Goal: Task Accomplishment & Management: Complete application form

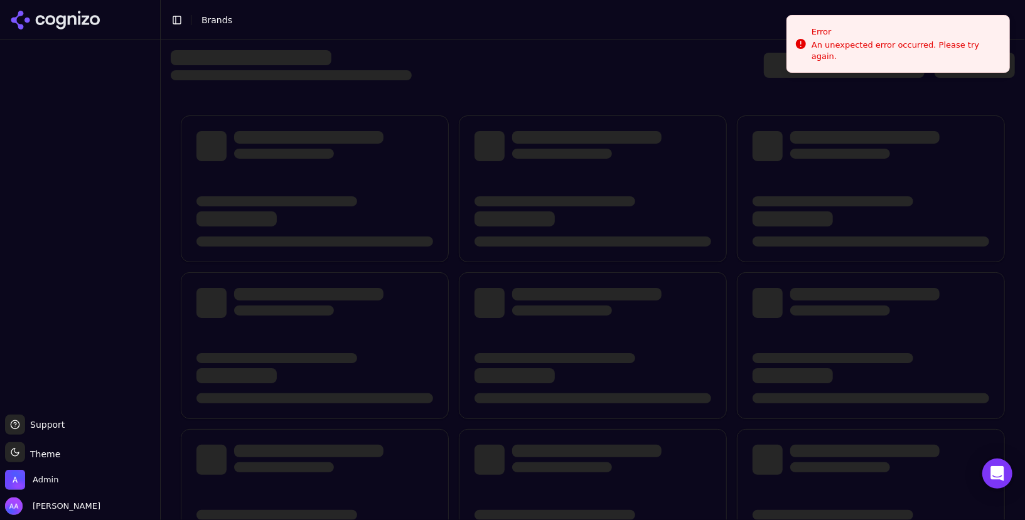
click at [545, 51] on div at bounding box center [593, 65] width 844 height 30
click at [696, 63] on div at bounding box center [593, 65] width 844 height 30
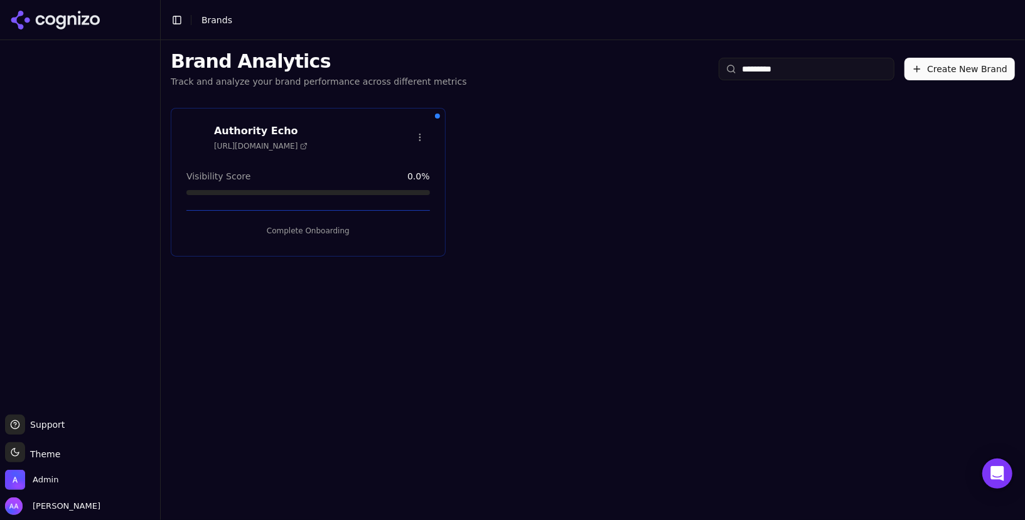
type input "*********"
click at [315, 225] on button "Complete Onboarding" at bounding box center [307, 231] width 243 height 20
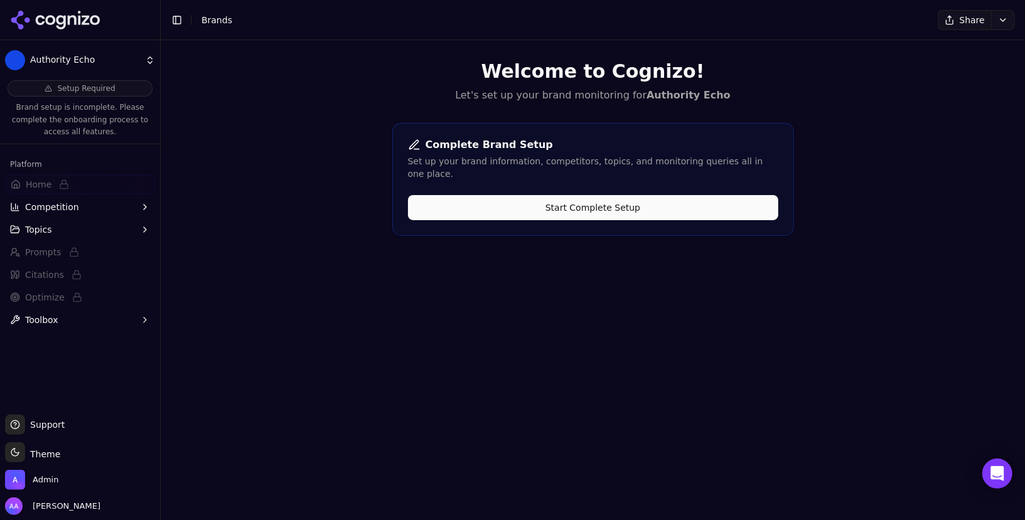
click at [511, 198] on button "Start Complete Setup" at bounding box center [593, 207] width 370 height 25
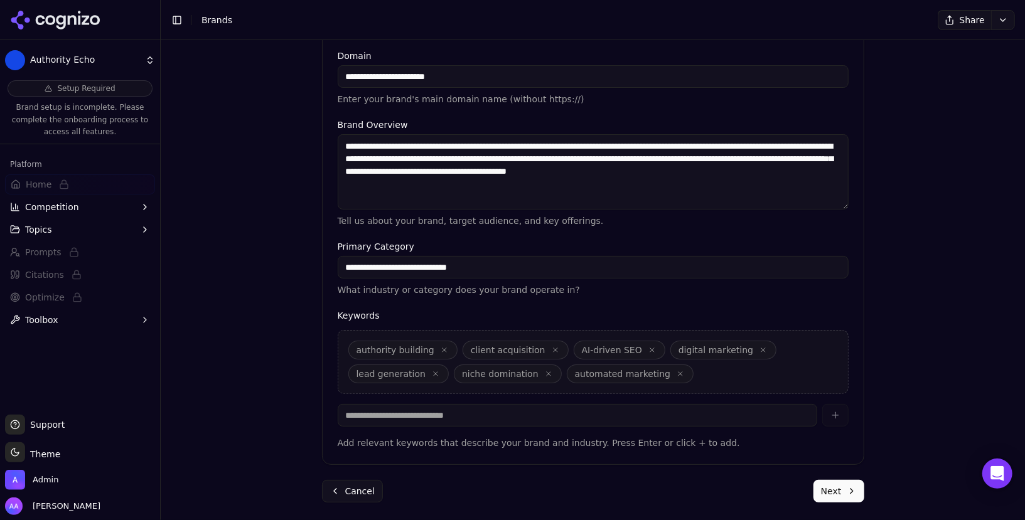
click at [511, 489] on button "Next" at bounding box center [838, 491] width 51 height 23
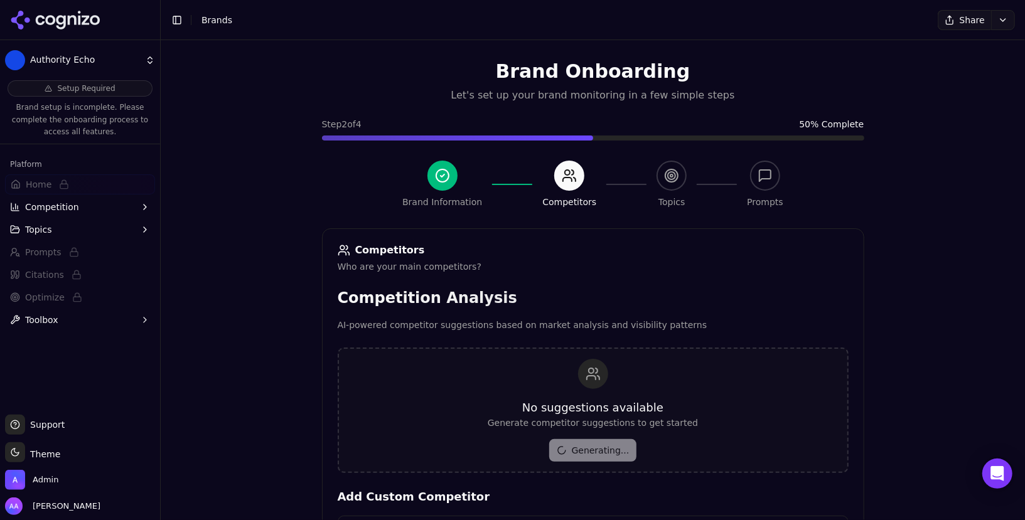
scroll to position [149, 0]
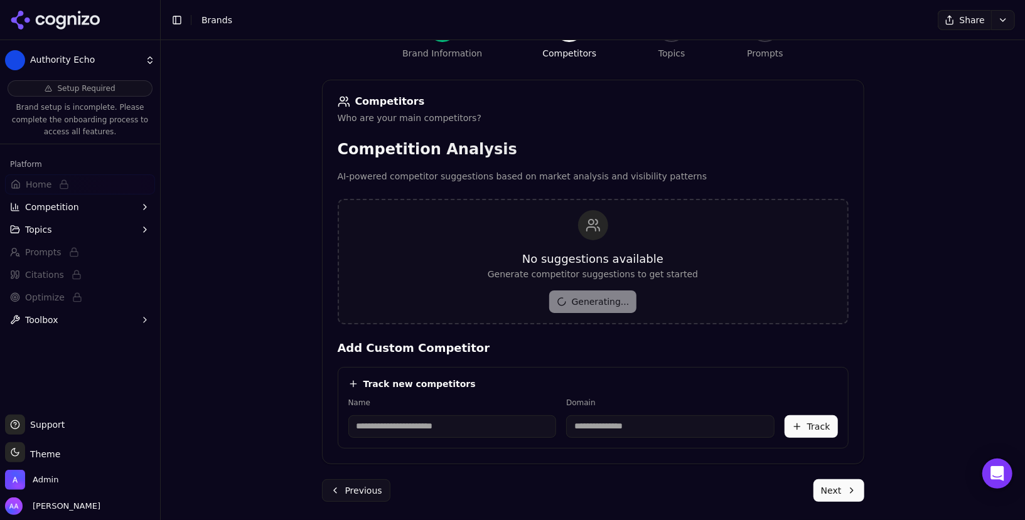
click at [511, 306] on div "No suggestions available Generate competitor suggestions to get started Generat…" at bounding box center [592, 261] width 210 height 103
click at [511, 314] on div "No suggestions available Generate competitor suggestions to get started Generat…" at bounding box center [593, 261] width 511 height 125
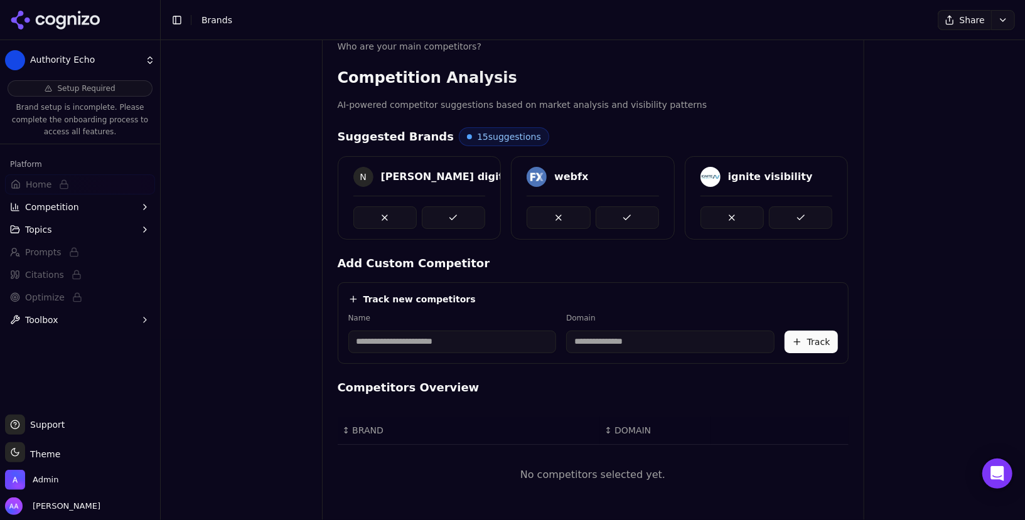
scroll to position [241, 0]
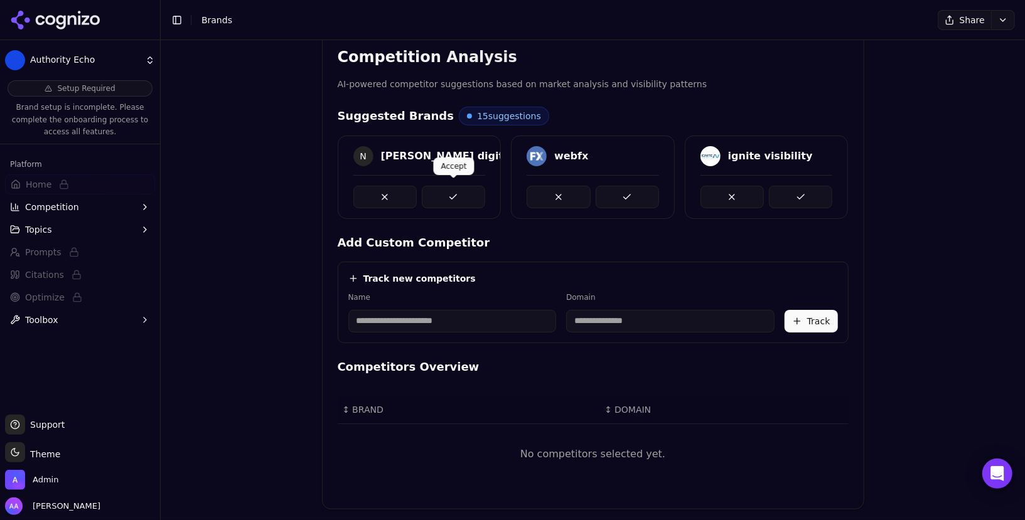
click at [449, 188] on button at bounding box center [453, 197] width 63 height 23
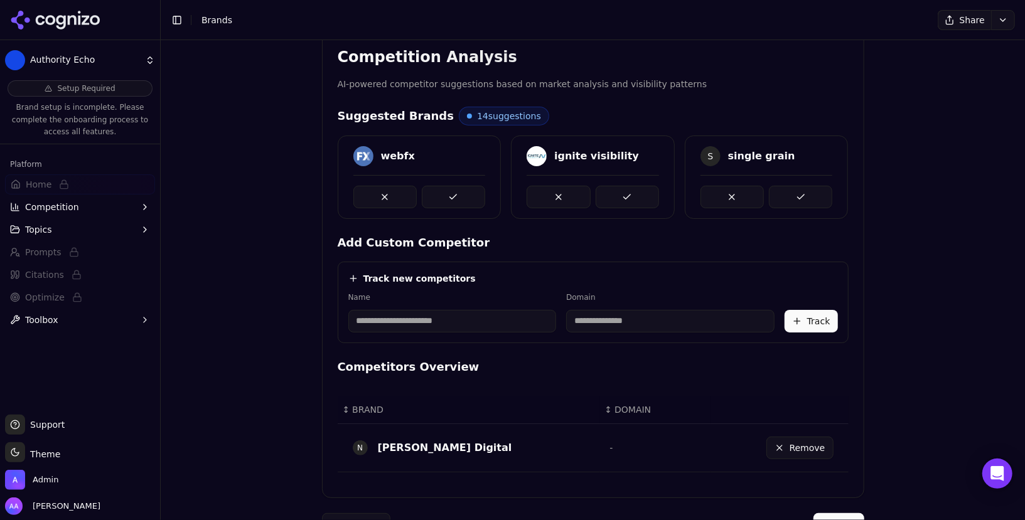
click at [449, 188] on button at bounding box center [453, 197] width 63 height 23
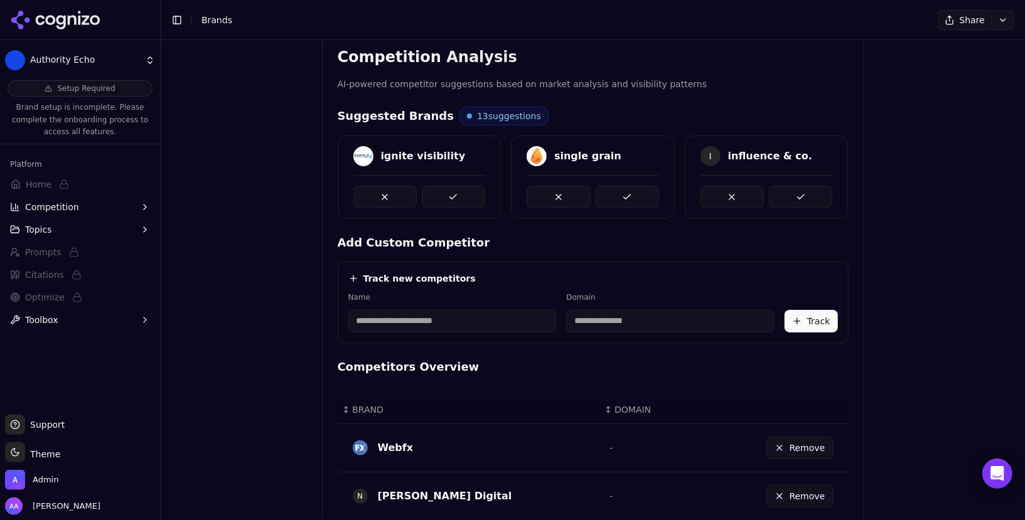
click at [449, 188] on button at bounding box center [453, 197] width 63 height 23
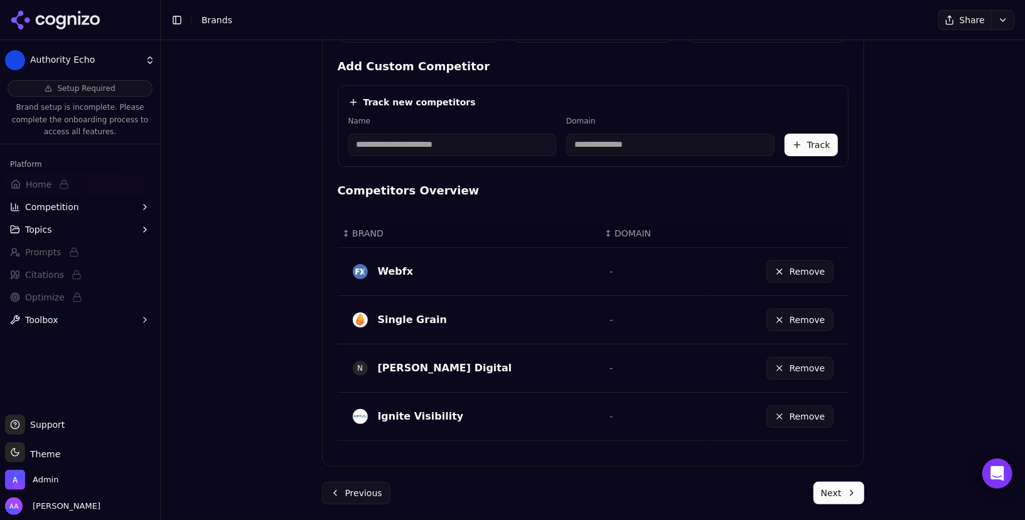
click at [511, 501] on div "Brand Onboarding Let's set up your brand monitoring in a few simple steps Step …" at bounding box center [593, 74] width 562 height 902
click at [511, 493] on button "Next" at bounding box center [838, 493] width 51 height 23
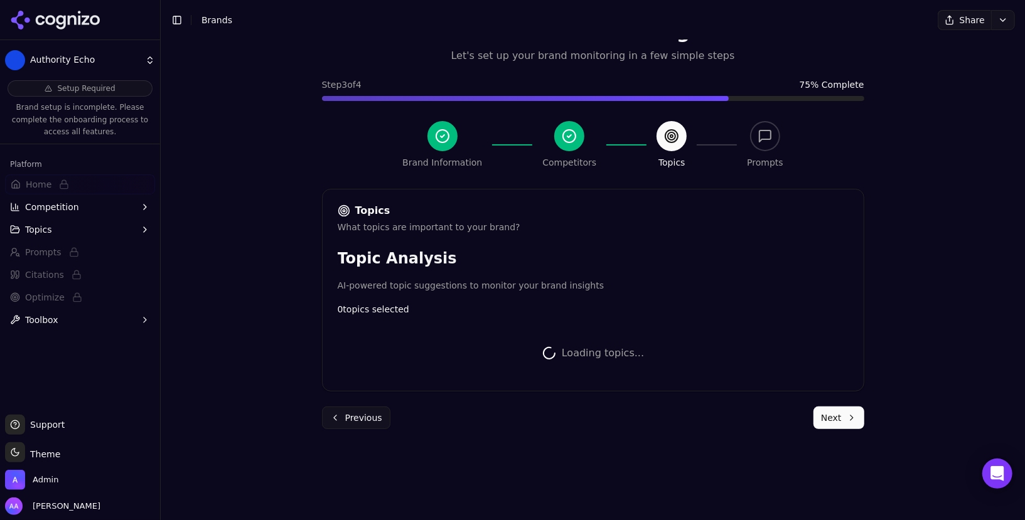
scroll to position [322, 0]
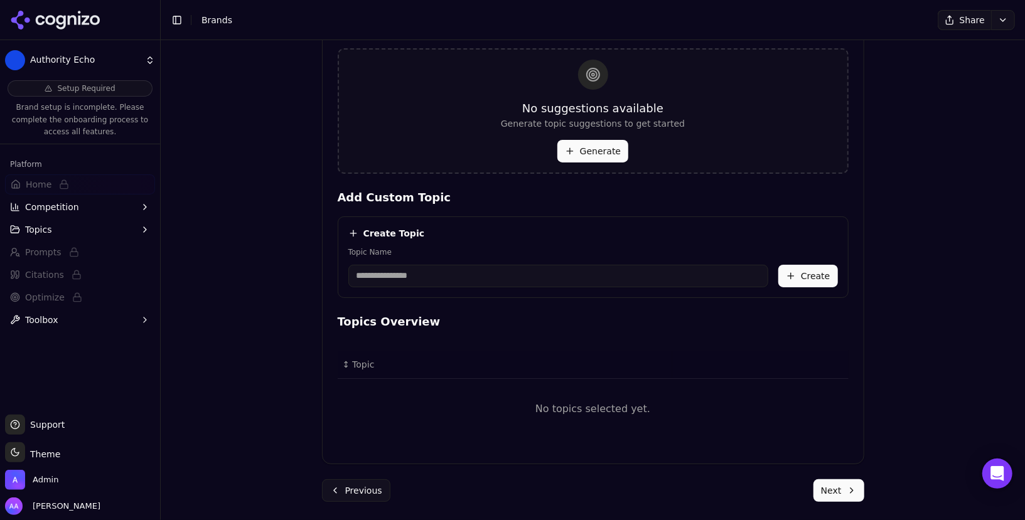
click at [511, 153] on button "Generate" at bounding box center [592, 151] width 71 height 23
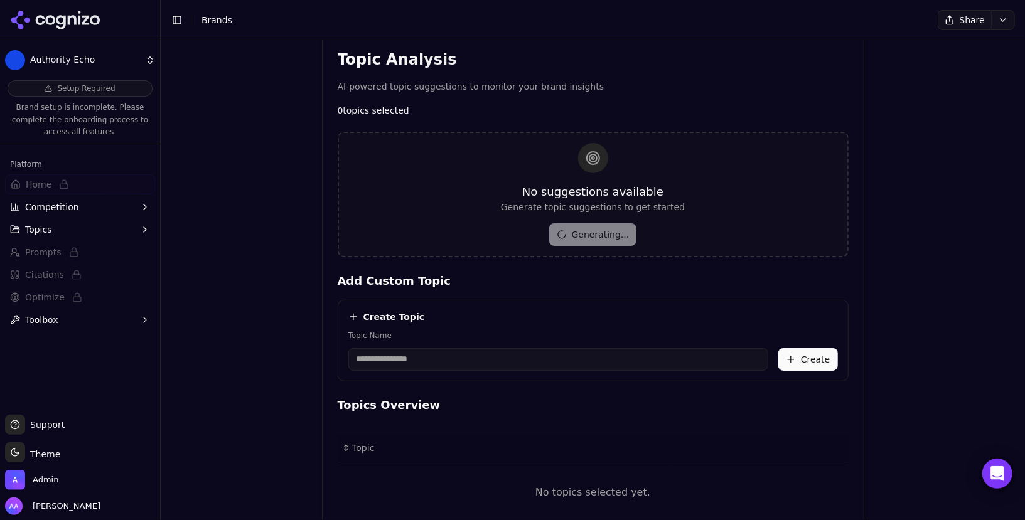
click at [57, 56] on html "Authority Echo Setup Required Brand setup is incomplete. Please complete the on…" at bounding box center [512, 260] width 1025 height 520
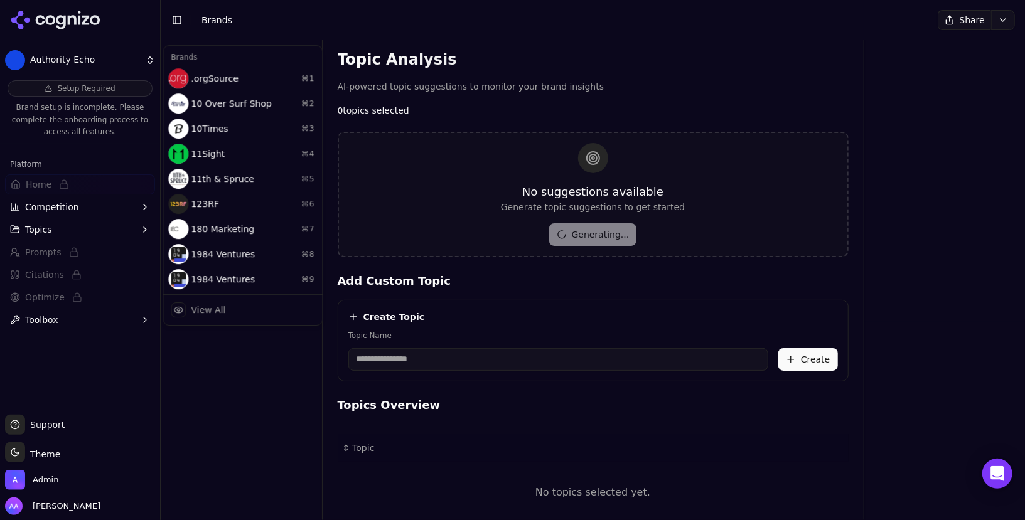
click at [66, 60] on html "Authority Echo Setup Required Brand setup is incomplete. Please complete the on…" at bounding box center [512, 260] width 1025 height 520
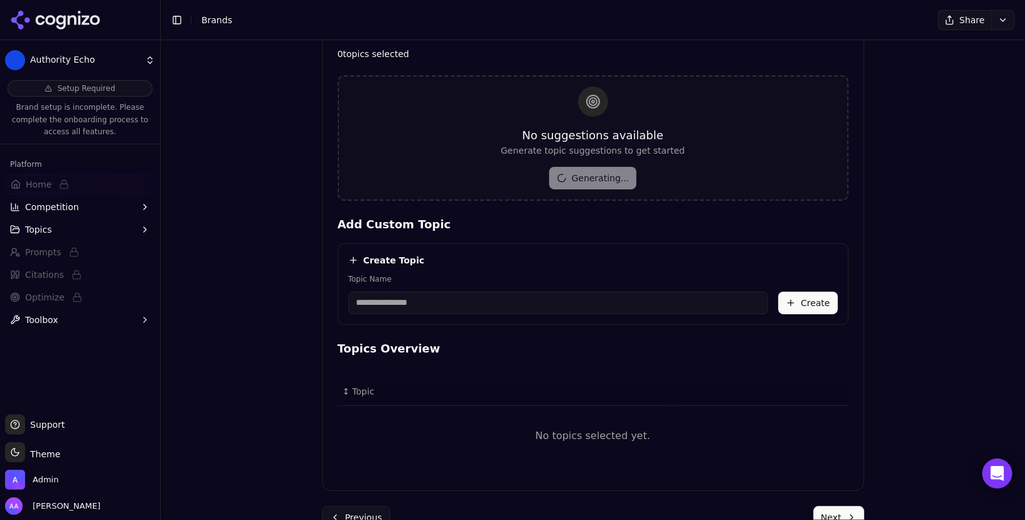
scroll to position [322, 0]
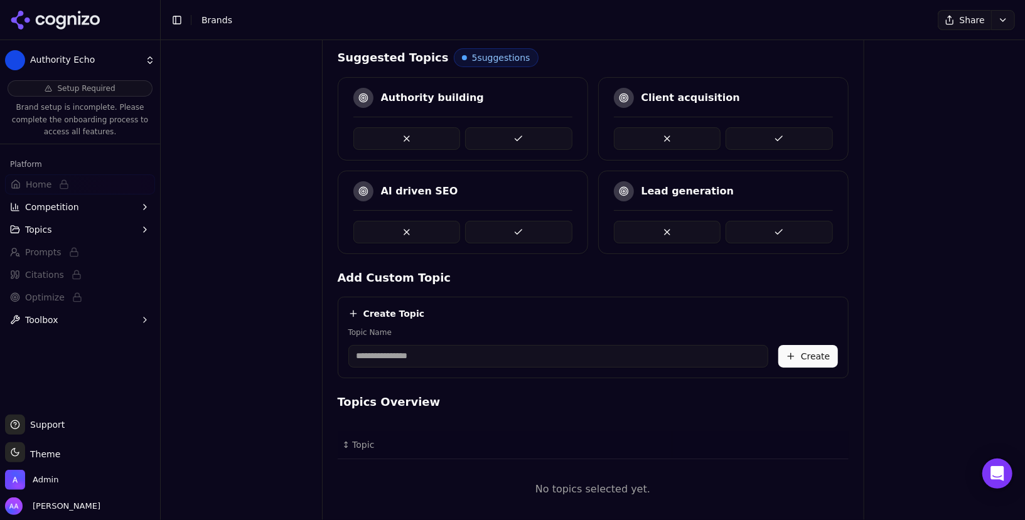
click at [508, 131] on button at bounding box center [518, 138] width 107 height 23
click at [511, 134] on button at bounding box center [518, 138] width 107 height 23
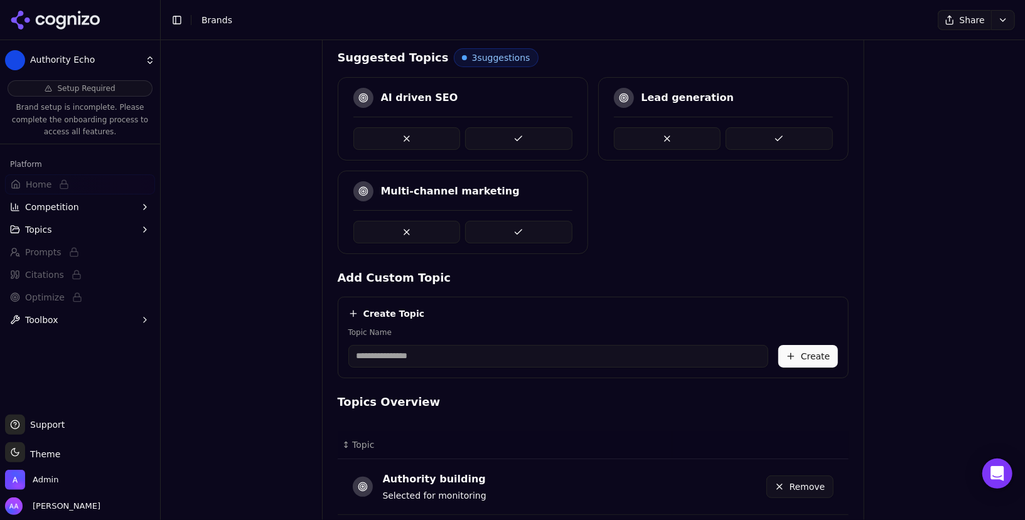
click at [511, 134] on button at bounding box center [518, 138] width 107 height 23
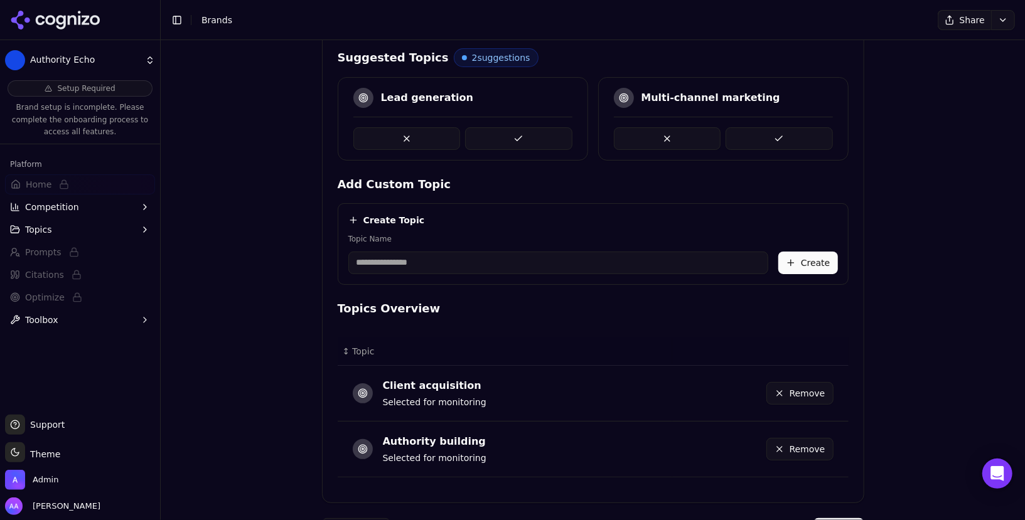
click at [511, 134] on button at bounding box center [518, 138] width 107 height 23
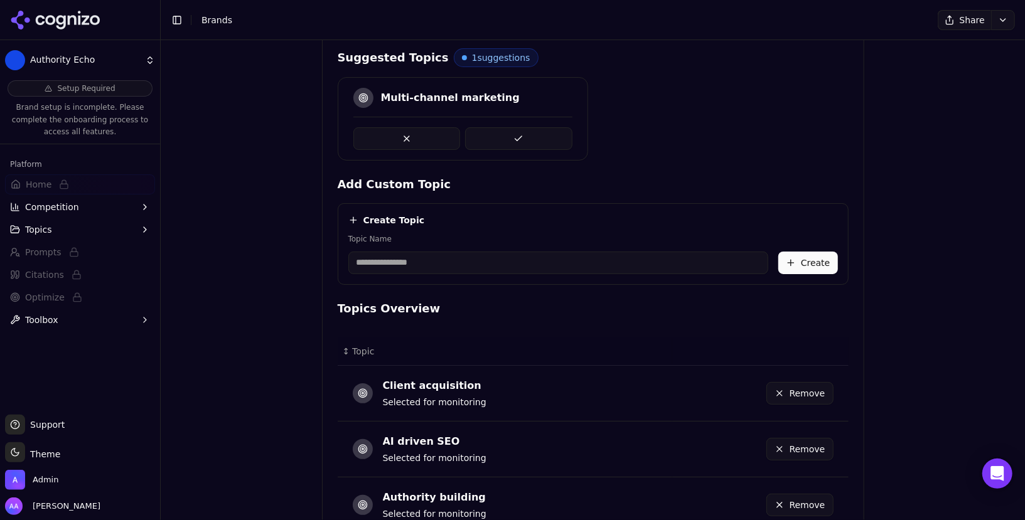
click at [511, 134] on button at bounding box center [518, 138] width 107 height 23
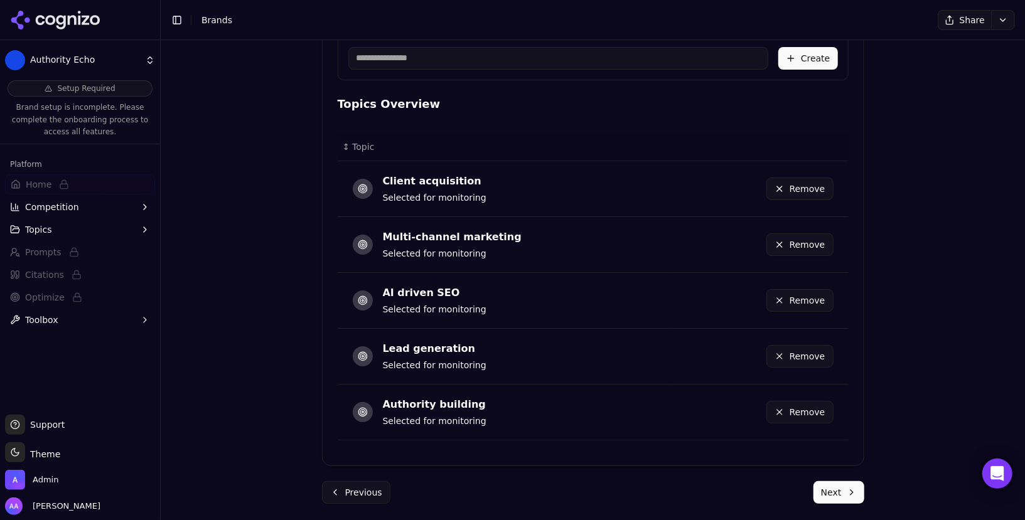
click at [511, 498] on button "Next" at bounding box center [838, 492] width 51 height 23
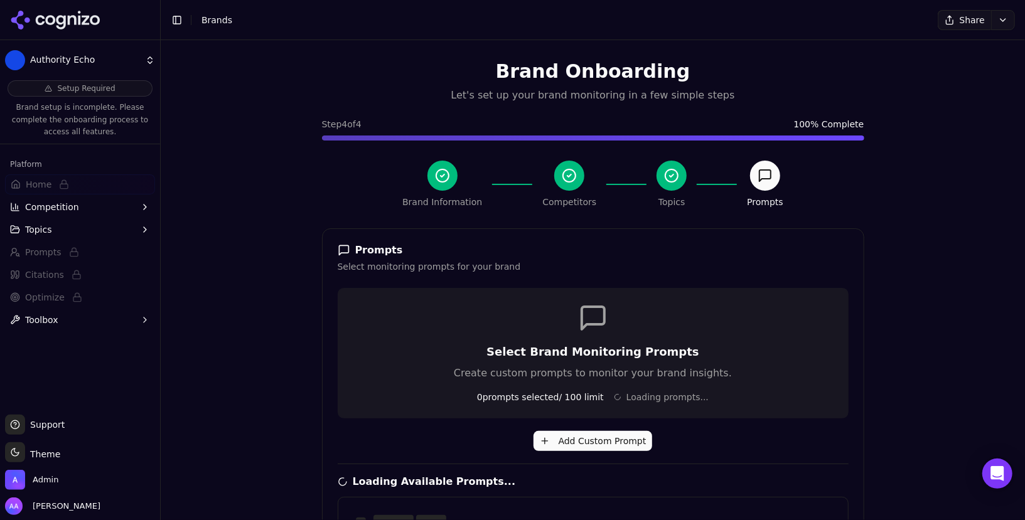
scroll to position [350, 0]
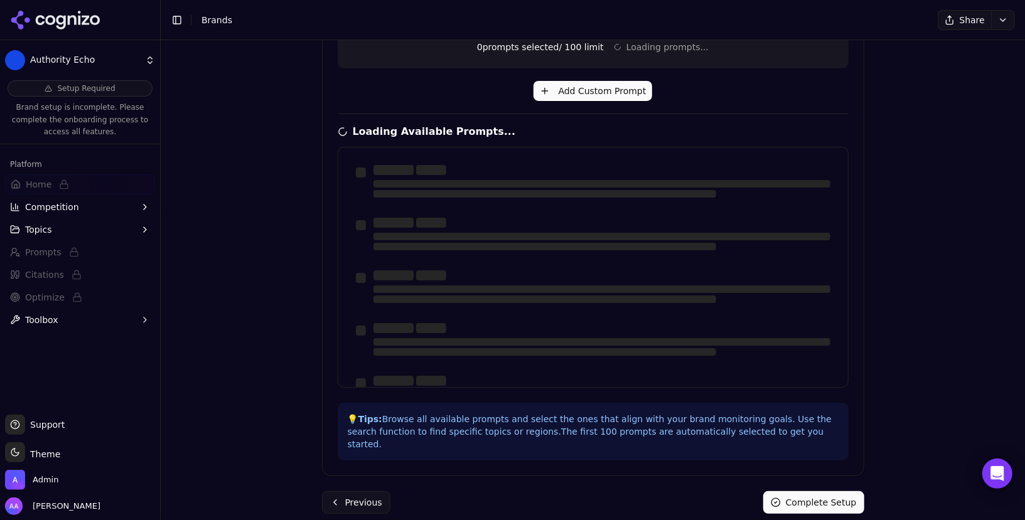
click at [438, 420] on p "💡 Tips: Browse all available prompts and select the ones that align with your b…" at bounding box center [593, 432] width 491 height 38
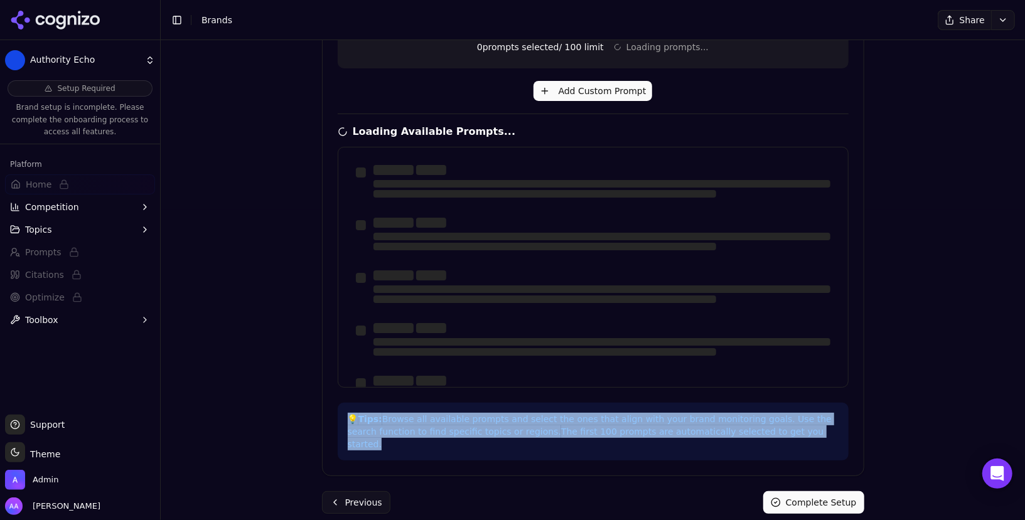
click at [438, 420] on p "💡 Tips: Browse all available prompts and select the ones that align with your b…" at bounding box center [593, 432] width 491 height 38
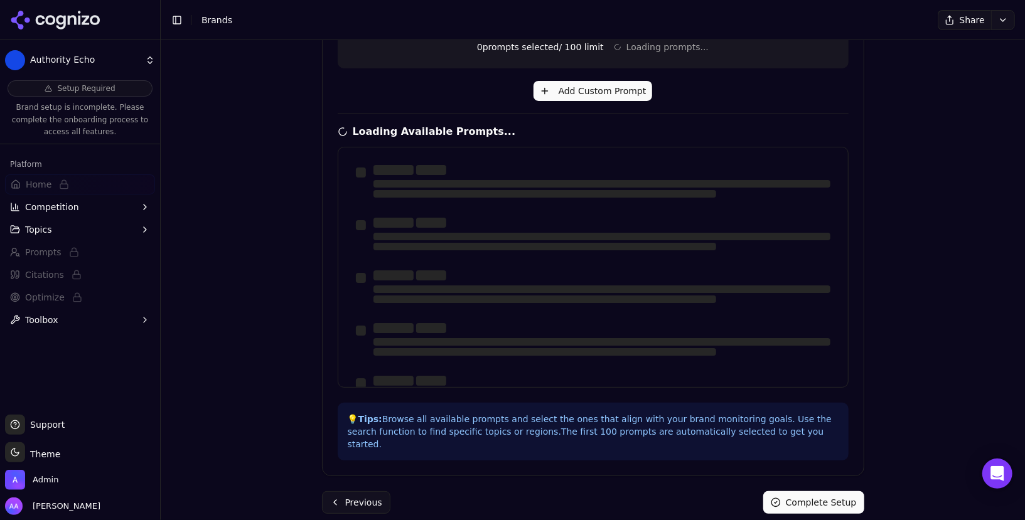
click at [282, 290] on div "Brand Onboarding Let's set up your brand monitoring in a few simple steps Step …" at bounding box center [593, 280] width 864 height 480
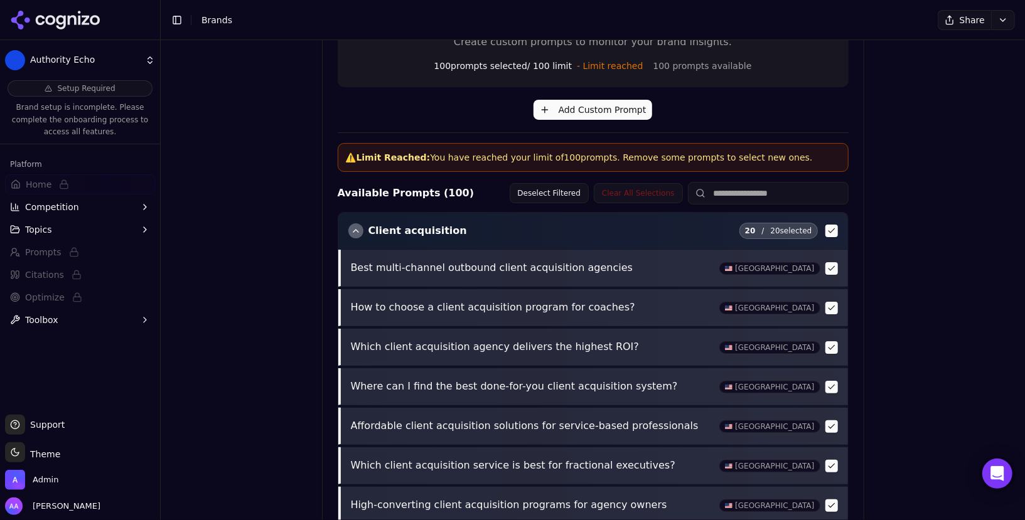
scroll to position [532, 0]
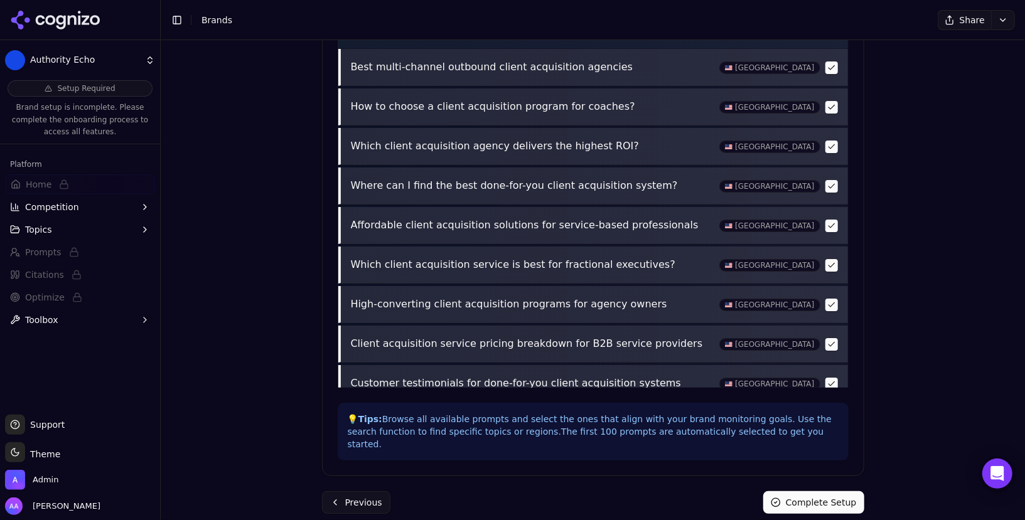
click at [511, 491] on button "Complete Setup" at bounding box center [813, 502] width 101 height 23
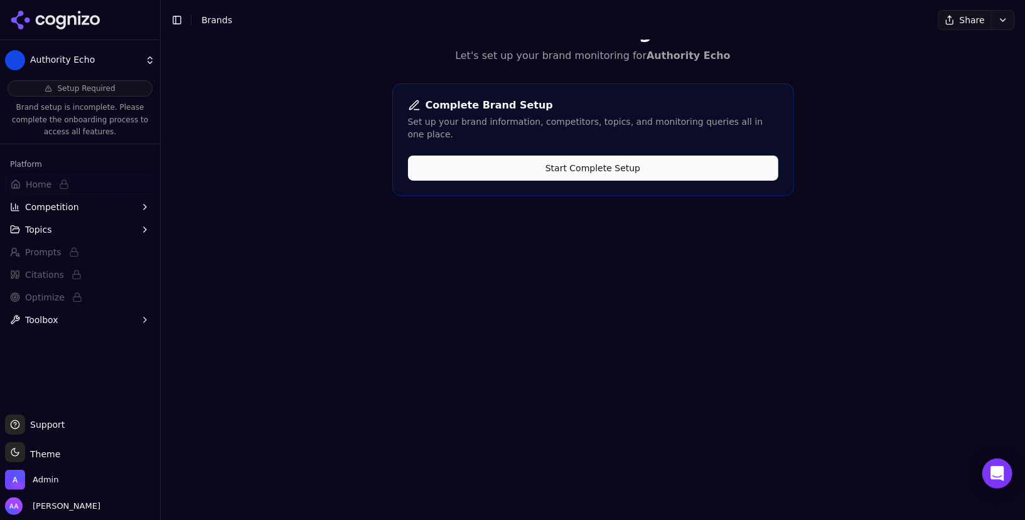
scroll to position [0, 0]
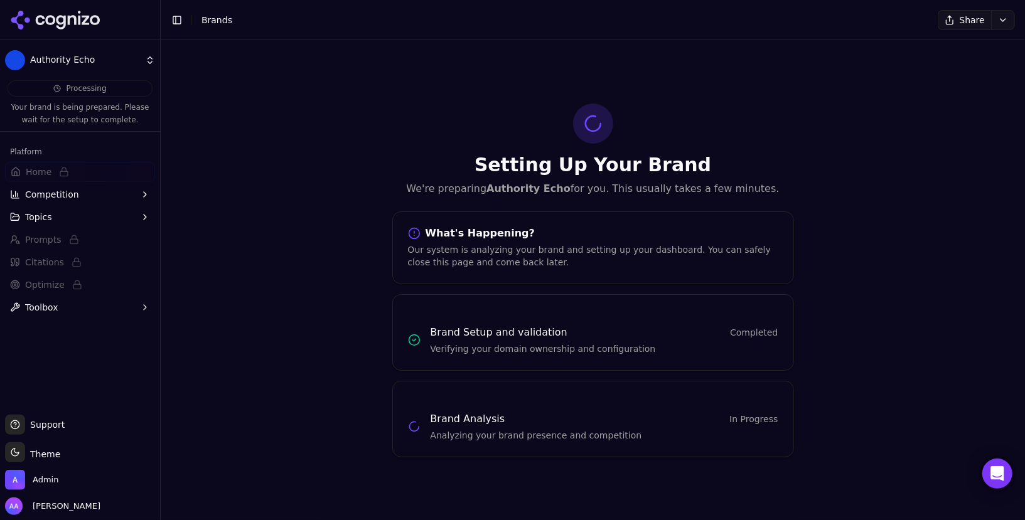
click at [511, 202] on div "Setting Up Your Brand We're preparing Authority Echo for you. This usually take…" at bounding box center [593, 281] width 422 height 354
click at [457, 224] on div "What's Happening? Our system is analyzing your brand and setting up your dashbo…" at bounding box center [593, 247] width 402 height 73
click at [490, 239] on div "What's Happening?" at bounding box center [593, 233] width 370 height 13
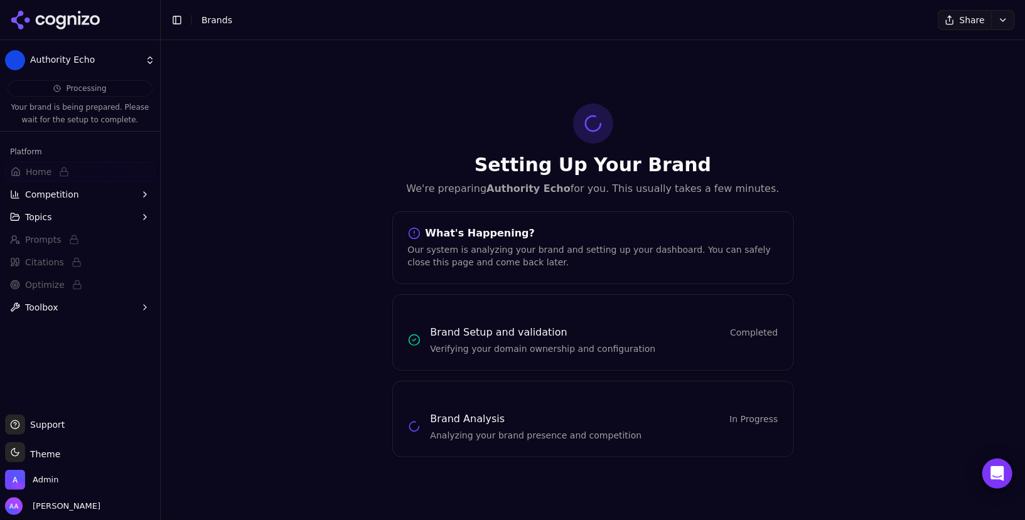
click at [494, 239] on div "What's Happening?" at bounding box center [593, 233] width 370 height 13
click at [511, 198] on div "Setting Up Your Brand We're preparing Authority Echo for you. This usually take…" at bounding box center [593, 280] width 864 height 480
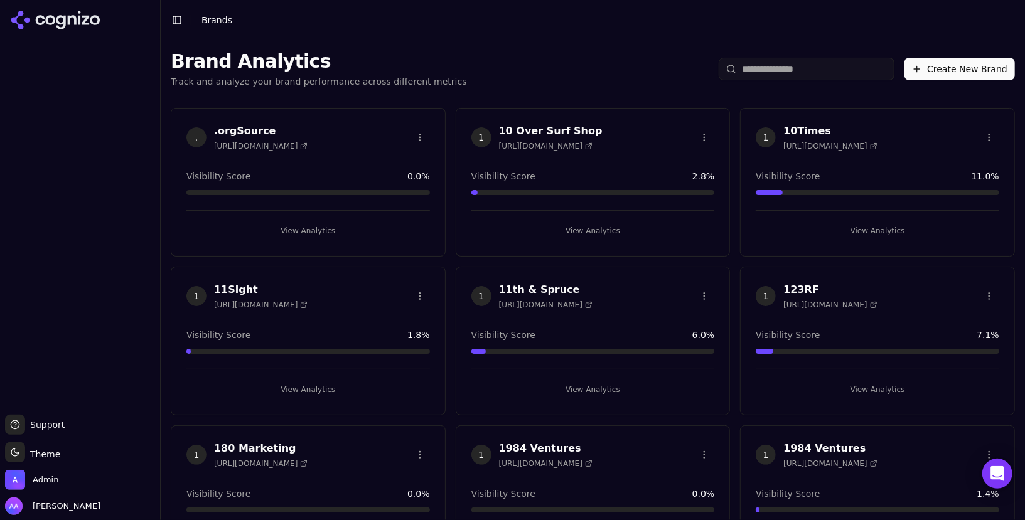
click at [796, 75] on input "search" at bounding box center [806, 69] width 176 height 23
click at [796, 70] on input "search" at bounding box center [806, 69] width 176 height 23
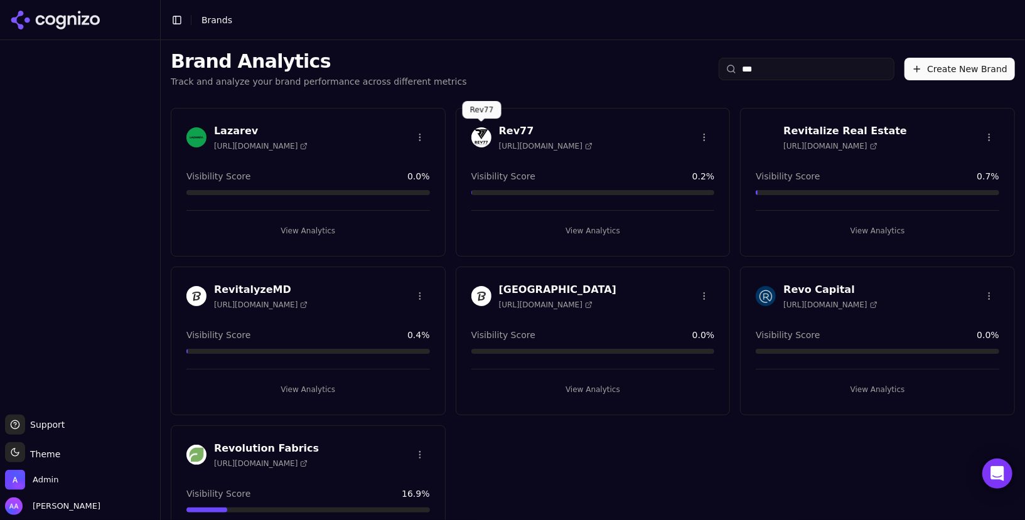
type input "***"
click at [474, 138] on img at bounding box center [481, 137] width 20 height 20
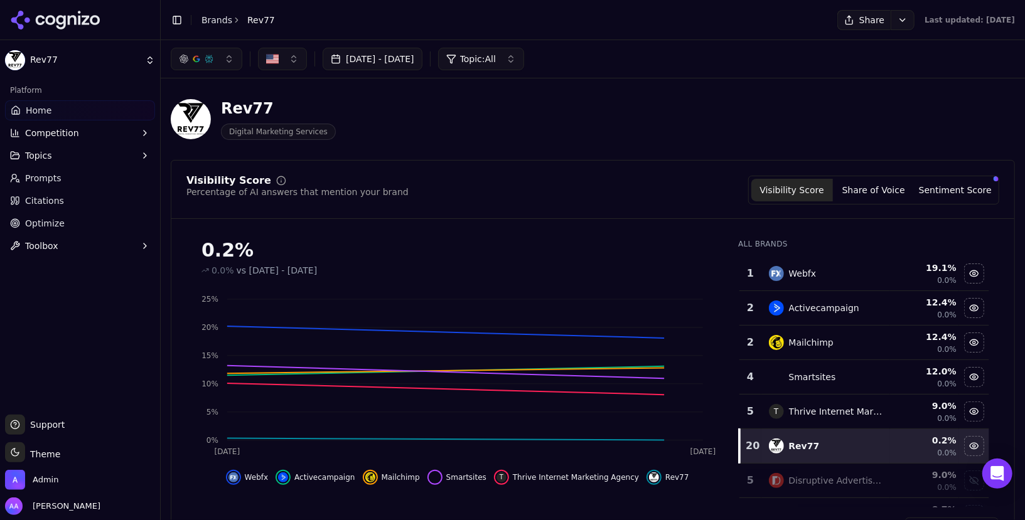
click at [870, 18] on html "Rev77 Platform Home Competition Topics Prompts Citations Optimize Toolbox Suppo…" at bounding box center [512, 260] width 1025 height 520
click at [676, 52] on html "Rev77 Platform Home Competition Topics Prompts Citations Optimize Toolbox Suppo…" at bounding box center [512, 260] width 1025 height 520
click at [837, 19] on button "Share" at bounding box center [863, 20] width 53 height 20
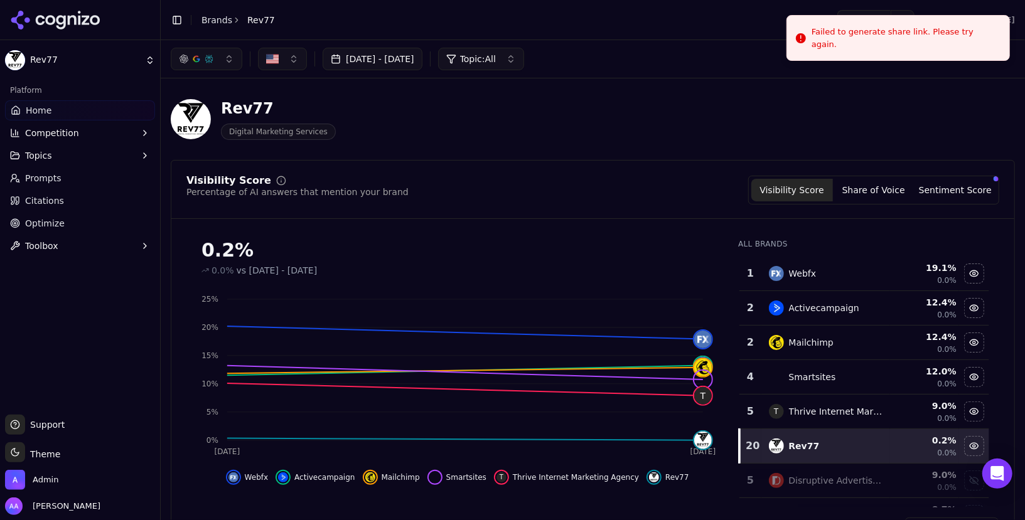
click at [701, 67] on div "Jul 28, 2025 - Aug 27, 2025 Topic: All" at bounding box center [593, 59] width 844 height 23
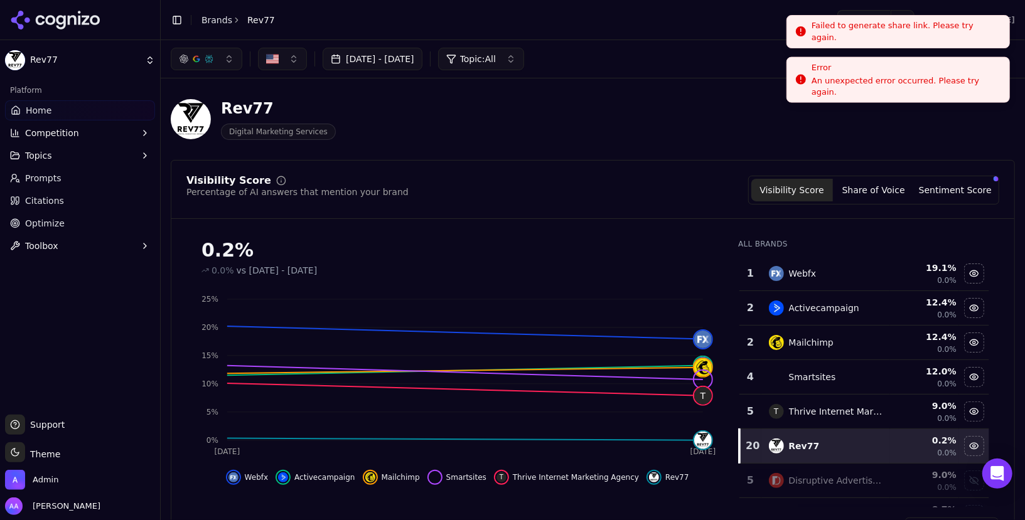
drag, startPoint x: 830, startPoint y: 37, endPoint x: 837, endPoint y: 15, distance: 23.0
click at [837, 19] on div "Failed to generate share link. Please try again." at bounding box center [905, 31] width 188 height 24
drag, startPoint x: 853, startPoint y: 33, endPoint x: 666, endPoint y: 55, distance: 188.2
click at [811, 44] on div "Failed to generate share link. Please try again." at bounding box center [905, 31] width 188 height 24
drag, startPoint x: 862, startPoint y: 28, endPoint x: 998, endPoint y: 68, distance: 141.3
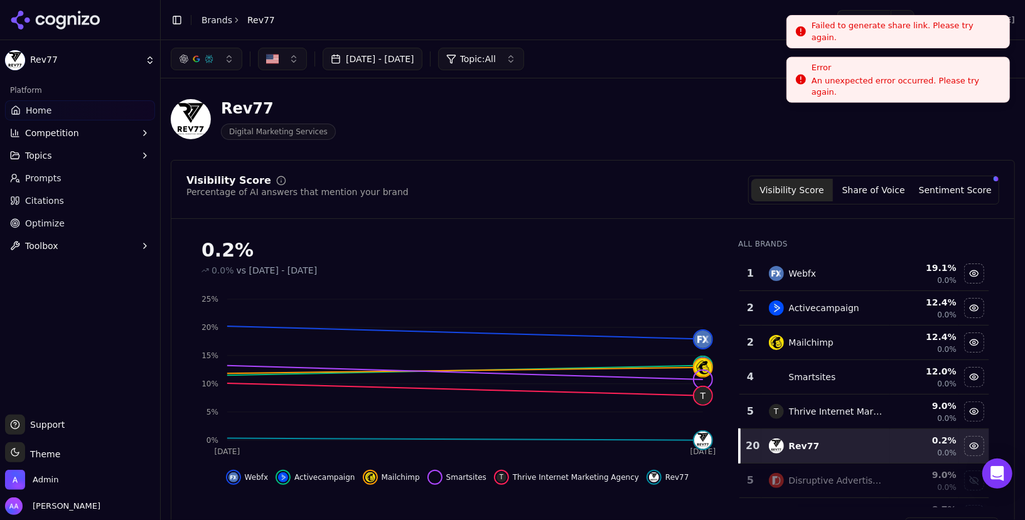
click at [998, 44] on div "Failed to generate share link. Please try again." at bounding box center [905, 31] width 188 height 24
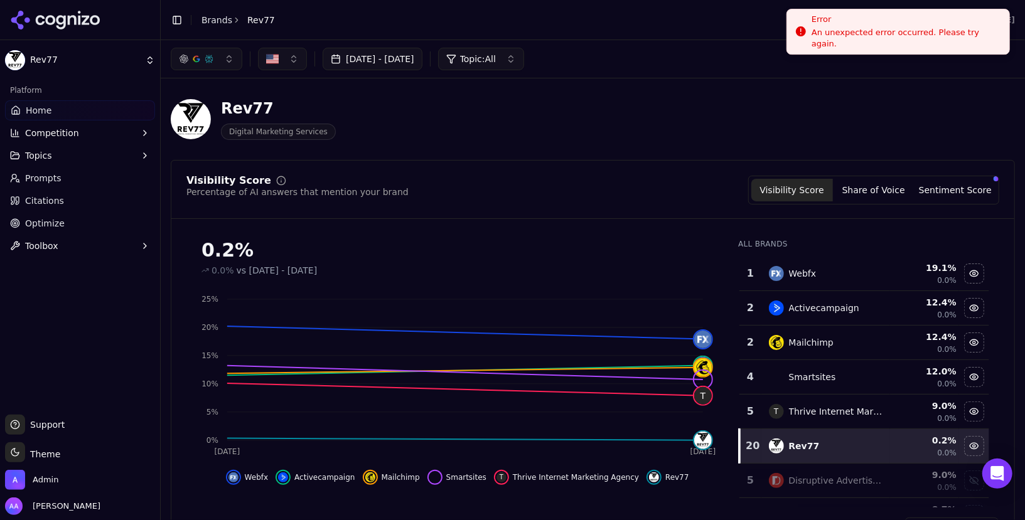
drag, startPoint x: 905, startPoint y: 36, endPoint x: 1025, endPoint y: 42, distance: 120.0
click at [999, 39] on div "An unexpected error occurred. Please try again." at bounding box center [905, 38] width 188 height 23
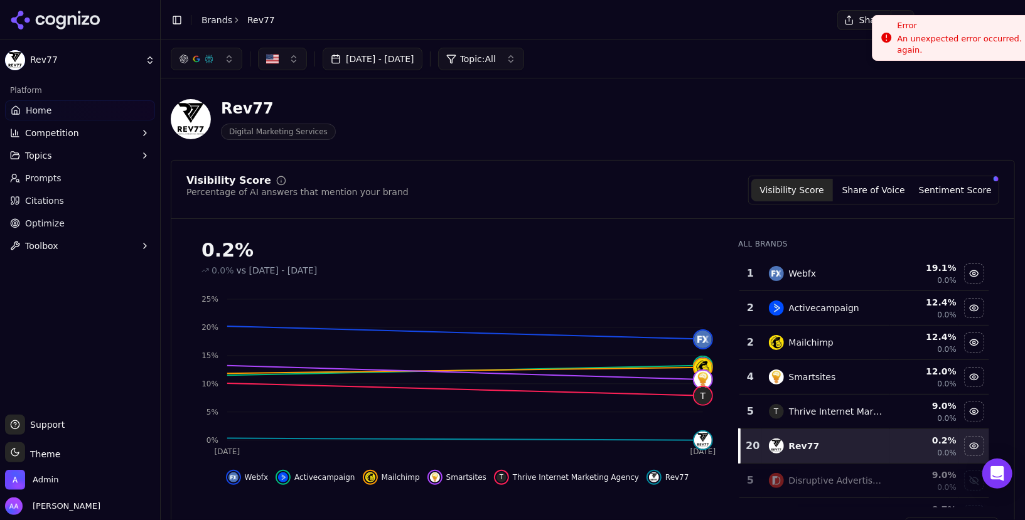
drag, startPoint x: 894, startPoint y: 33, endPoint x: 1025, endPoint y: 78, distance: 138.1
click at [1024, 32] on div "Error" at bounding box center [991, 25] width 188 height 13
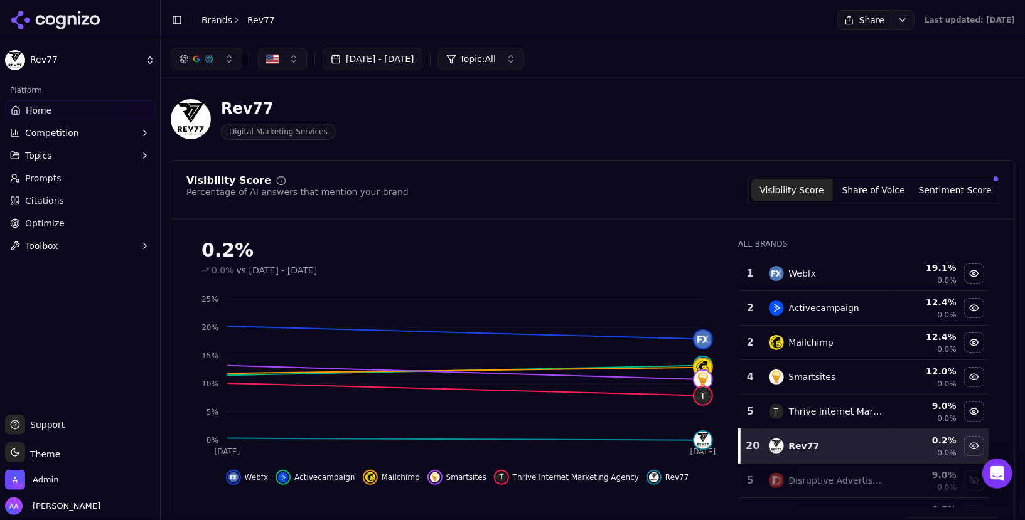
click at [822, 30] on header "Toggle Sidebar Brands Rev77 Share Last updated: August 27th, 2025" at bounding box center [593, 20] width 864 height 40
click at [837, 26] on button "Share" at bounding box center [863, 20] width 53 height 20
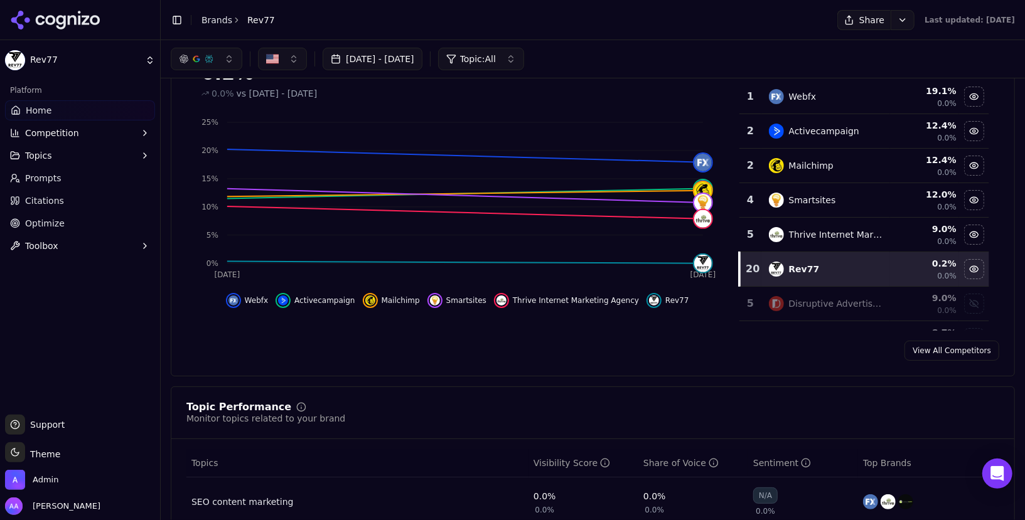
scroll to position [129, 0]
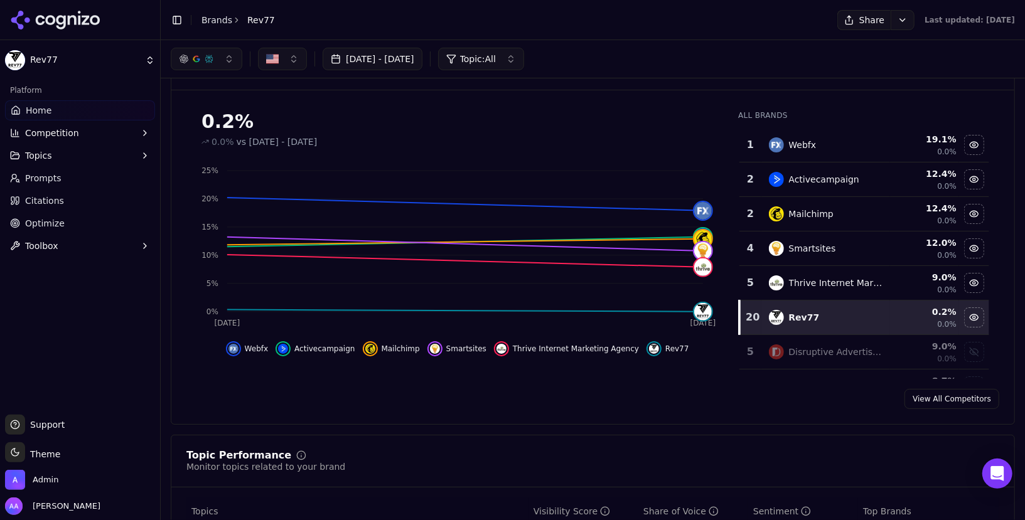
click at [44, 173] on span "Prompts" at bounding box center [43, 178] width 36 height 13
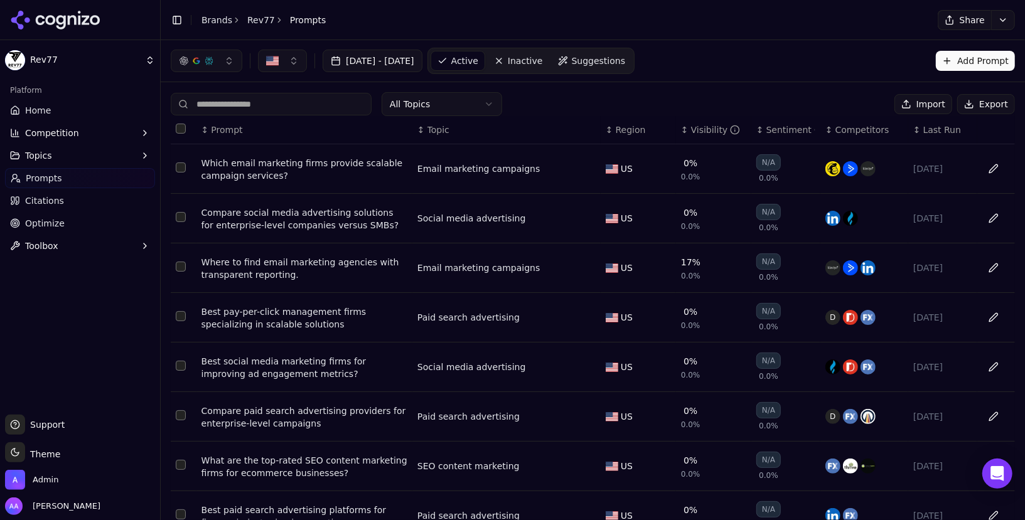
click at [41, 129] on span "Competition" at bounding box center [52, 133] width 54 height 13
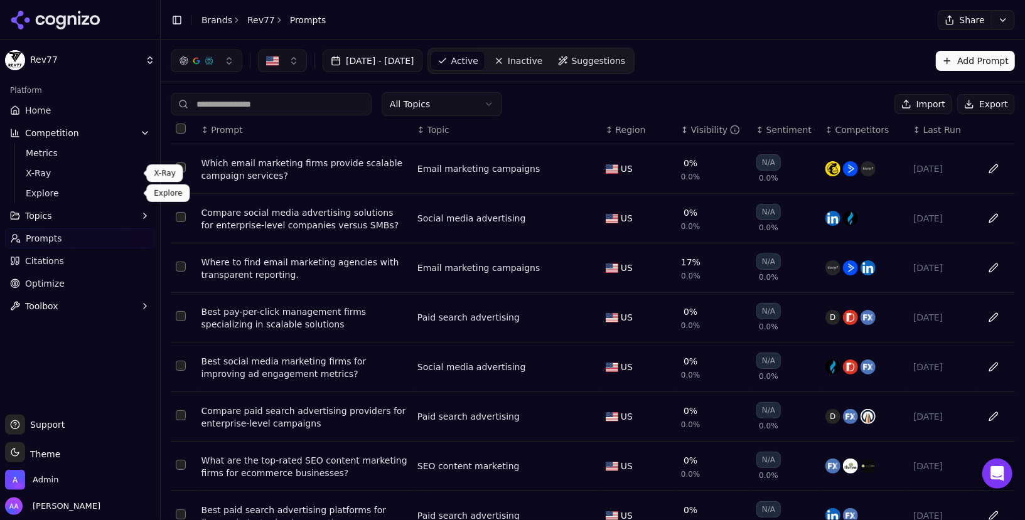
click at [53, 196] on span "Explore" at bounding box center [80, 193] width 109 height 13
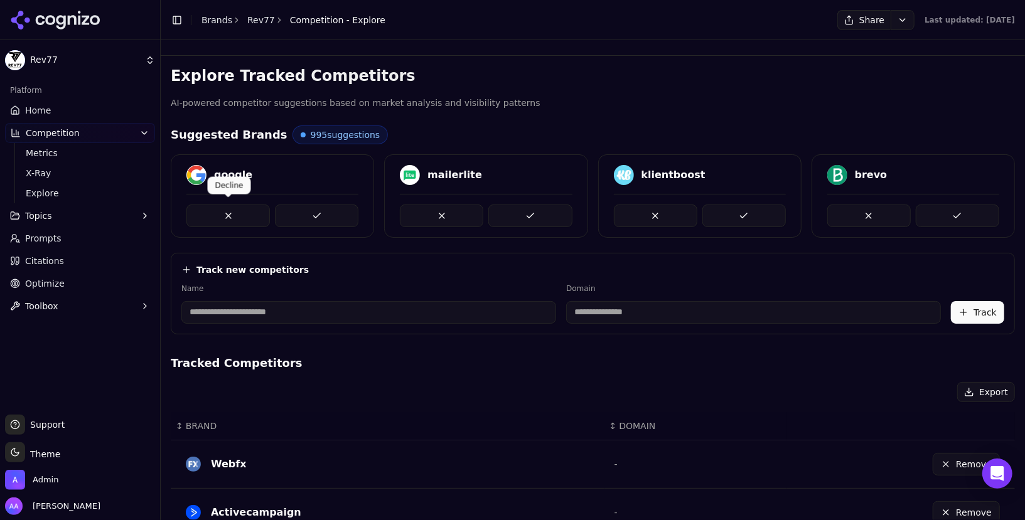
click at [225, 208] on button at bounding box center [227, 216] width 83 height 23
click at [51, 116] on link "Home" at bounding box center [80, 110] width 150 height 20
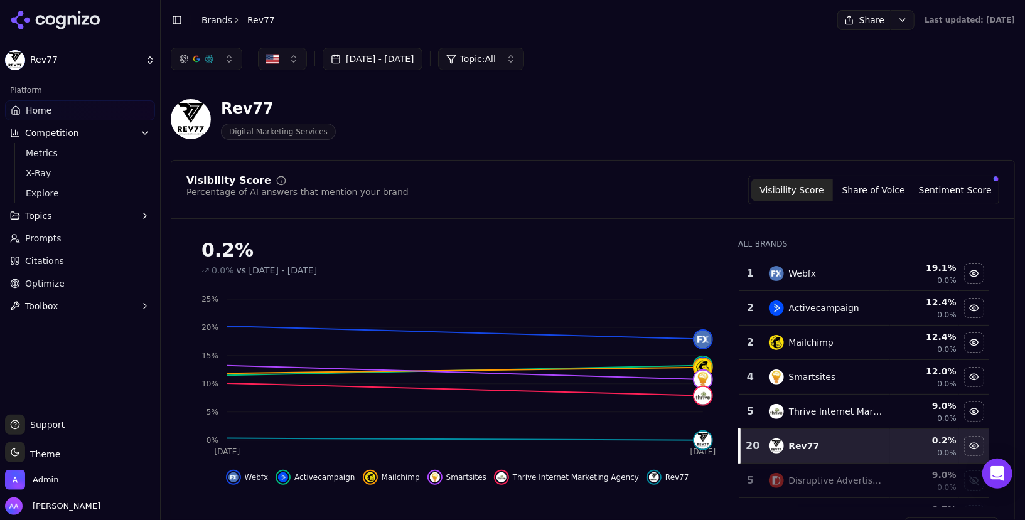
click at [215, 24] on link "Brands" at bounding box center [216, 20] width 31 height 10
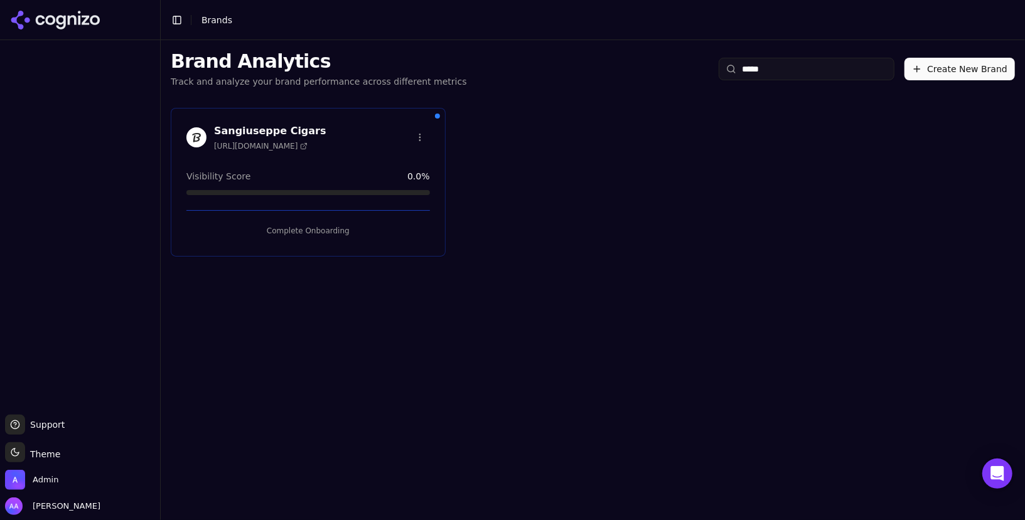
type input "*****"
click at [325, 227] on button "Complete Onboarding" at bounding box center [307, 231] width 243 height 20
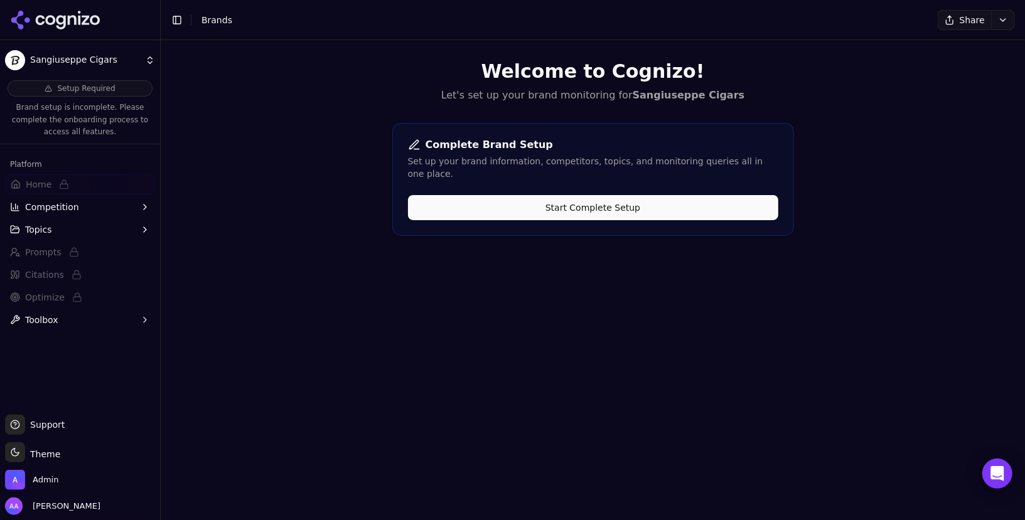
click at [574, 205] on button "Start Complete Setup" at bounding box center [593, 207] width 370 height 25
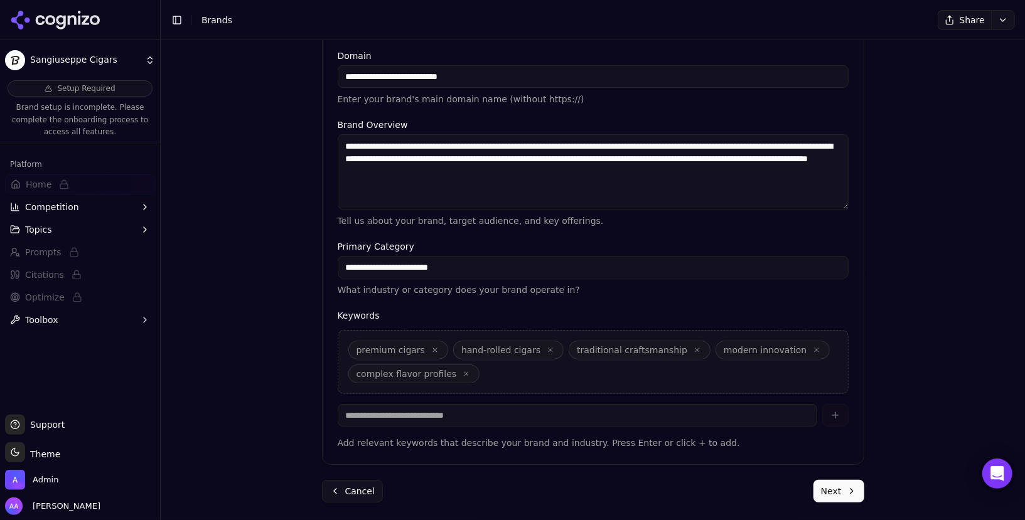
click at [843, 489] on button "Next" at bounding box center [838, 491] width 51 height 23
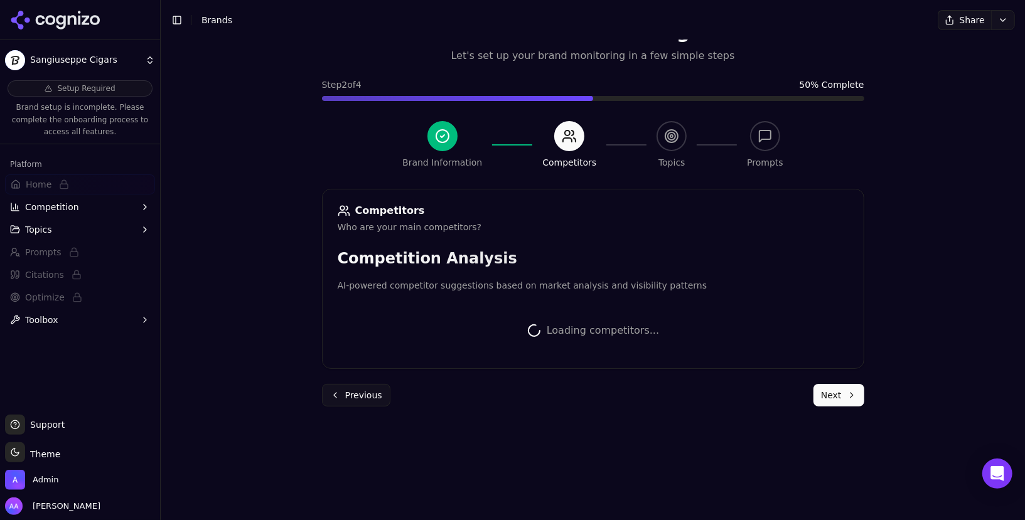
scroll to position [149, 0]
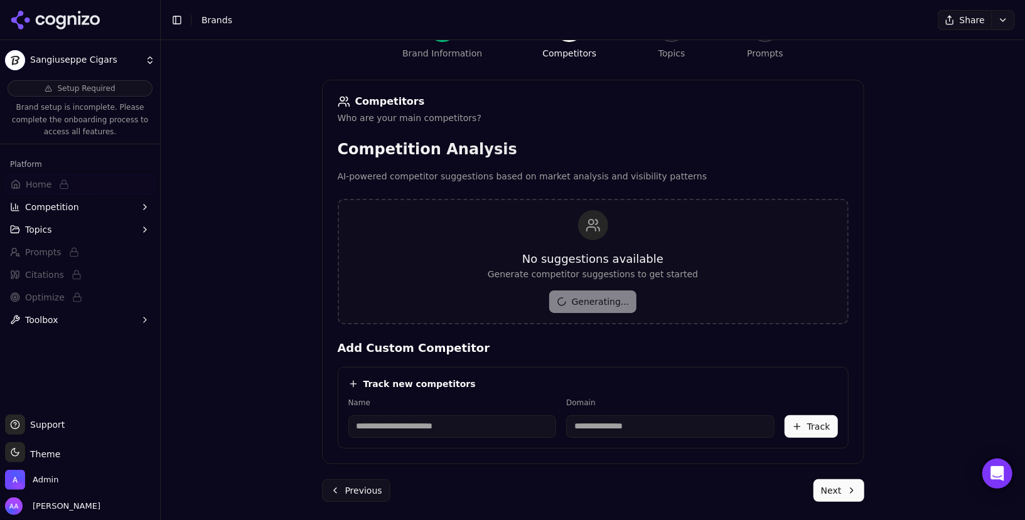
click at [841, 489] on button "Next" at bounding box center [838, 490] width 51 height 23
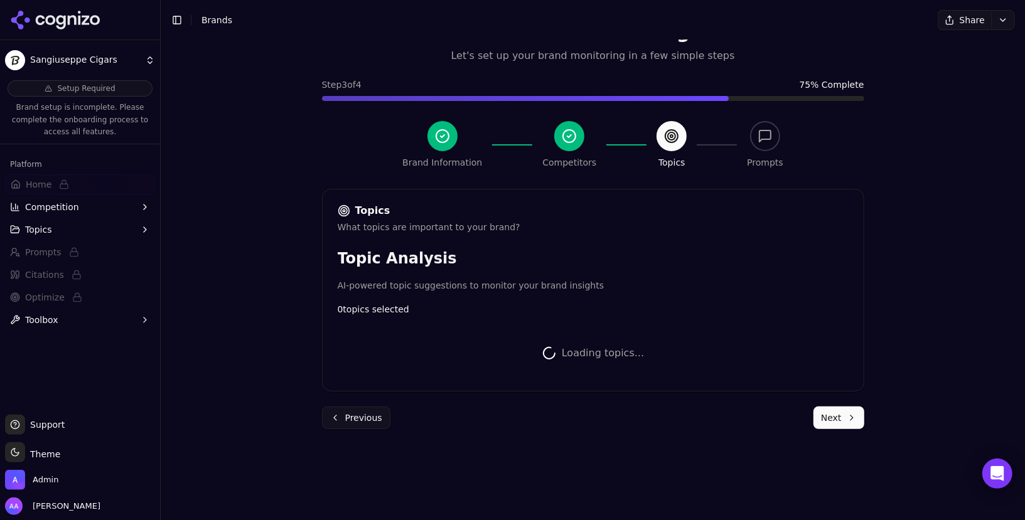
scroll to position [288, 0]
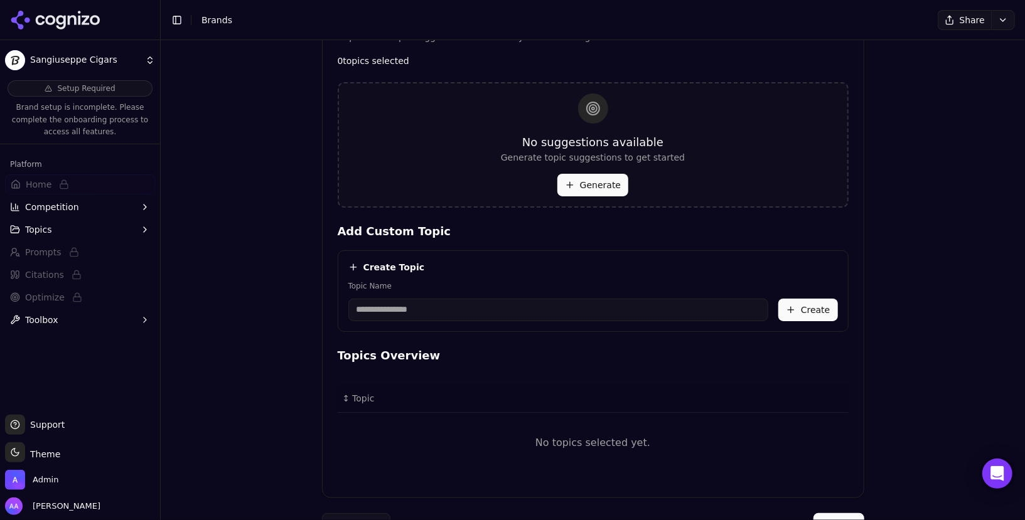
click at [595, 185] on button "Generate" at bounding box center [592, 185] width 71 height 23
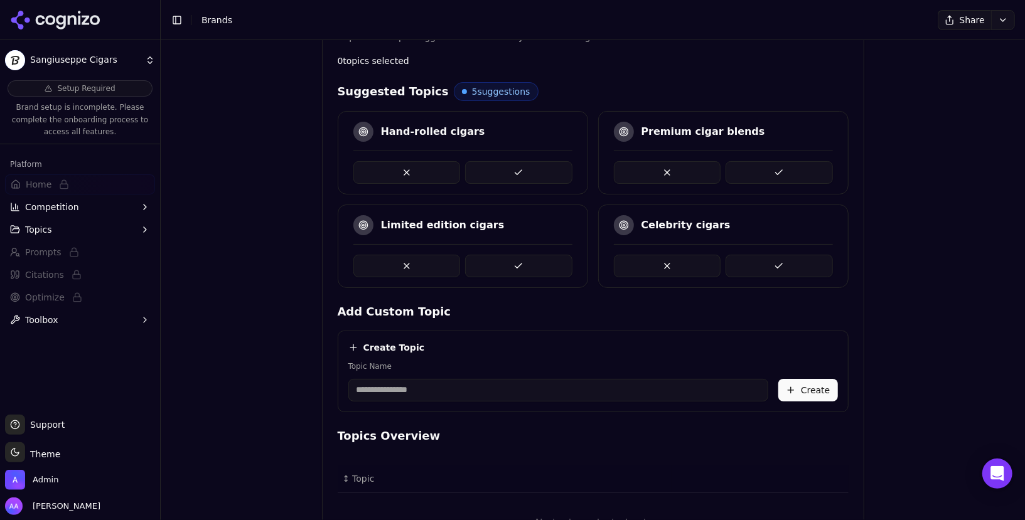
click at [533, 173] on button at bounding box center [518, 172] width 107 height 23
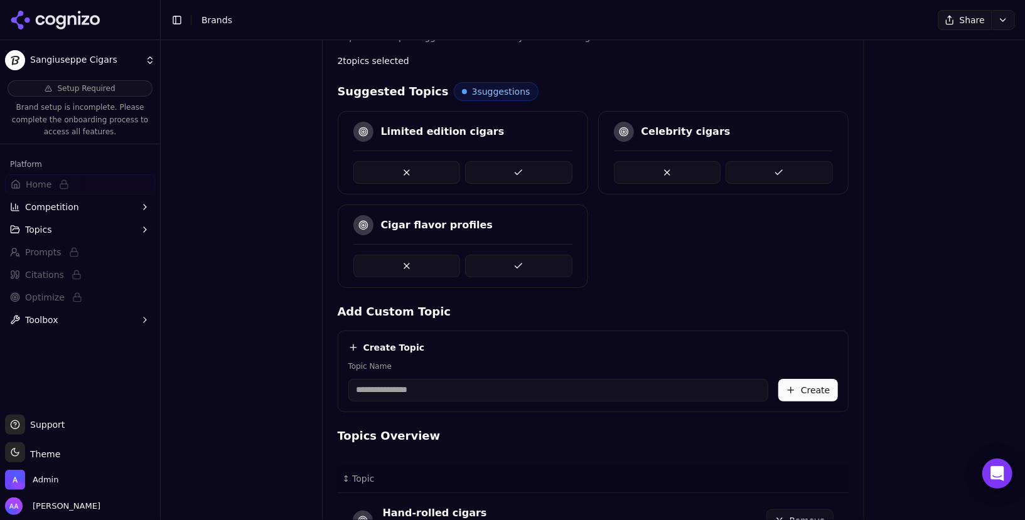
click at [533, 173] on button at bounding box center [518, 172] width 107 height 23
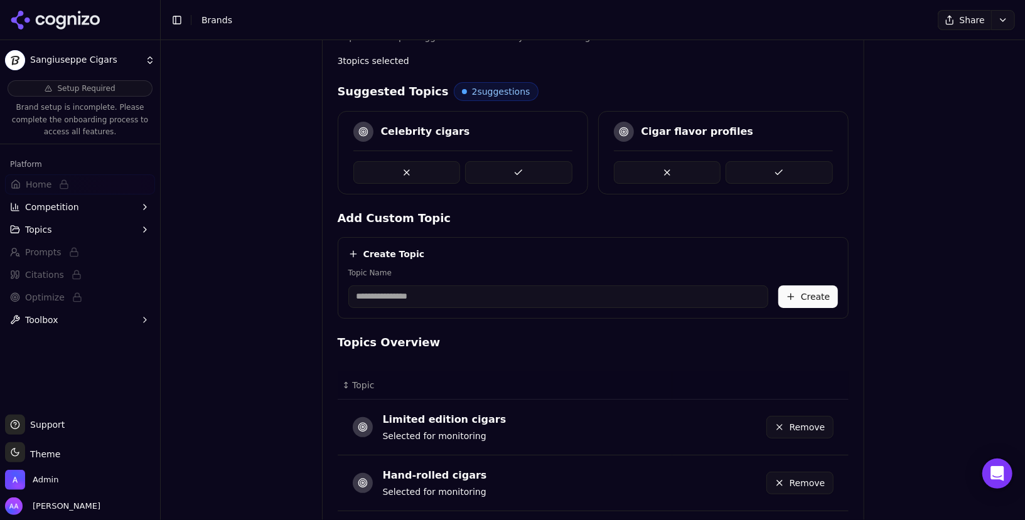
click at [525, 167] on button at bounding box center [518, 172] width 107 height 23
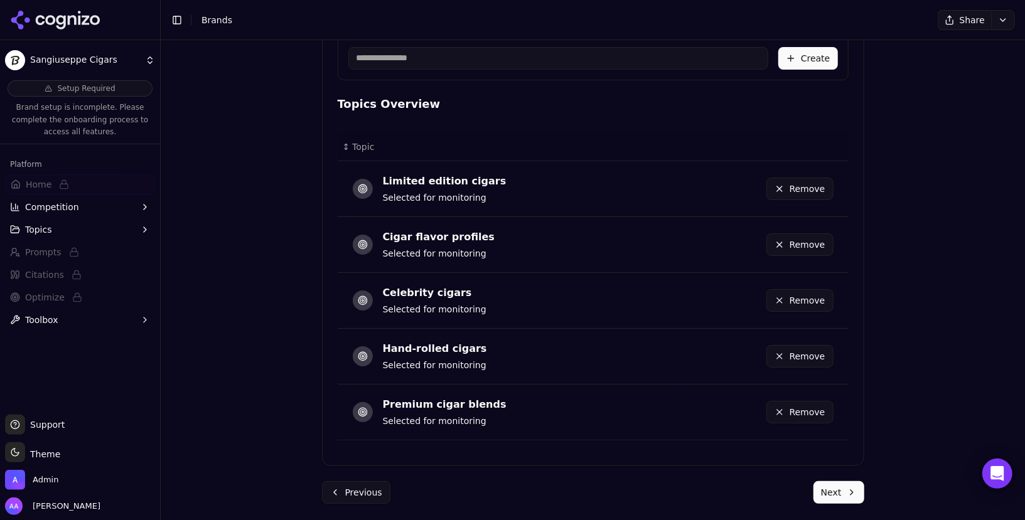
click at [838, 482] on button "Next" at bounding box center [838, 492] width 51 height 23
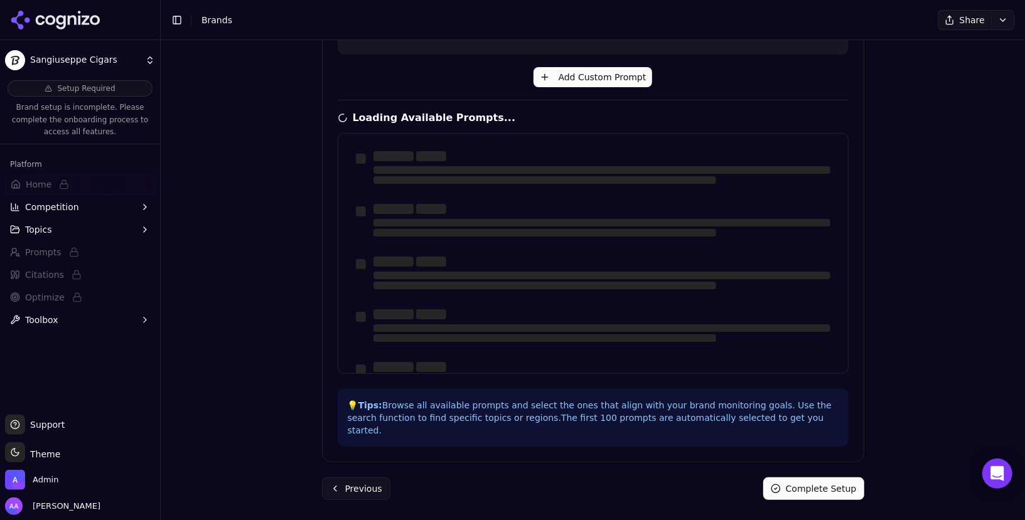
scroll to position [350, 0]
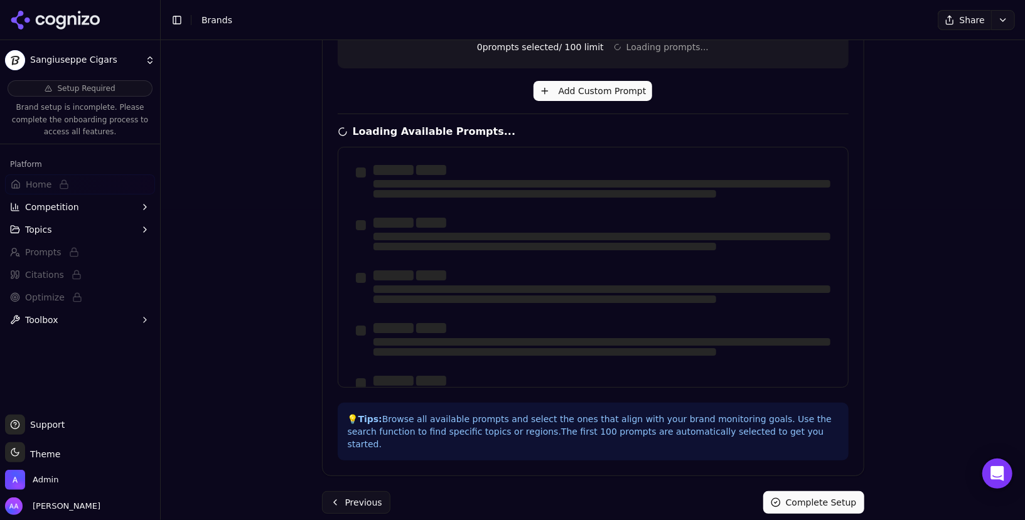
click at [842, 496] on button "Complete Setup" at bounding box center [813, 502] width 101 height 23
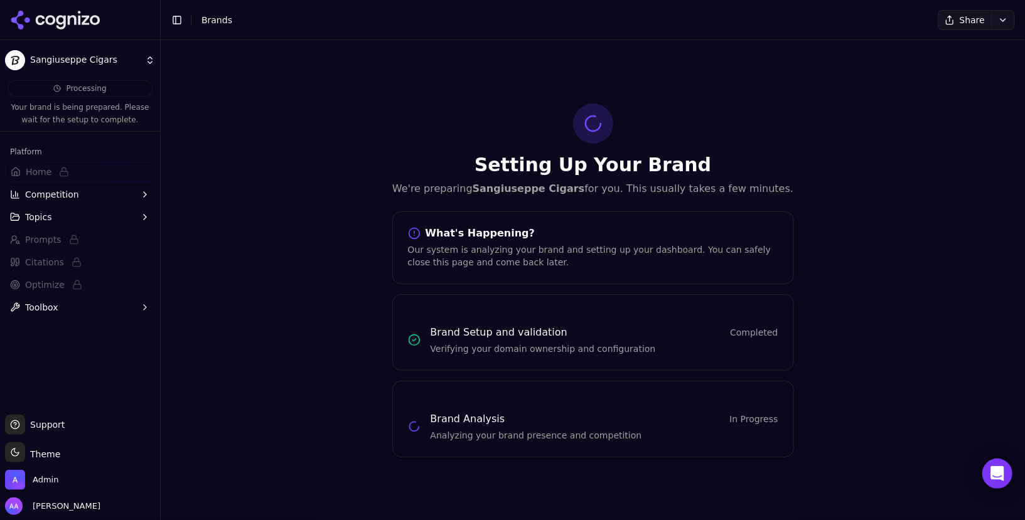
scroll to position [0, 0]
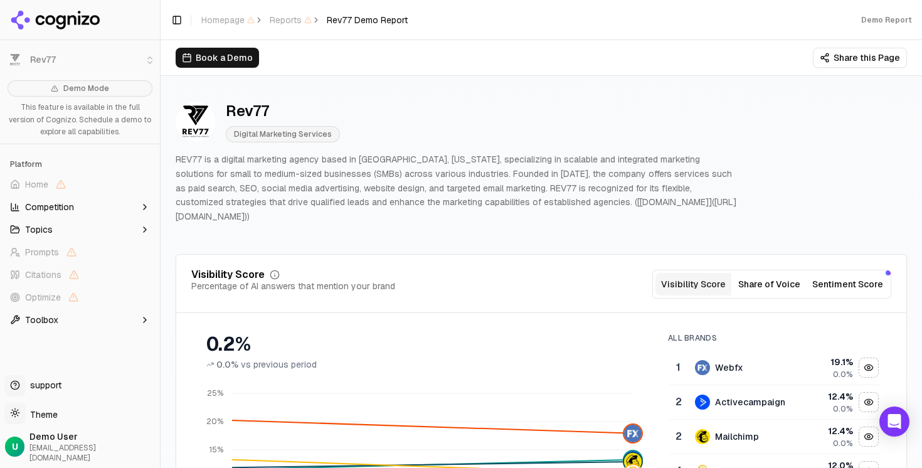
click at [746, 72] on div "Book a Demo Share this Page" at bounding box center [542, 57] width 762 height 35
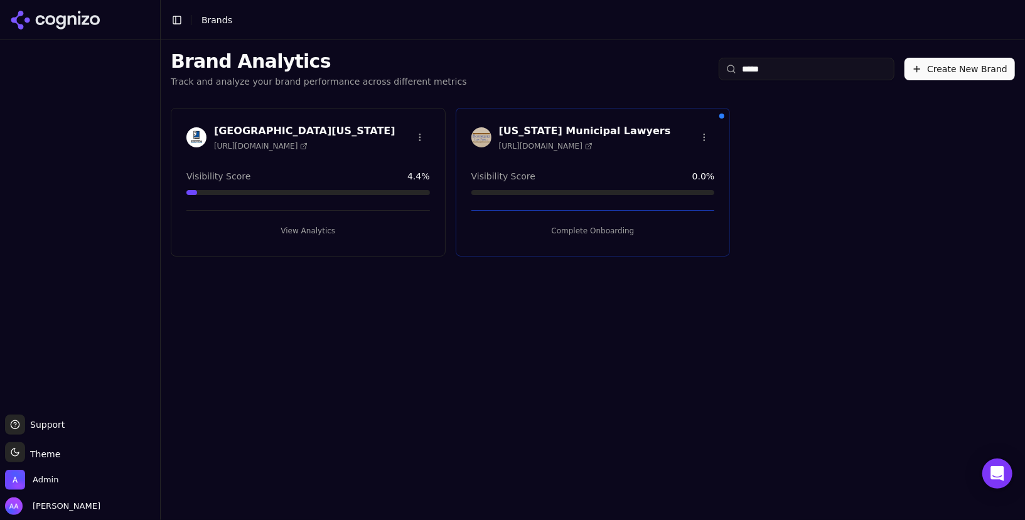
type input "*****"
click at [569, 231] on button "Complete Onboarding" at bounding box center [592, 231] width 243 height 20
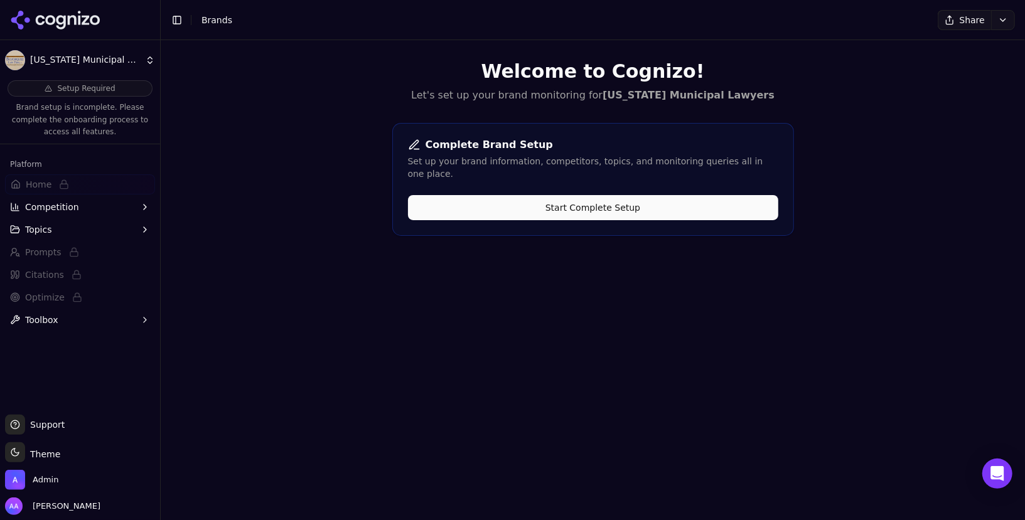
click at [543, 204] on button "Start Complete Setup" at bounding box center [593, 207] width 370 height 25
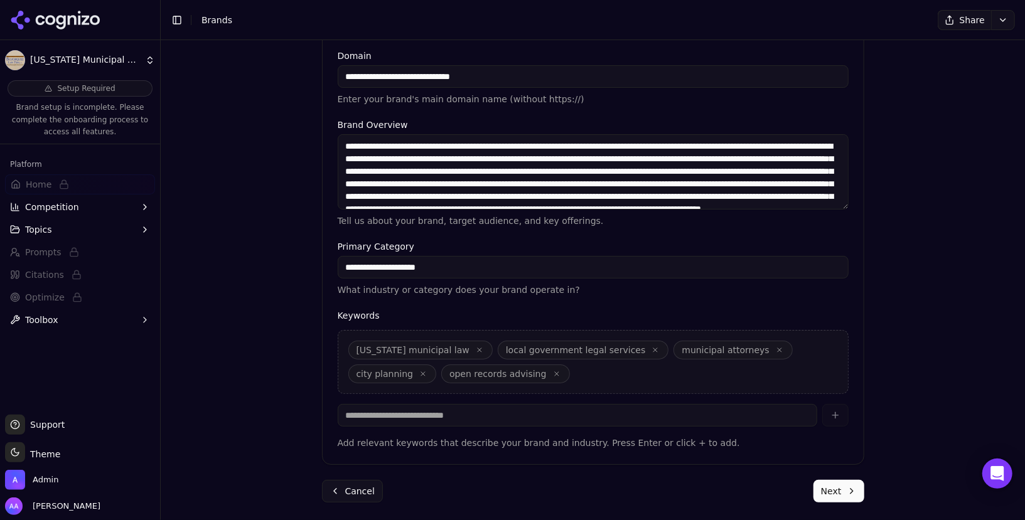
click at [835, 484] on button "Next" at bounding box center [838, 491] width 51 height 23
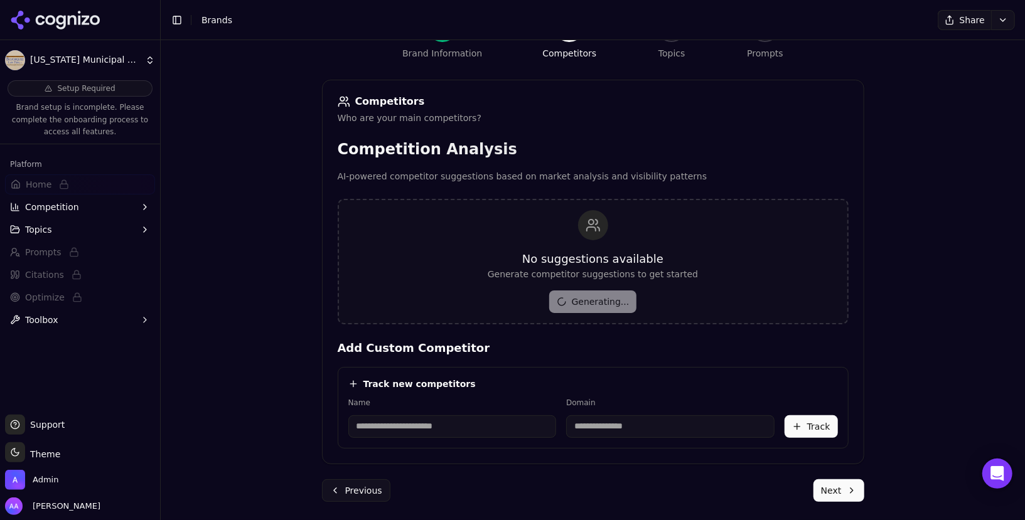
click at [842, 491] on button "Next" at bounding box center [838, 490] width 51 height 23
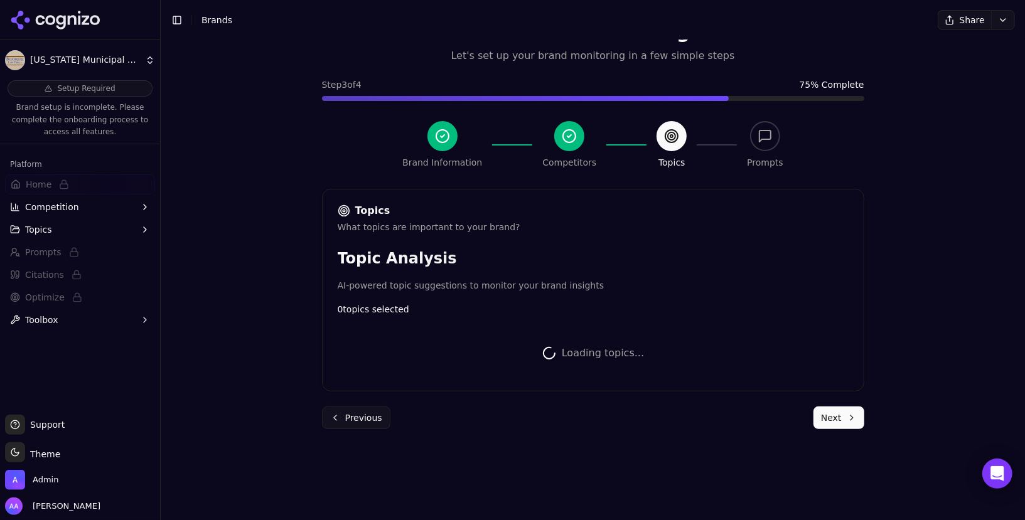
scroll to position [288, 0]
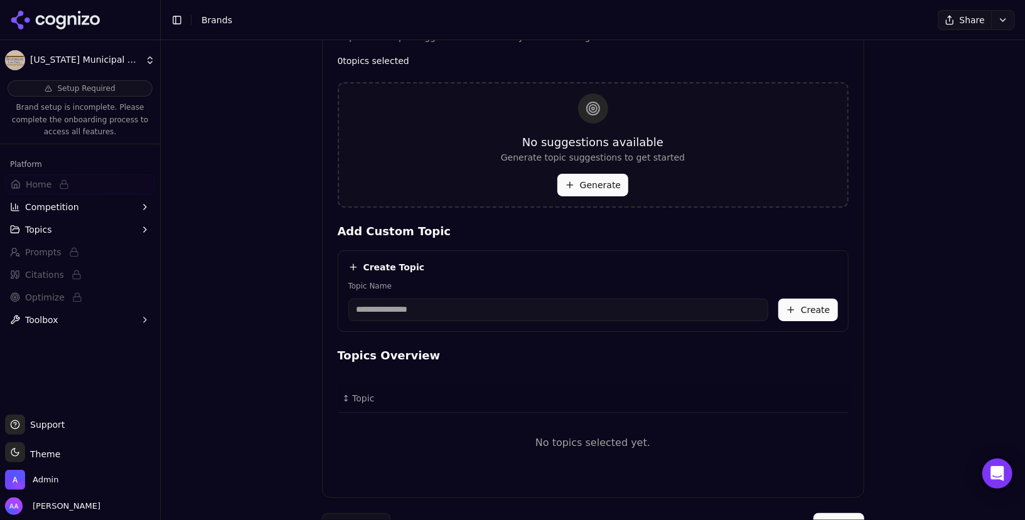
click at [585, 175] on button "Generate" at bounding box center [592, 185] width 71 height 23
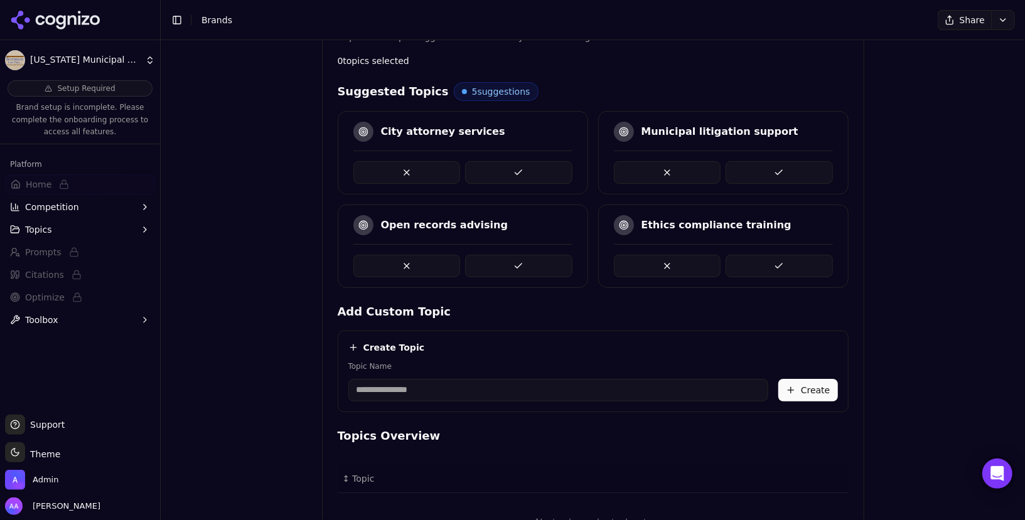
click at [499, 166] on button at bounding box center [518, 172] width 107 height 23
click at [506, 169] on button at bounding box center [518, 172] width 107 height 23
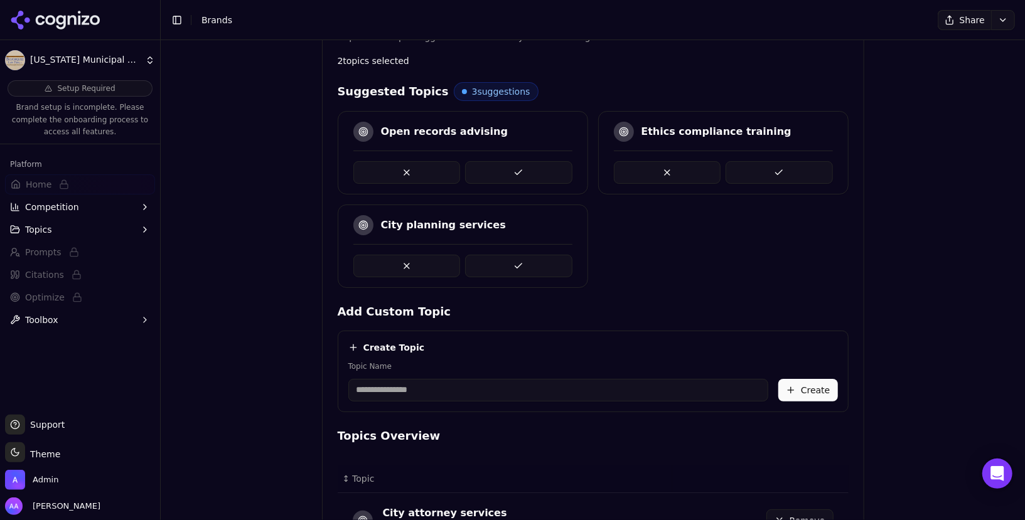
click at [506, 169] on button at bounding box center [518, 172] width 107 height 23
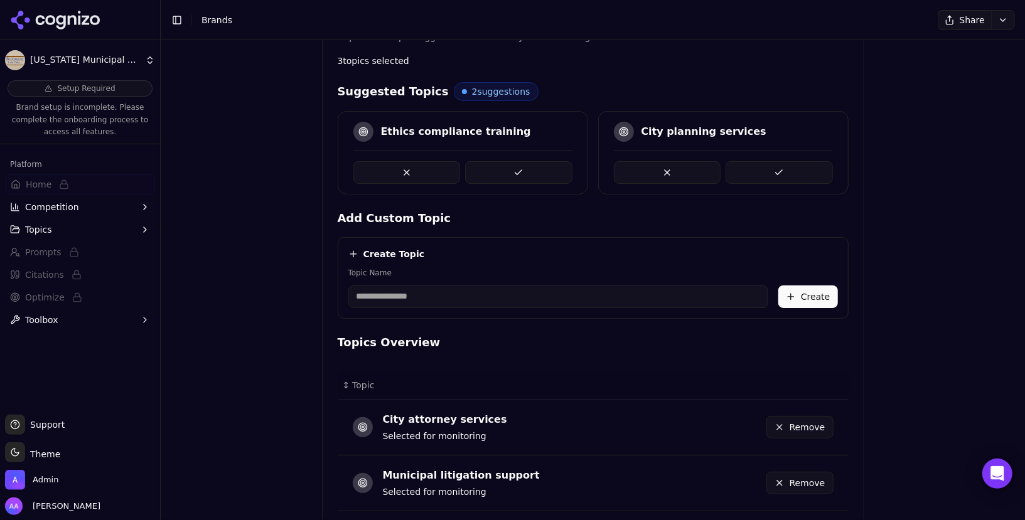
click at [506, 169] on button at bounding box center [518, 172] width 107 height 23
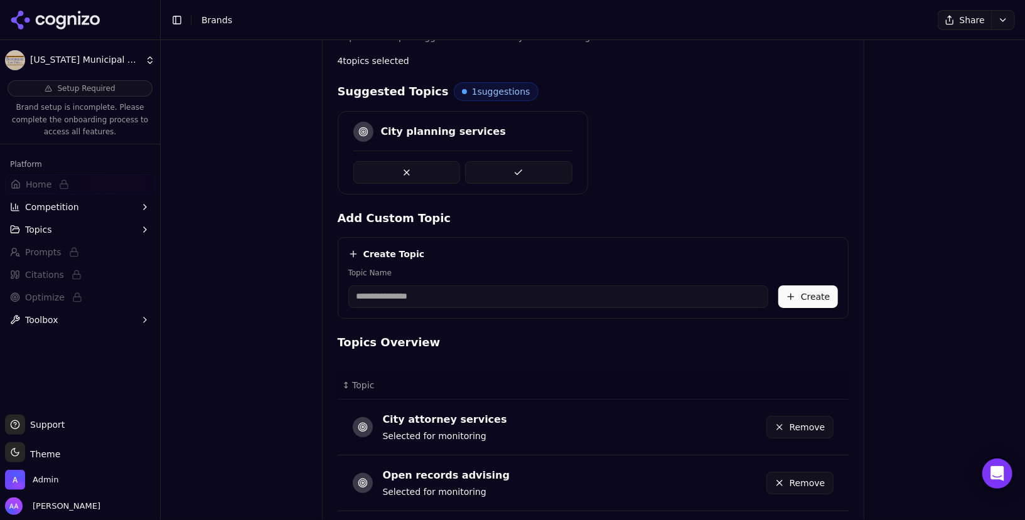
click at [506, 169] on button at bounding box center [518, 172] width 107 height 23
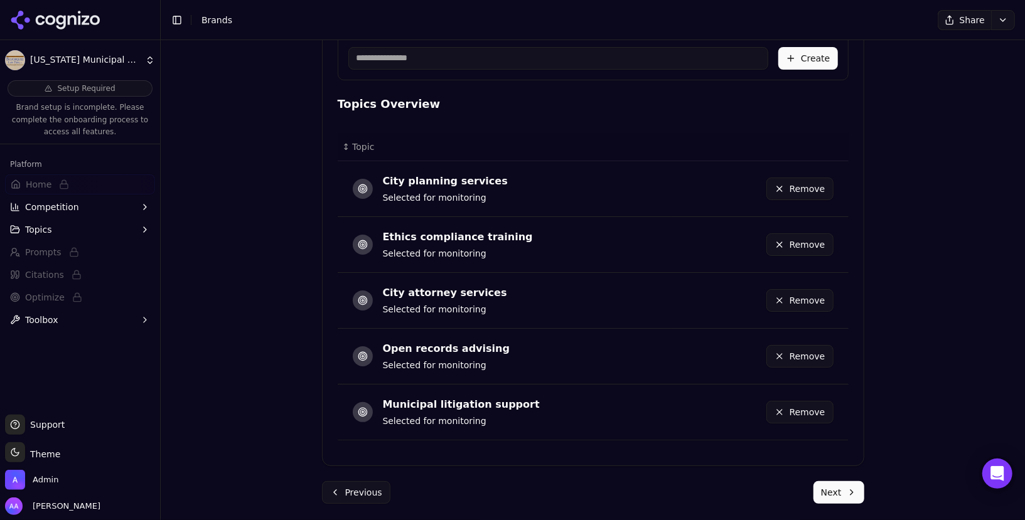
click at [834, 494] on button "Next" at bounding box center [838, 492] width 51 height 23
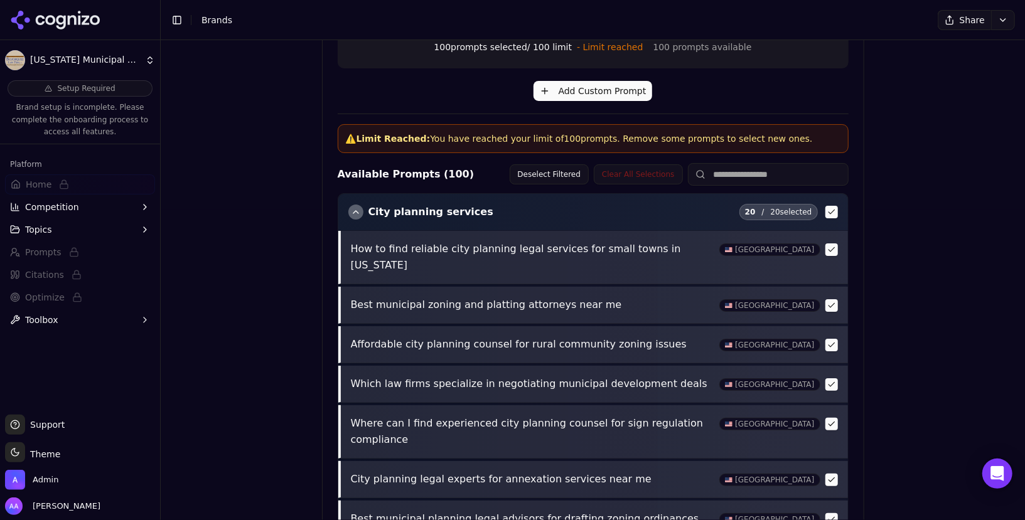
scroll to position [532, 0]
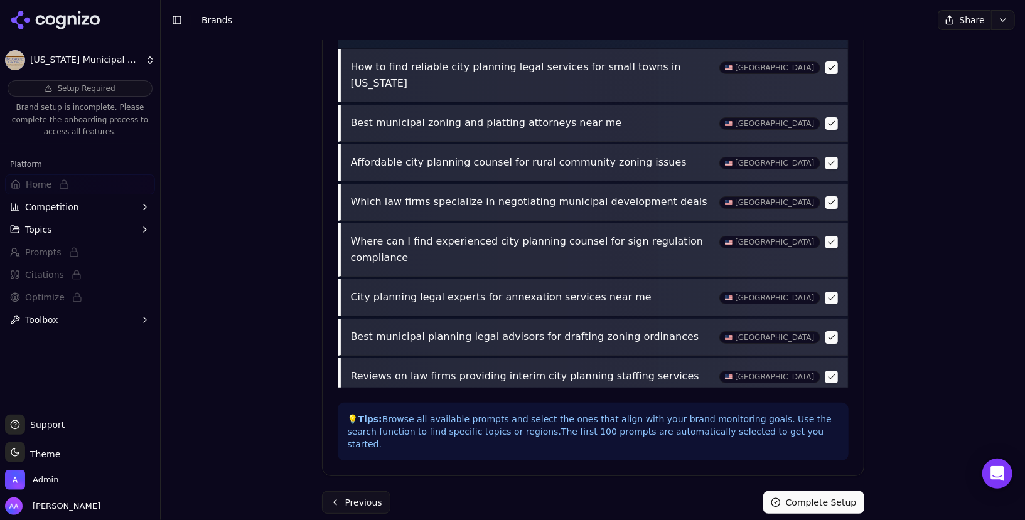
click at [826, 492] on button "Complete Setup" at bounding box center [813, 502] width 101 height 23
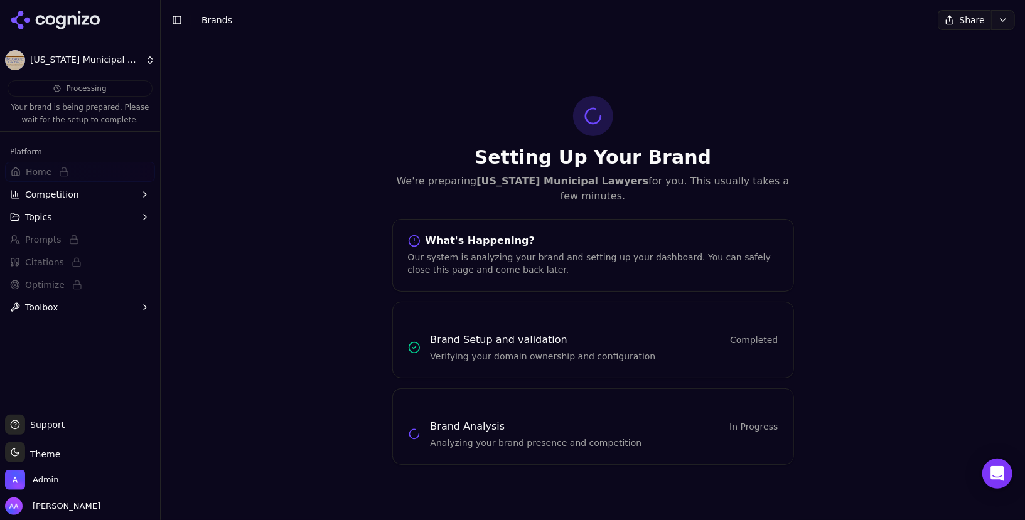
scroll to position [0, 0]
click at [217, 17] on span "Brands" at bounding box center [216, 20] width 31 height 10
click at [58, 17] on icon at bounding box center [60, 22] width 9 height 14
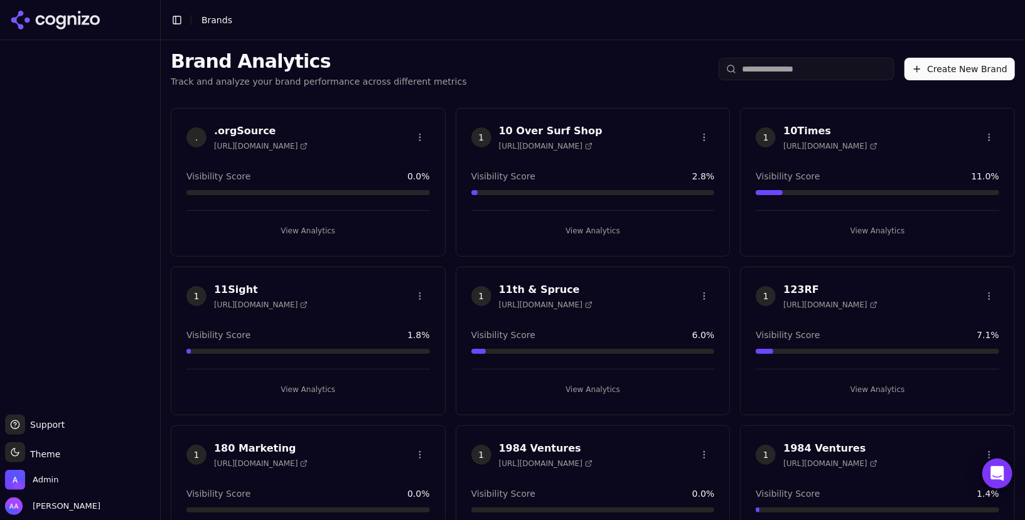
click at [776, 78] on input "search" at bounding box center [806, 69] width 176 height 23
click at [777, 75] on input "search" at bounding box center [806, 69] width 176 height 23
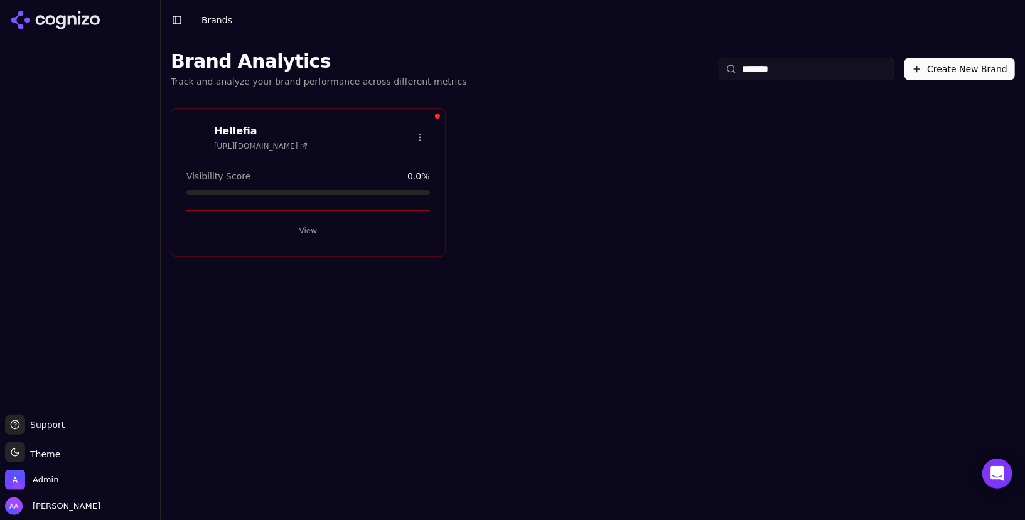
type input "********"
click at [353, 225] on button "View" at bounding box center [307, 231] width 243 height 20
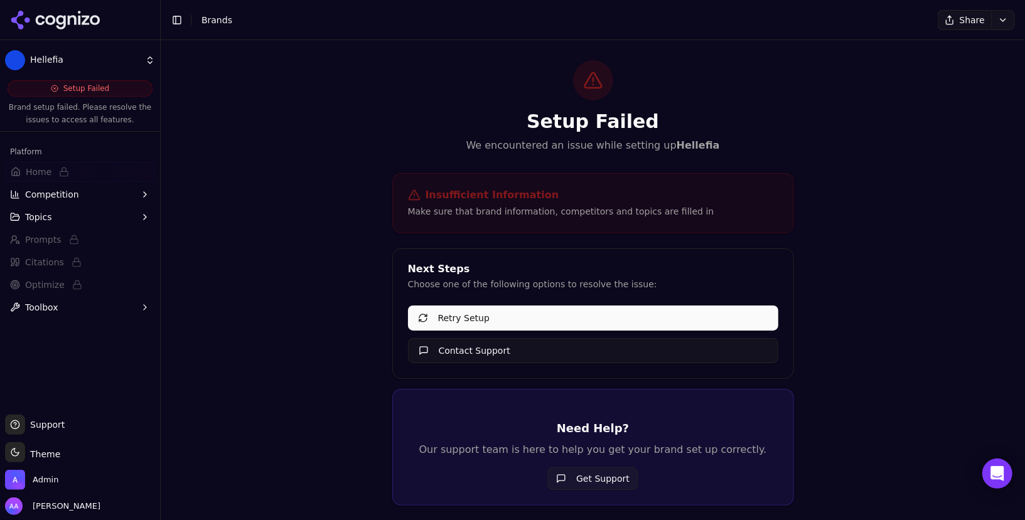
click at [319, 292] on div "Setup Failed We encountered an issue while setting up Hellefia Insufficient Inf…" at bounding box center [593, 300] width 864 height 520
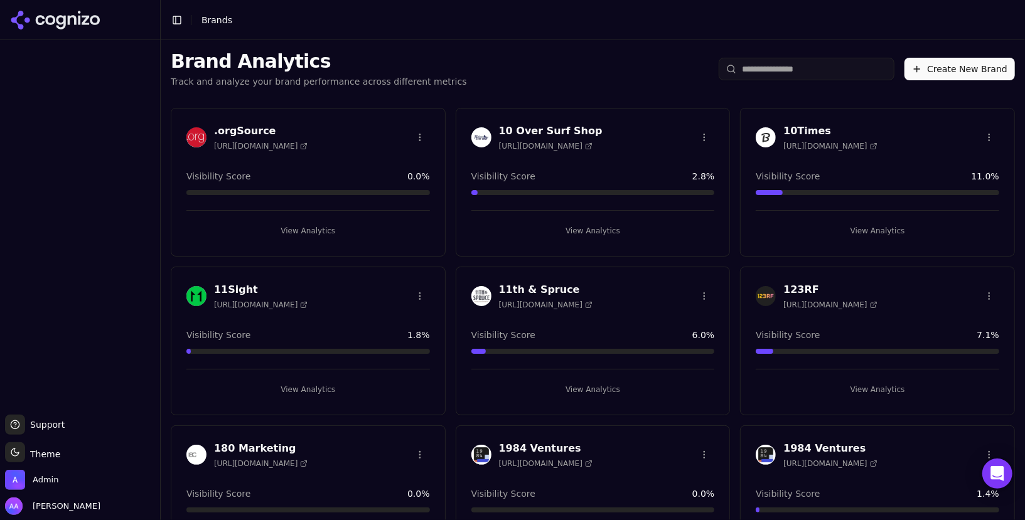
click at [792, 78] on input "search" at bounding box center [806, 69] width 176 height 23
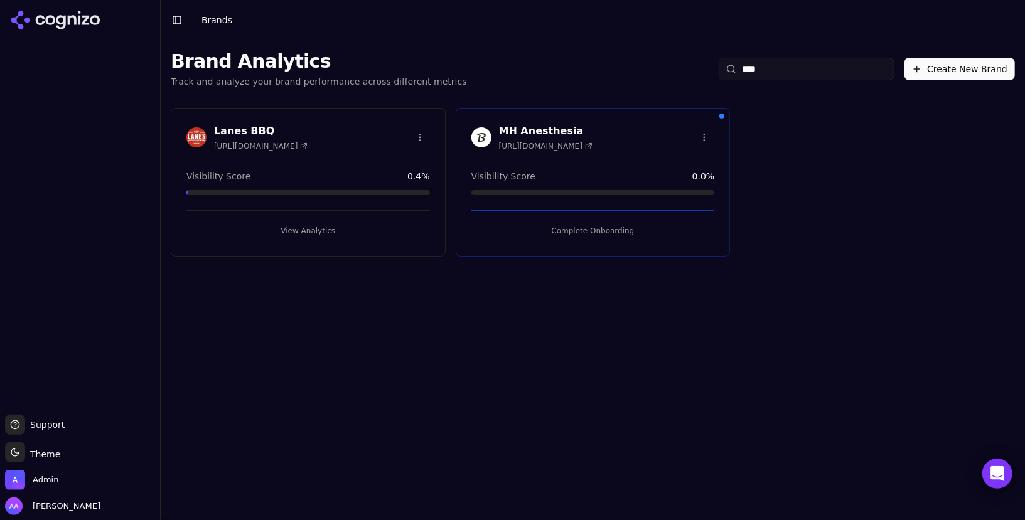
type input "****"
click at [600, 228] on button "Complete Onboarding" at bounding box center [592, 231] width 243 height 20
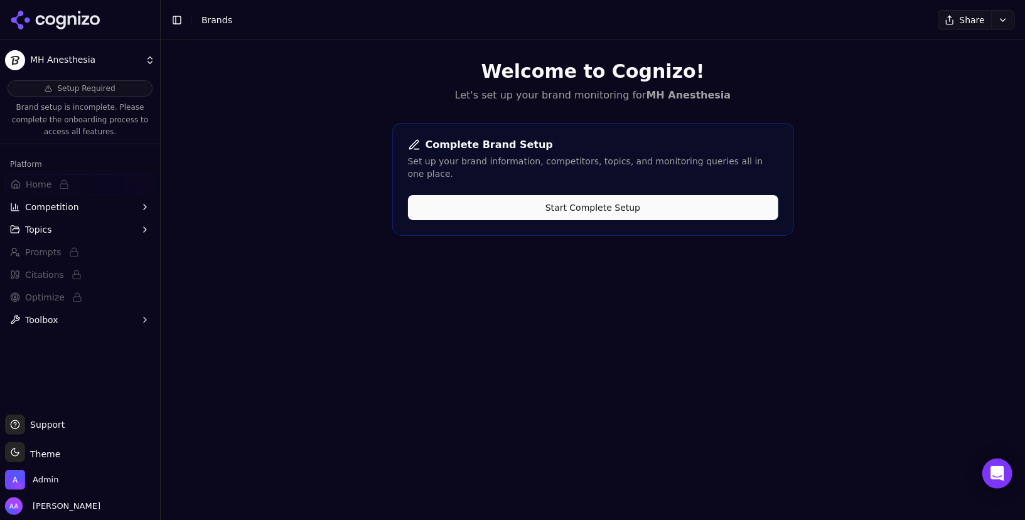
click at [580, 196] on button "Start Complete Setup" at bounding box center [593, 207] width 370 height 25
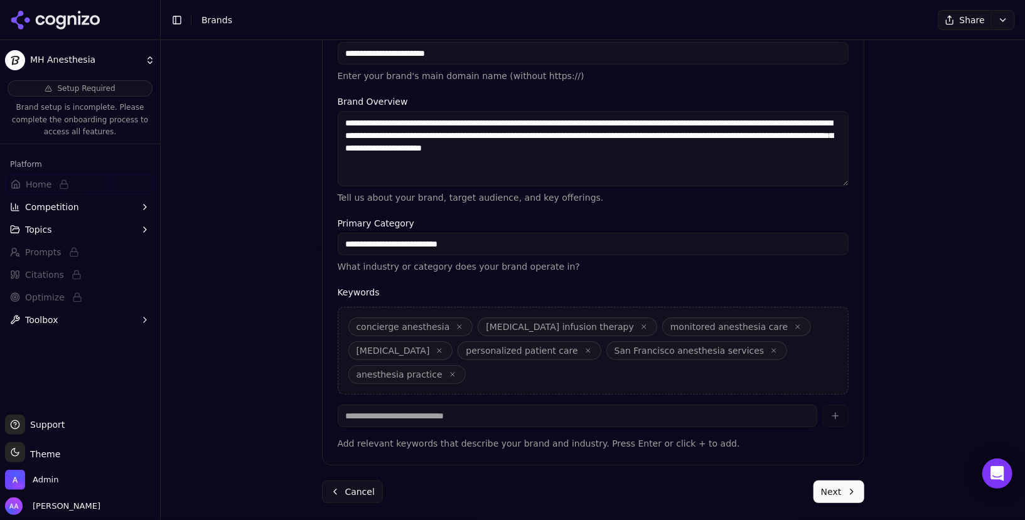
click at [842, 488] on button "Next" at bounding box center [838, 492] width 51 height 23
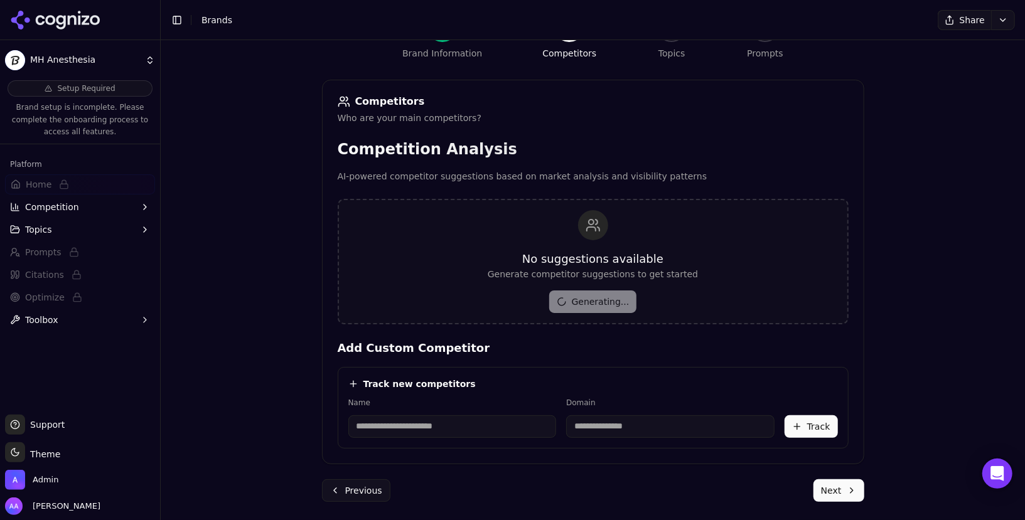
click at [849, 489] on button "Next" at bounding box center [838, 490] width 51 height 23
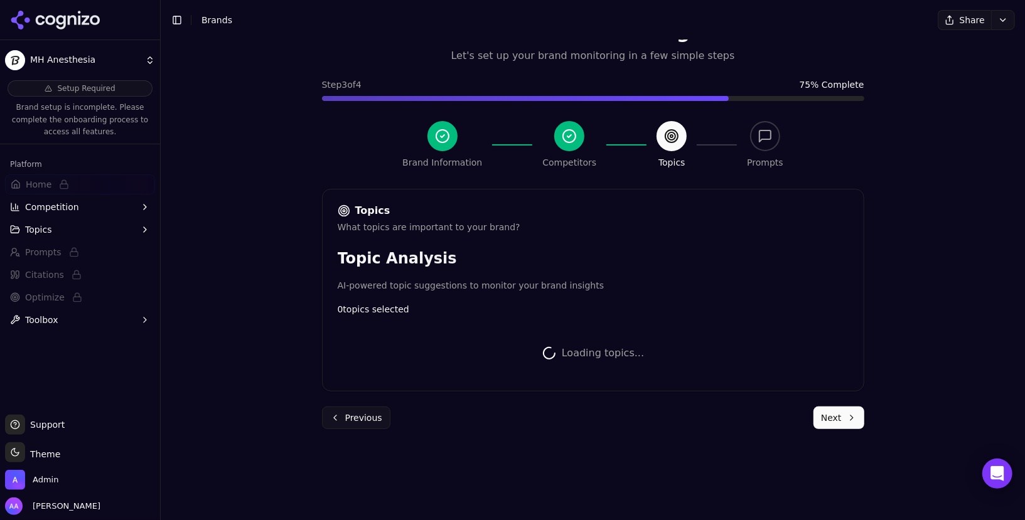
scroll to position [311, 0]
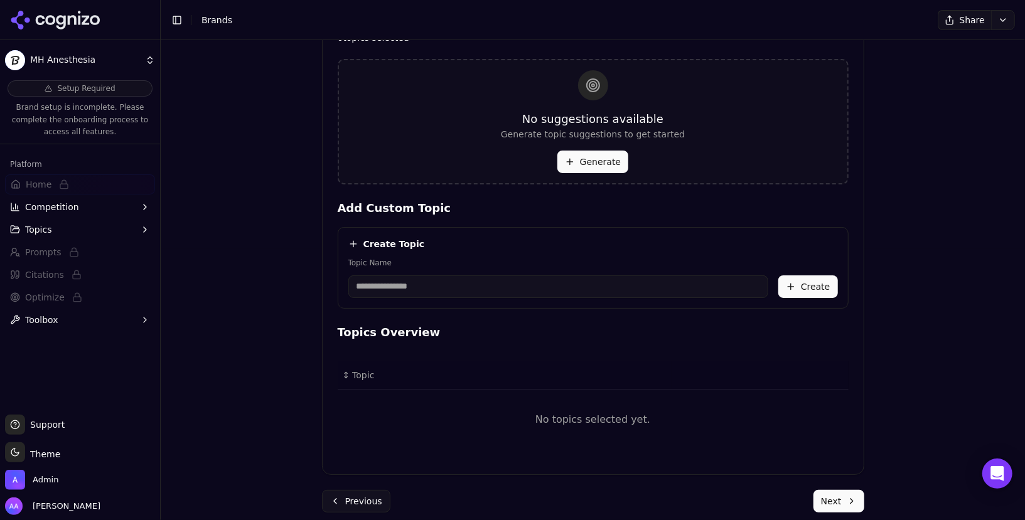
click at [599, 161] on button "Generate" at bounding box center [592, 162] width 71 height 23
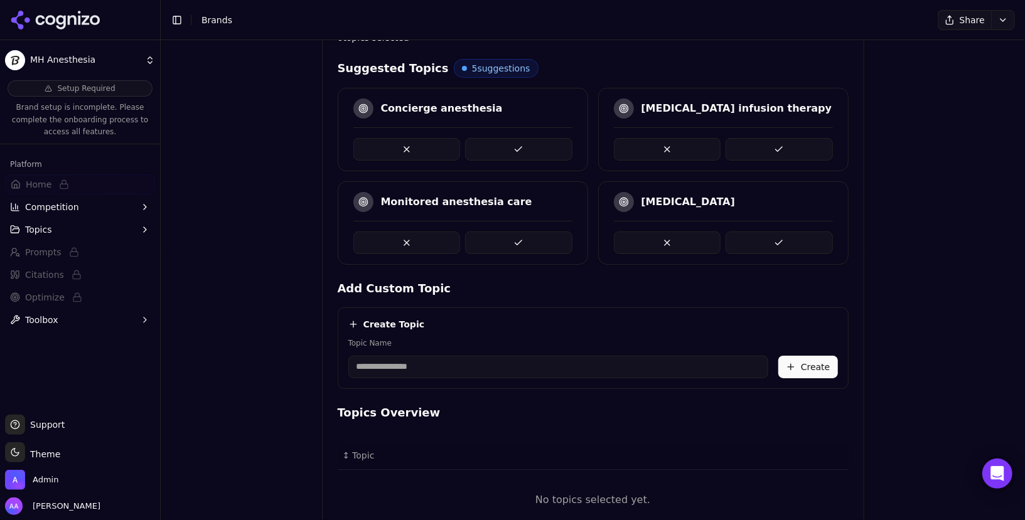
click at [526, 141] on button at bounding box center [518, 149] width 107 height 23
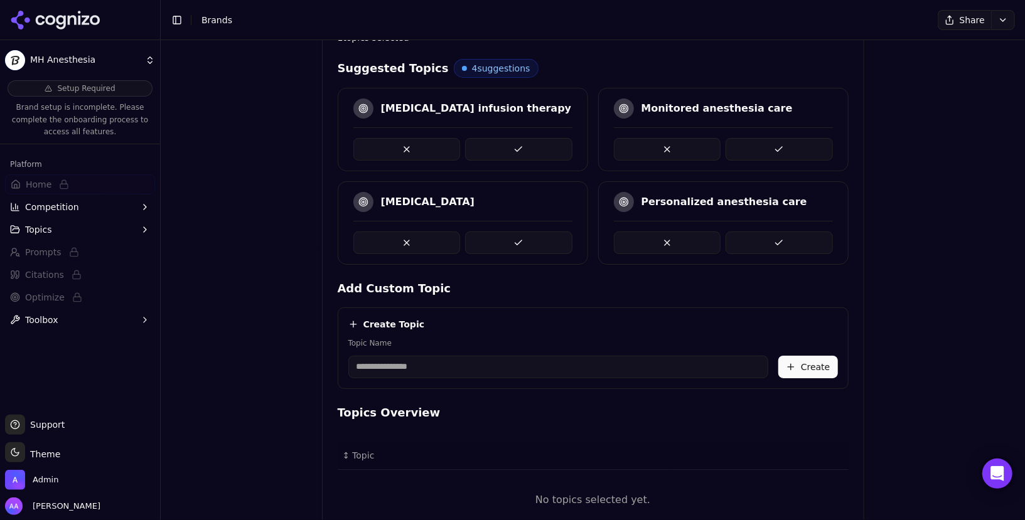
click at [526, 141] on button at bounding box center [518, 149] width 107 height 23
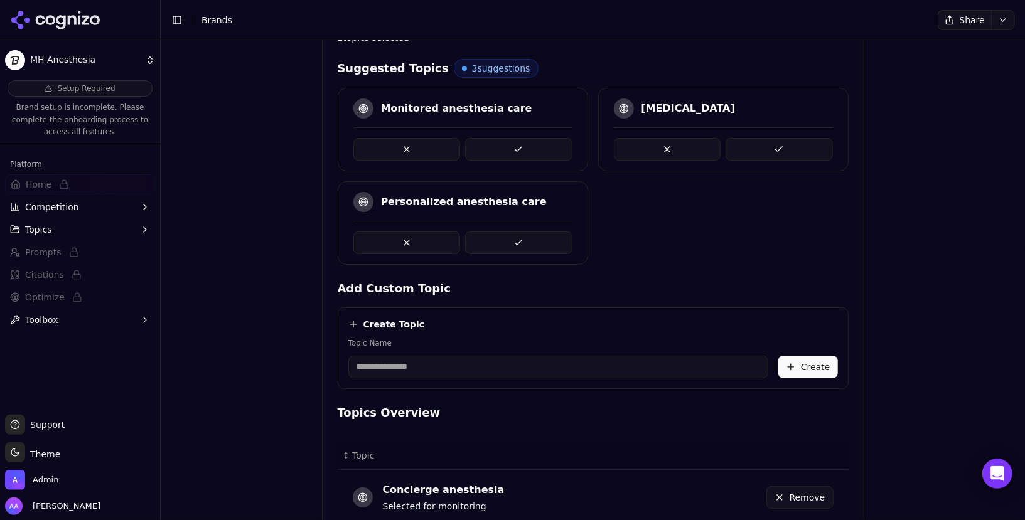
click at [526, 141] on button at bounding box center [518, 149] width 107 height 23
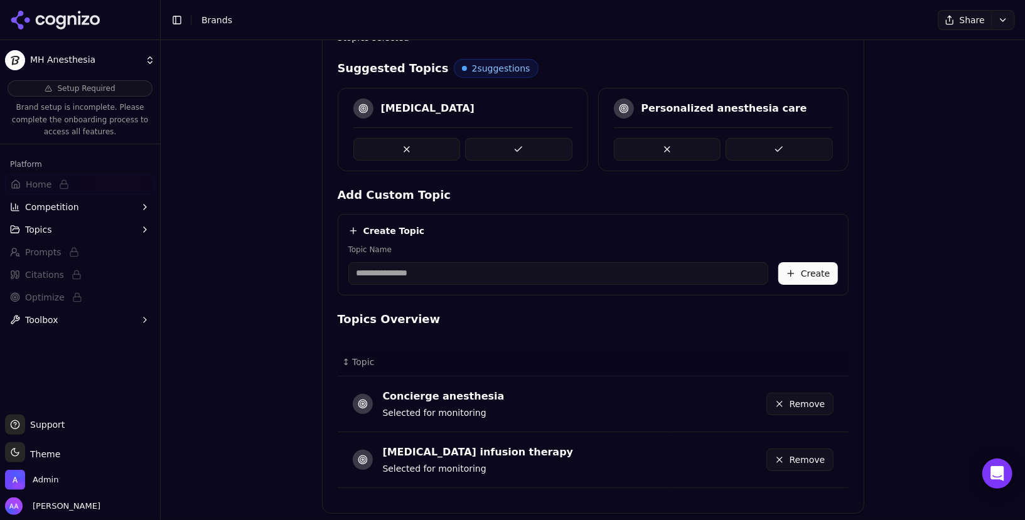
click at [526, 141] on button at bounding box center [518, 149] width 107 height 23
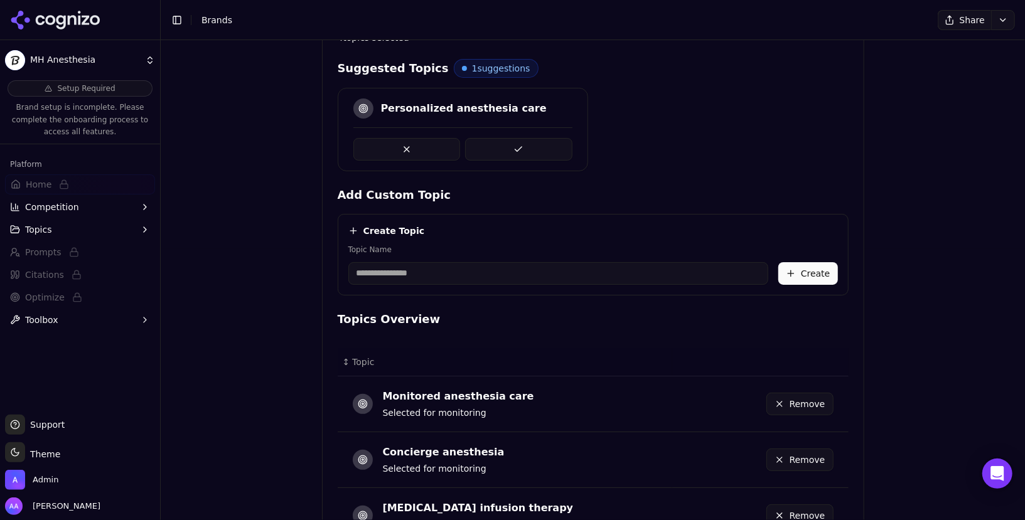
click at [526, 141] on button at bounding box center [518, 149] width 107 height 23
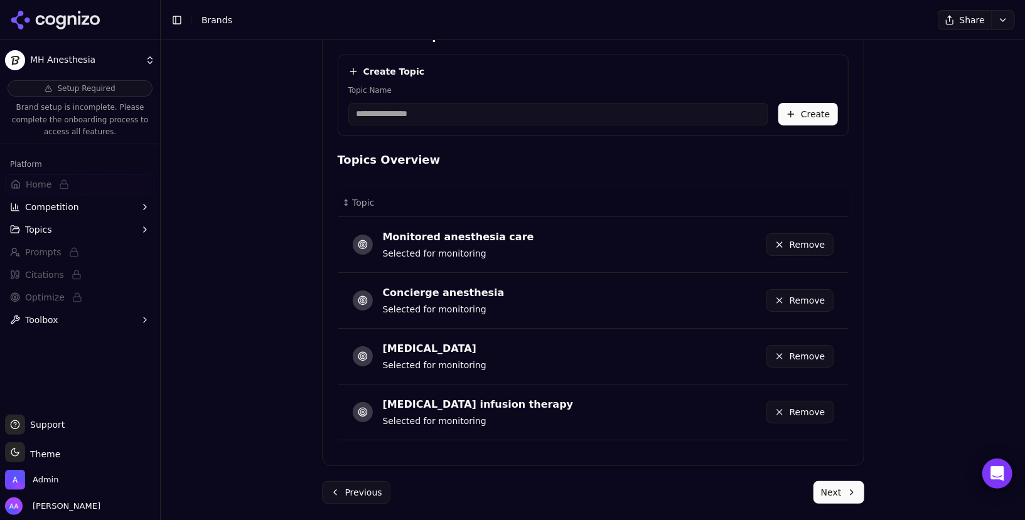
click at [838, 499] on button "Next" at bounding box center [838, 492] width 51 height 23
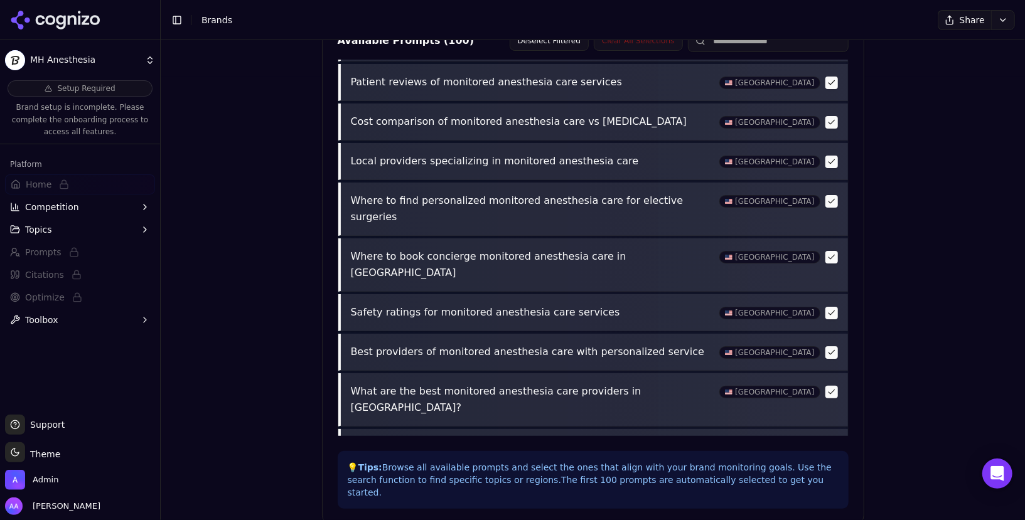
scroll to position [532, 0]
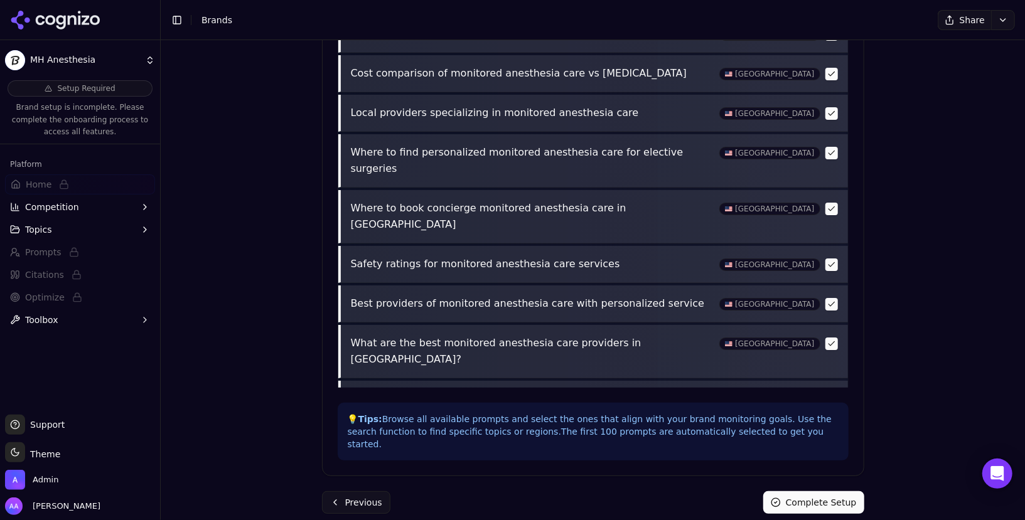
click at [816, 491] on button "Complete Setup" at bounding box center [813, 502] width 101 height 23
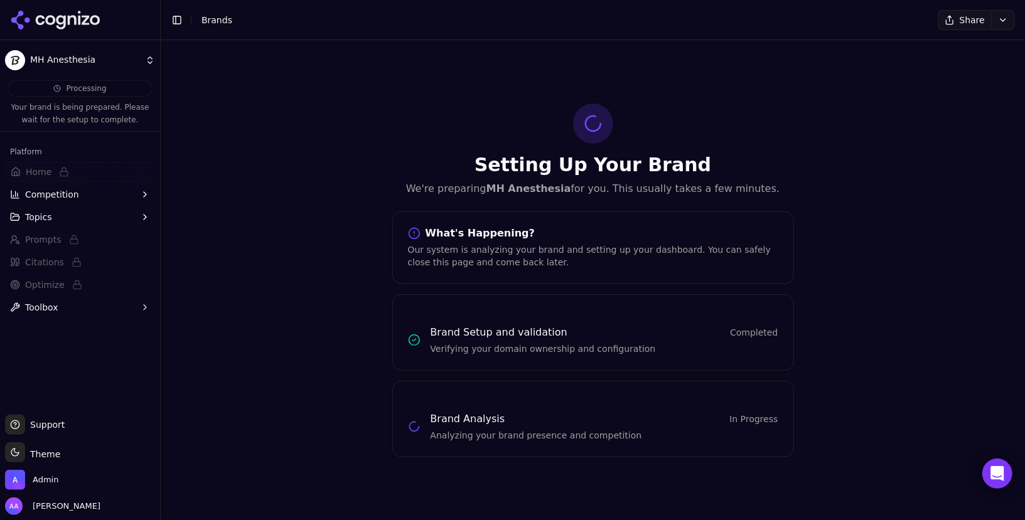
scroll to position [0, 0]
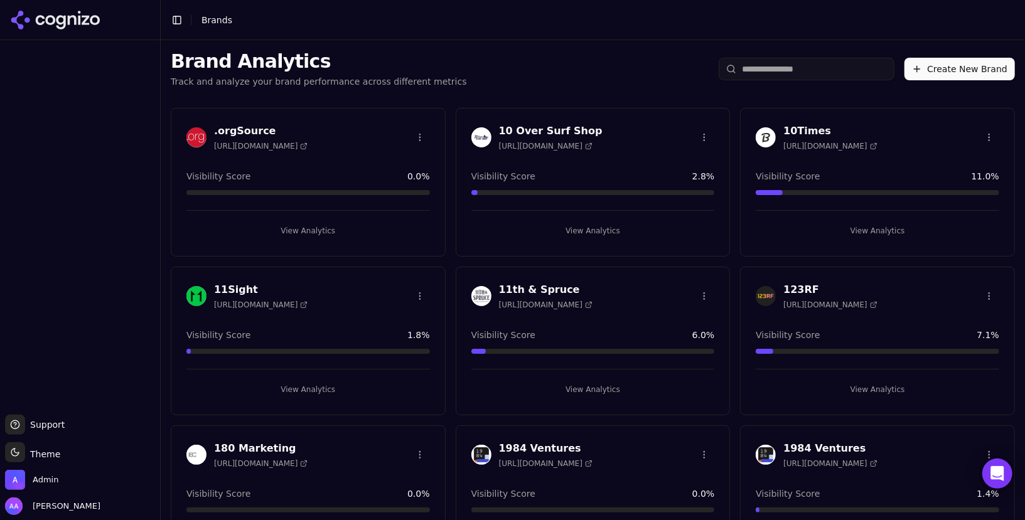
click at [828, 72] on input "search" at bounding box center [806, 69] width 176 height 23
click at [822, 71] on input "search" at bounding box center [806, 69] width 176 height 23
type input "*****"
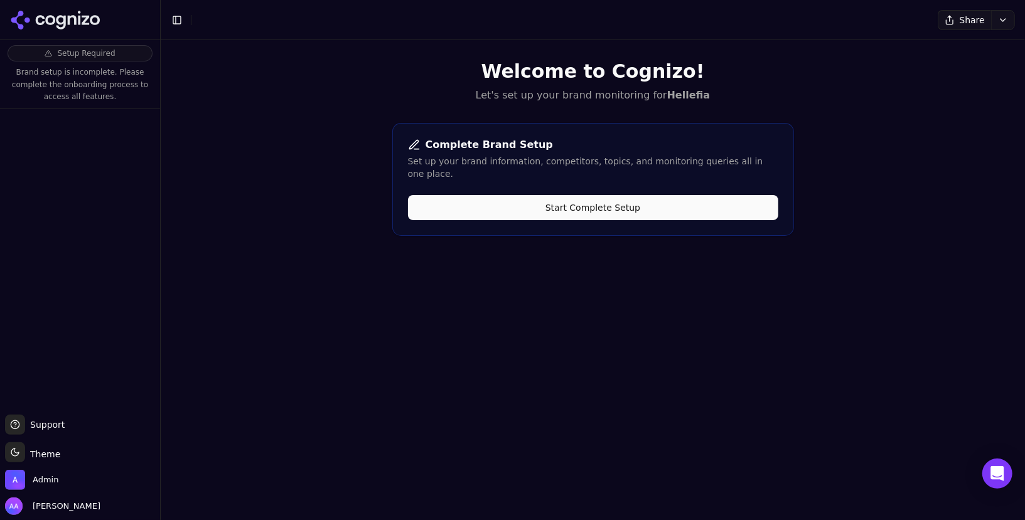
click at [630, 201] on button "Start Complete Setup" at bounding box center [593, 207] width 370 height 25
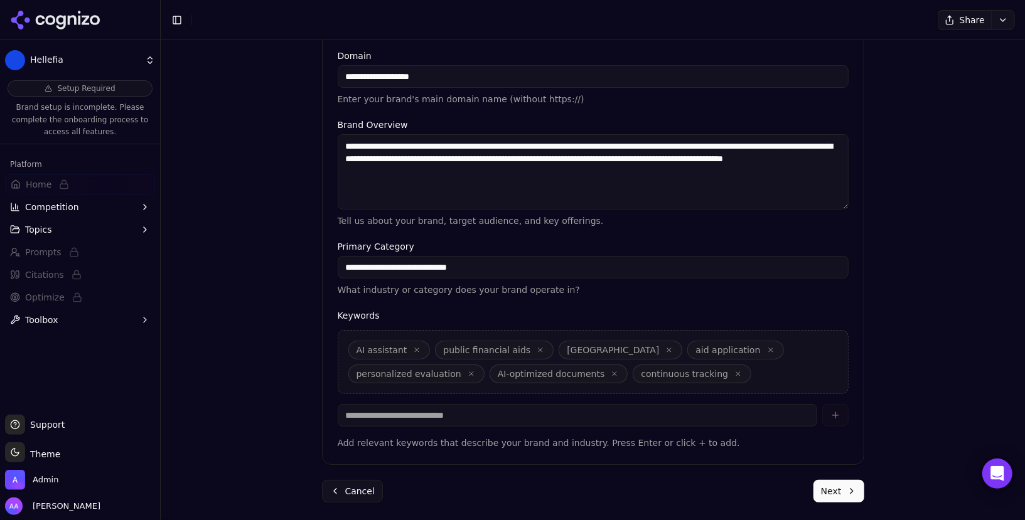
click at [839, 484] on button "Next" at bounding box center [838, 491] width 51 height 23
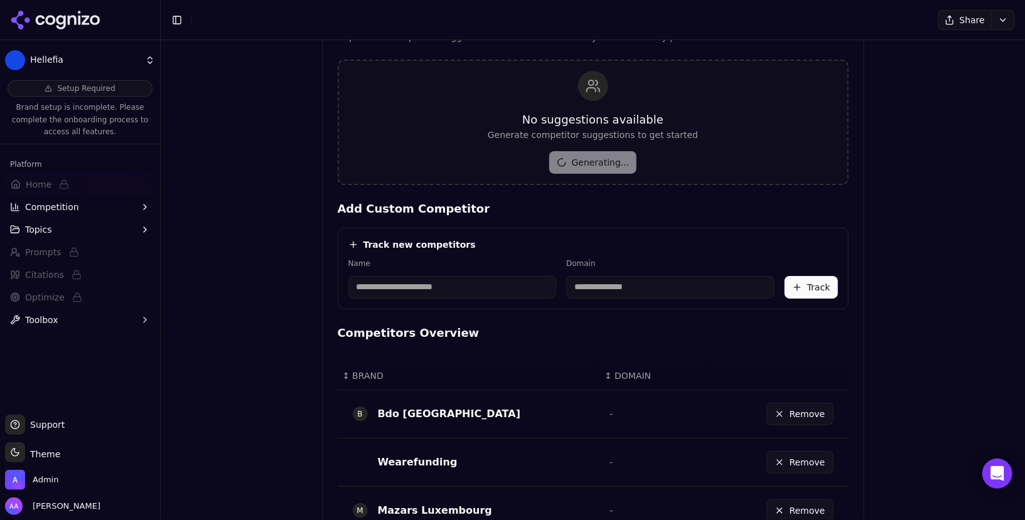
scroll to position [739, 0]
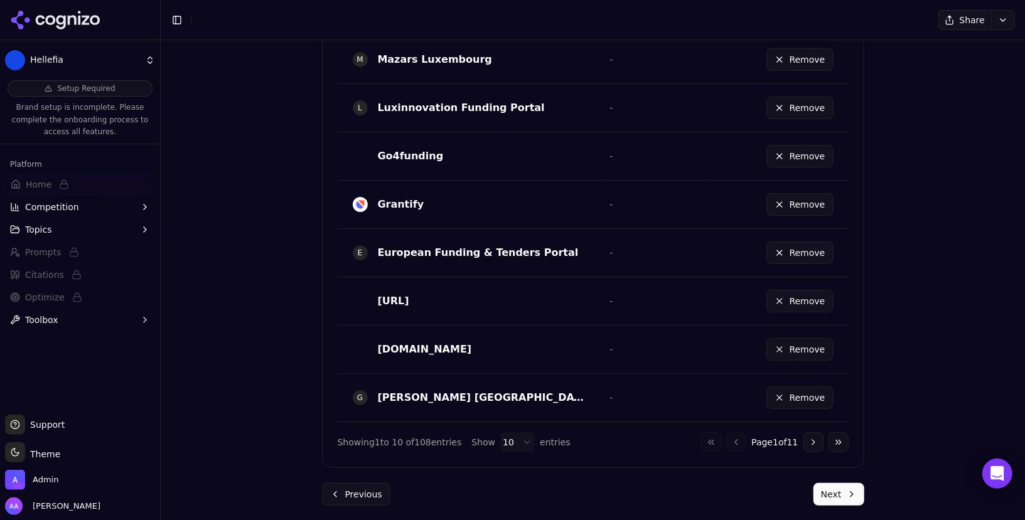
click at [846, 489] on button "Next" at bounding box center [838, 494] width 51 height 23
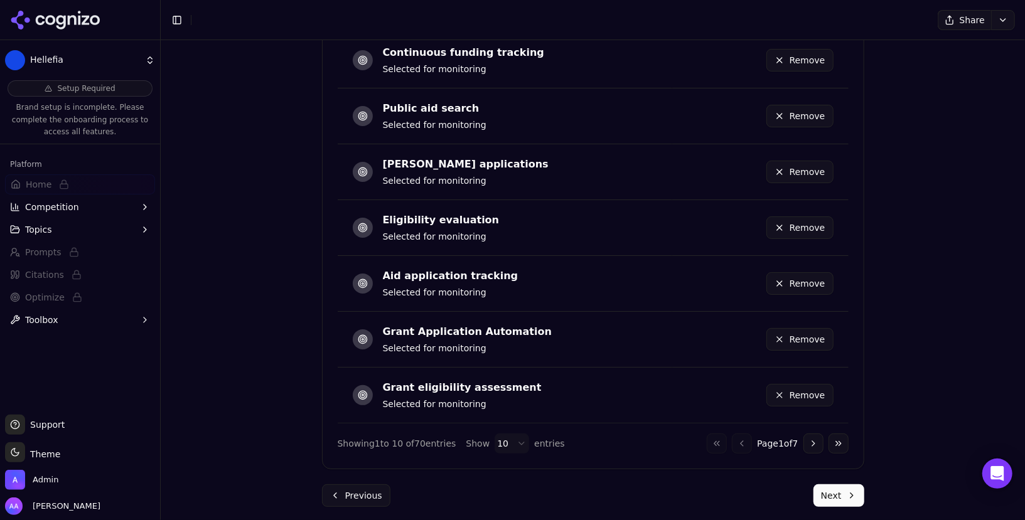
click at [846, 487] on button "Next" at bounding box center [838, 495] width 51 height 23
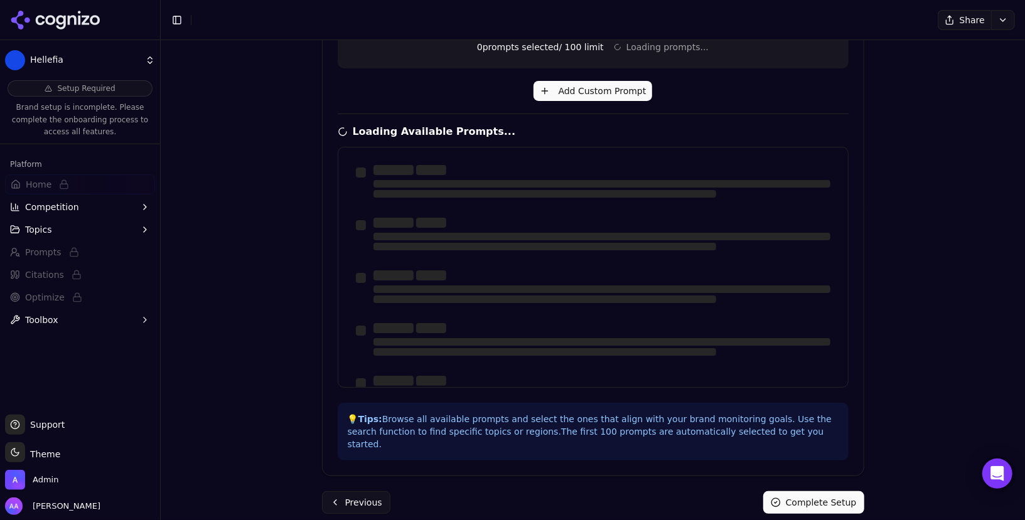
click at [846, 491] on button "Complete Setup" at bounding box center [813, 502] width 101 height 23
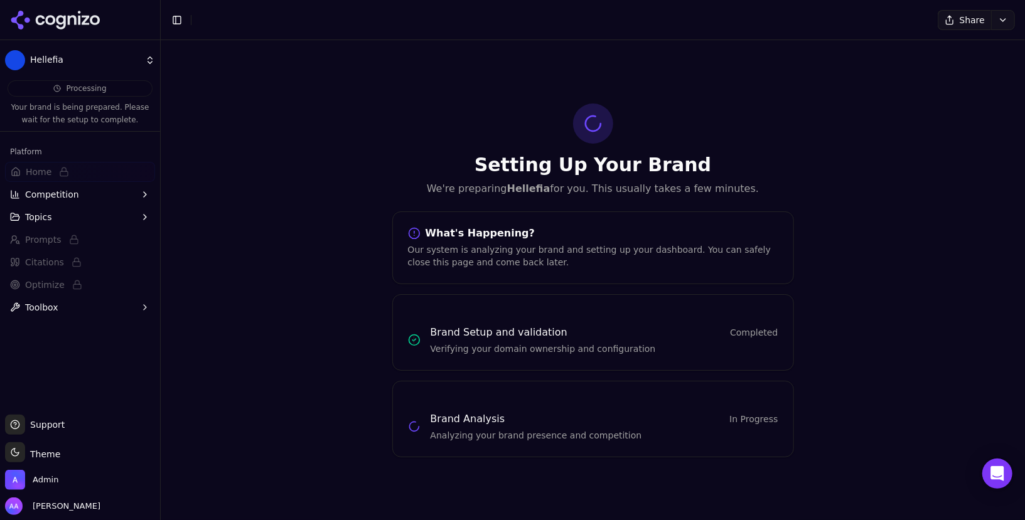
scroll to position [0, 0]
click at [32, 23] on icon at bounding box center [55, 20] width 91 height 19
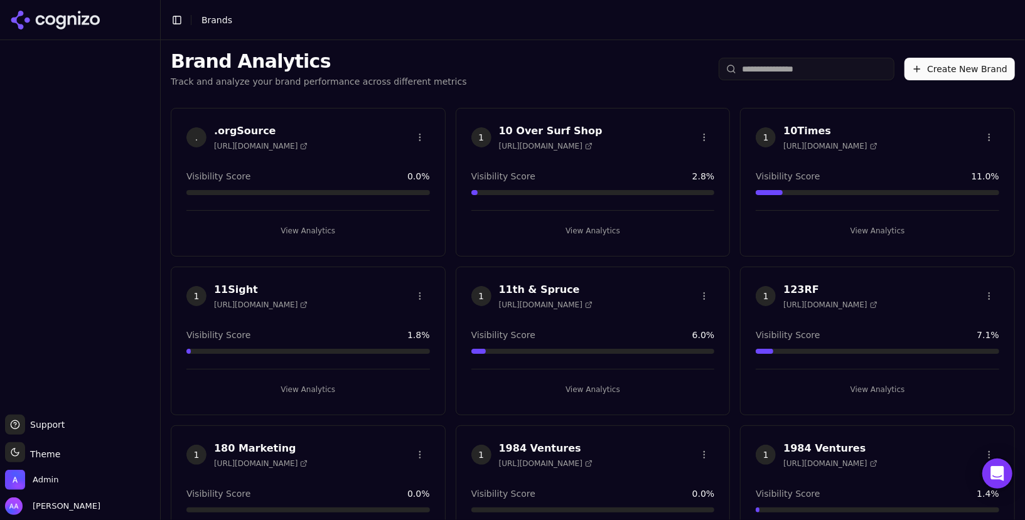
click at [806, 66] on input "search" at bounding box center [806, 69] width 176 height 23
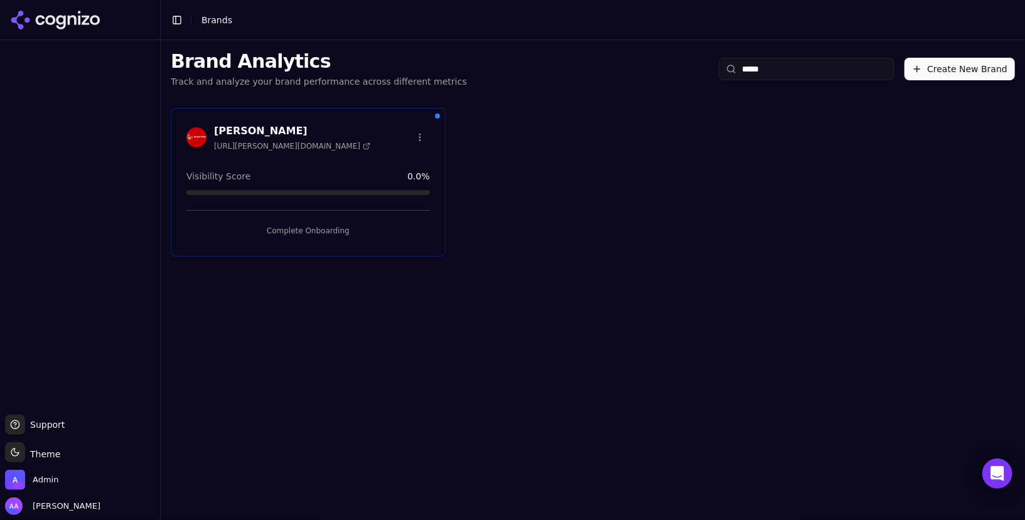
type input "*****"
click at [285, 231] on button "Complete Onboarding" at bounding box center [307, 231] width 243 height 20
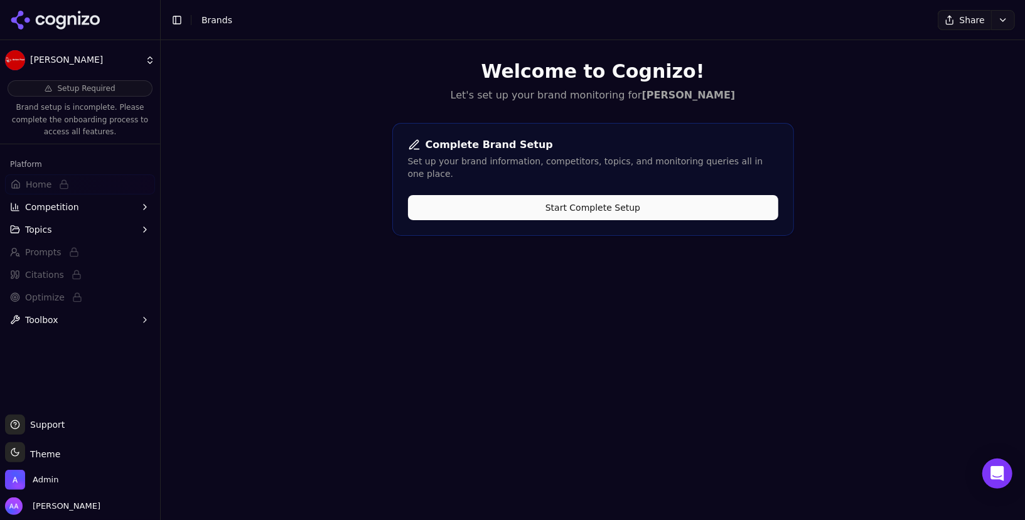
click at [575, 200] on button "Start Complete Setup" at bounding box center [593, 207] width 370 height 25
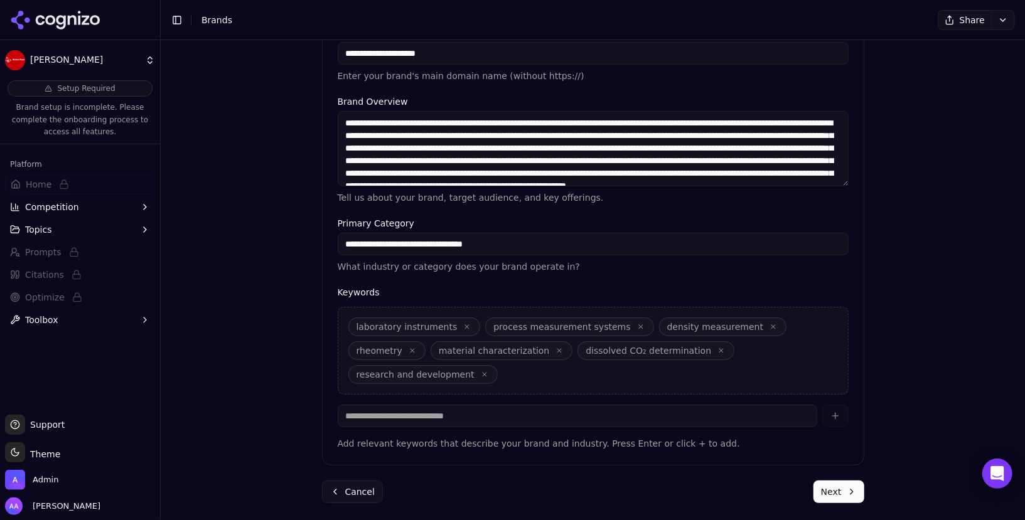
click at [836, 490] on button "Next" at bounding box center [838, 492] width 51 height 23
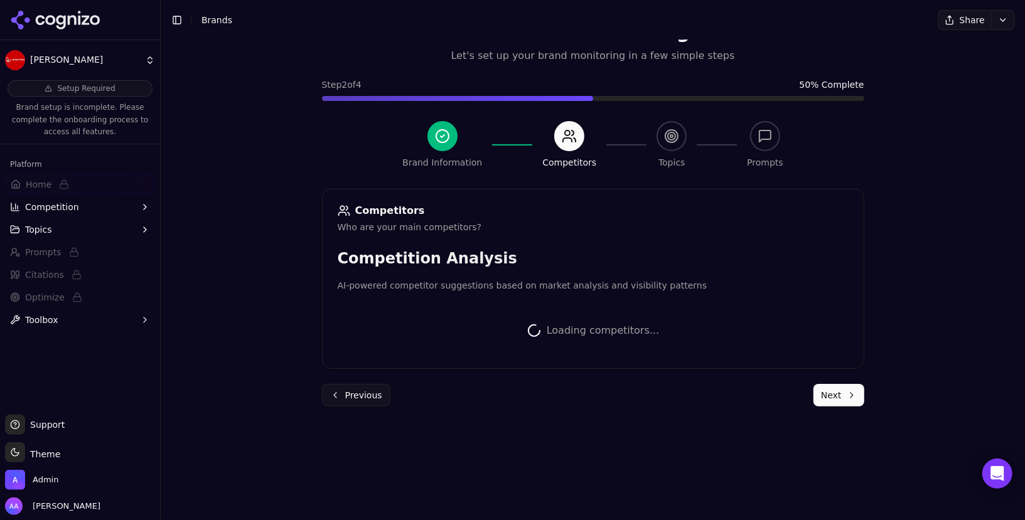
scroll to position [149, 0]
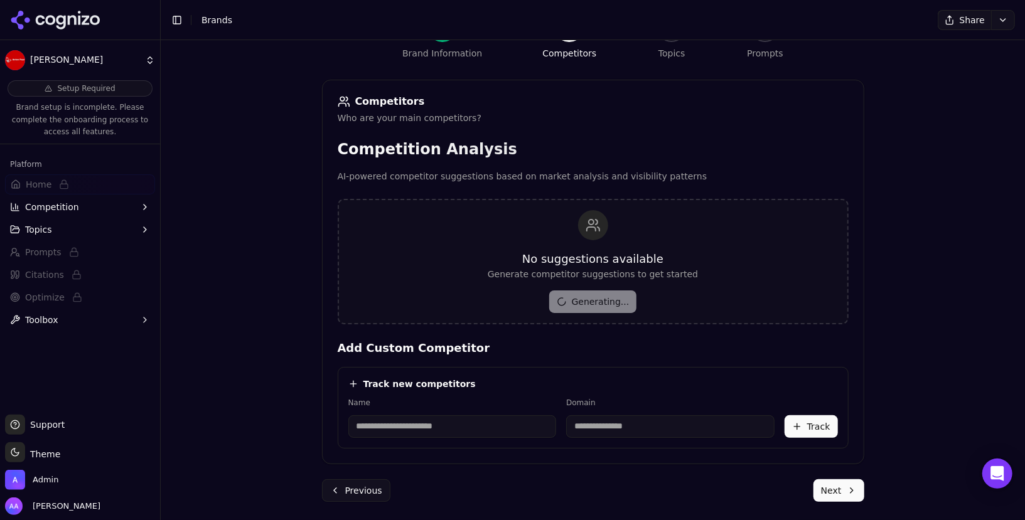
click at [827, 481] on button "Next" at bounding box center [838, 490] width 51 height 23
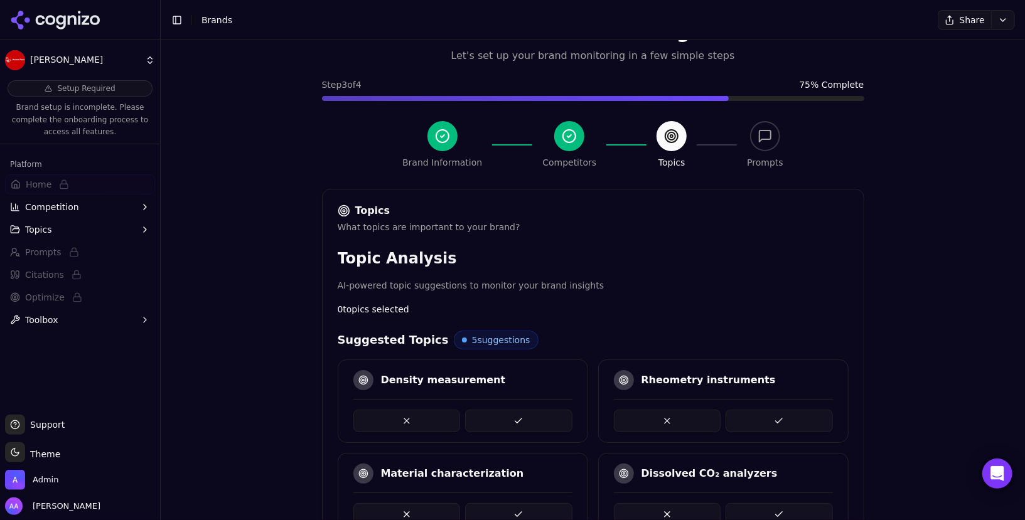
scroll to position [311, 0]
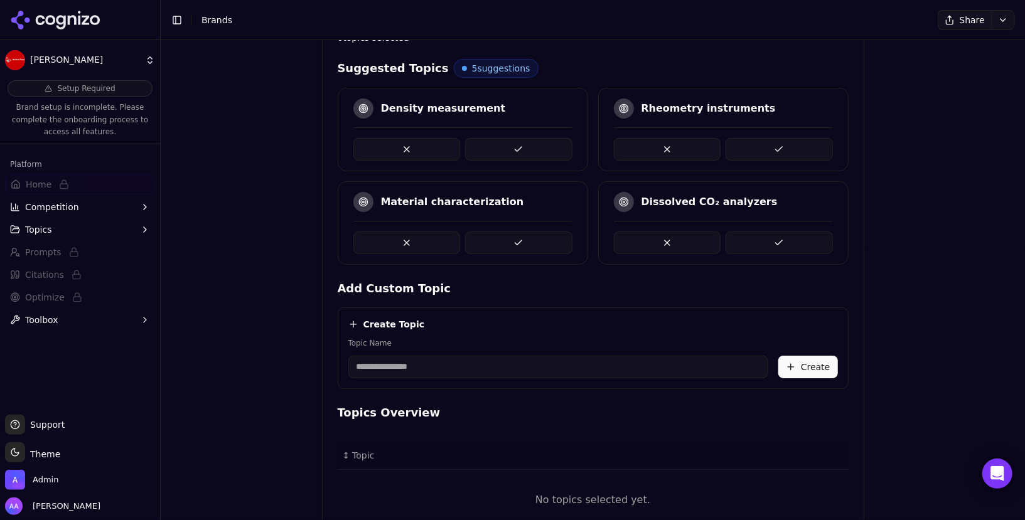
click at [509, 161] on div "Density measurement" at bounding box center [463, 129] width 250 height 83
click at [514, 152] on button at bounding box center [518, 149] width 107 height 23
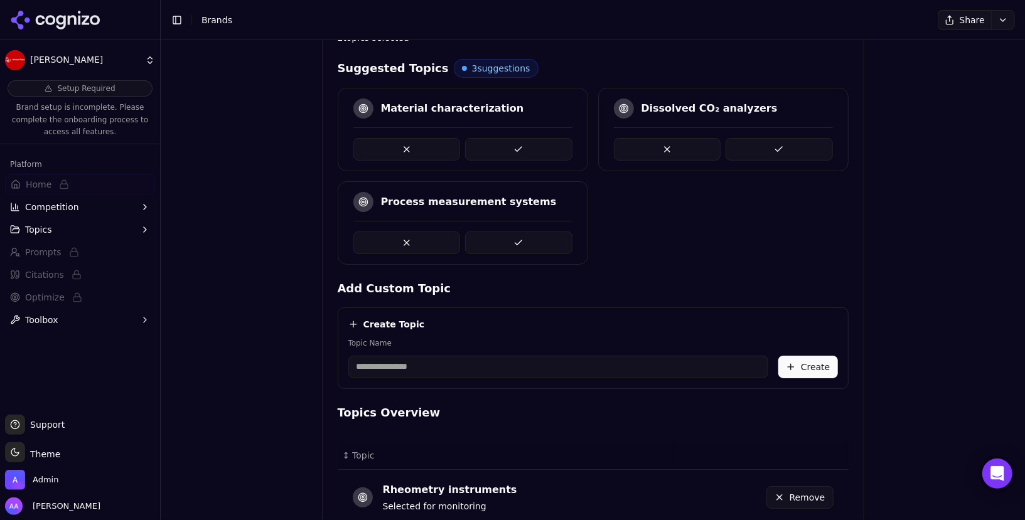
click at [514, 152] on button at bounding box center [518, 149] width 107 height 23
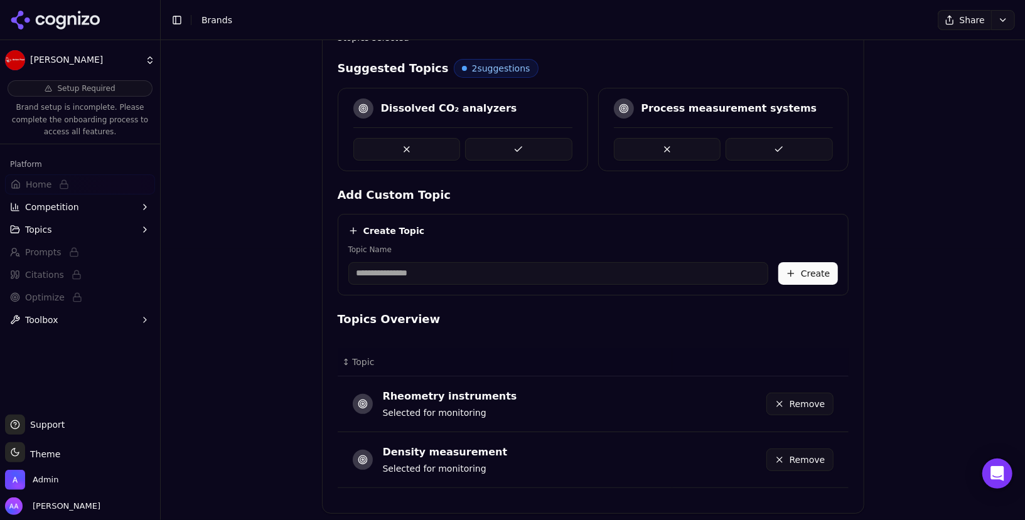
click at [514, 152] on button at bounding box center [518, 149] width 107 height 23
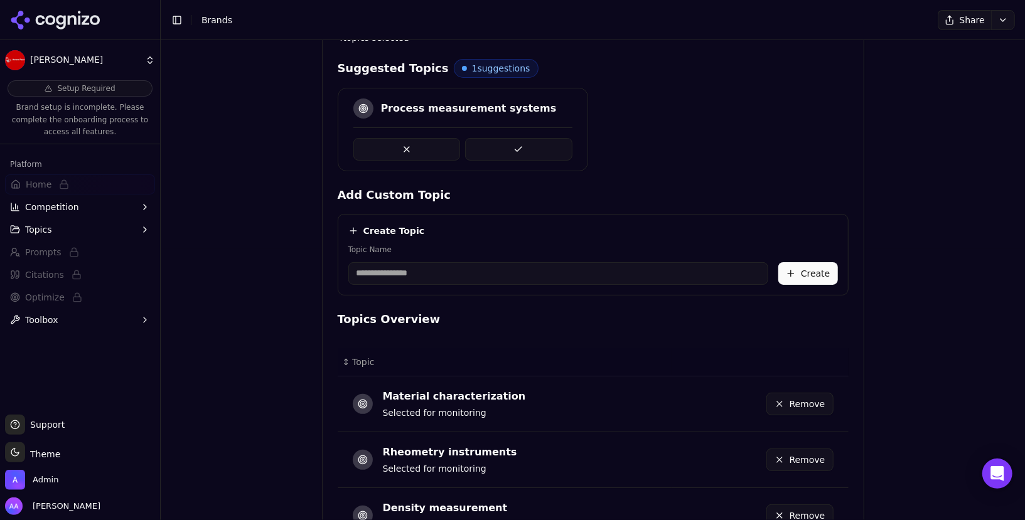
click at [514, 152] on button at bounding box center [518, 149] width 107 height 23
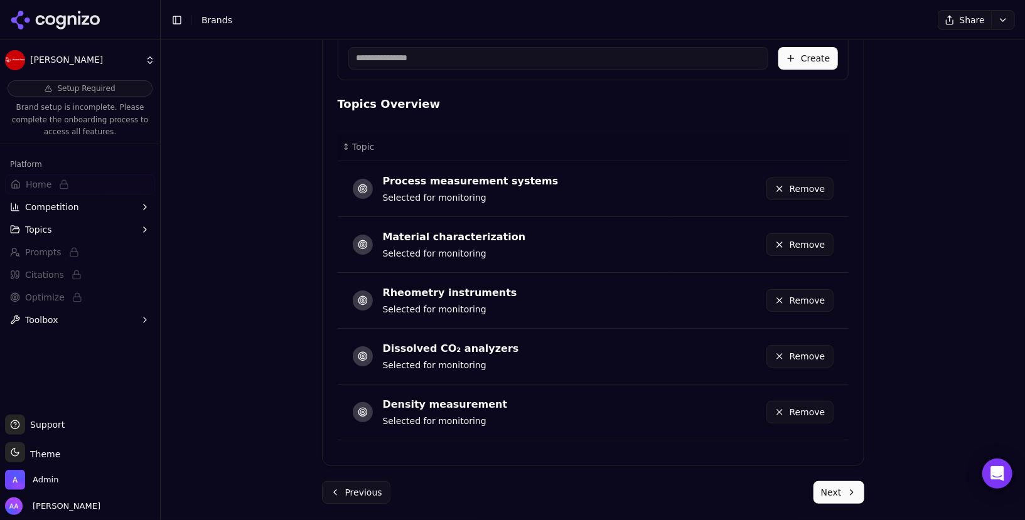
click at [849, 495] on button "Next" at bounding box center [838, 492] width 51 height 23
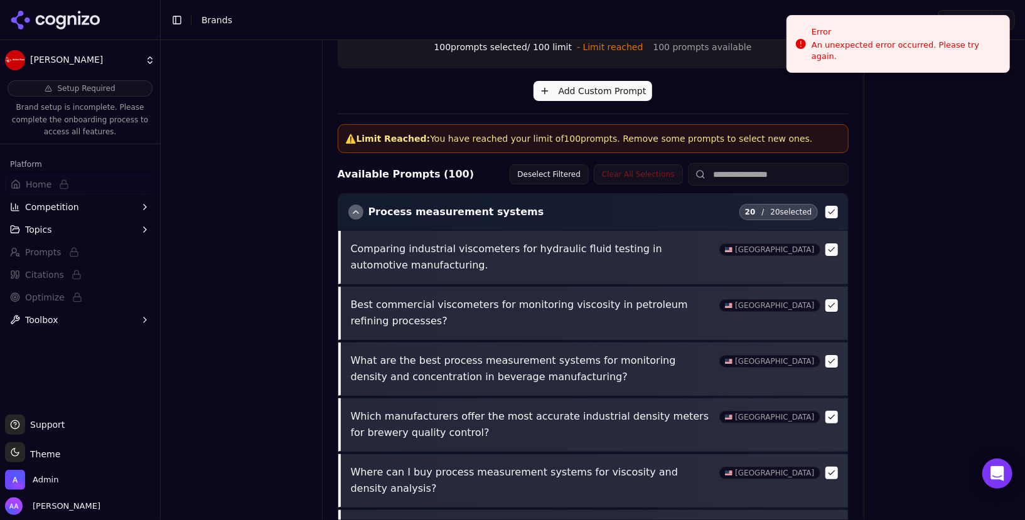
scroll to position [532, 0]
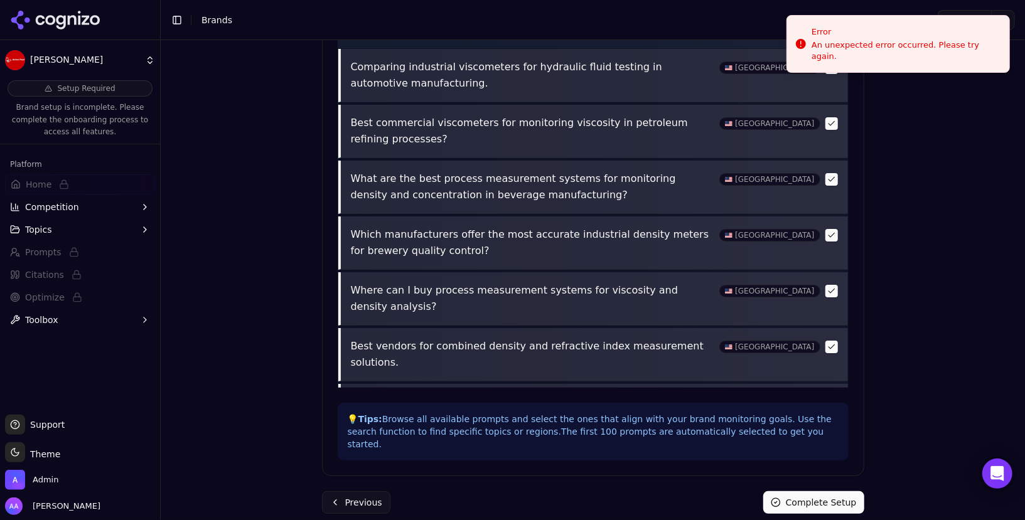
click at [805, 491] on button "Complete Setup" at bounding box center [813, 502] width 101 height 23
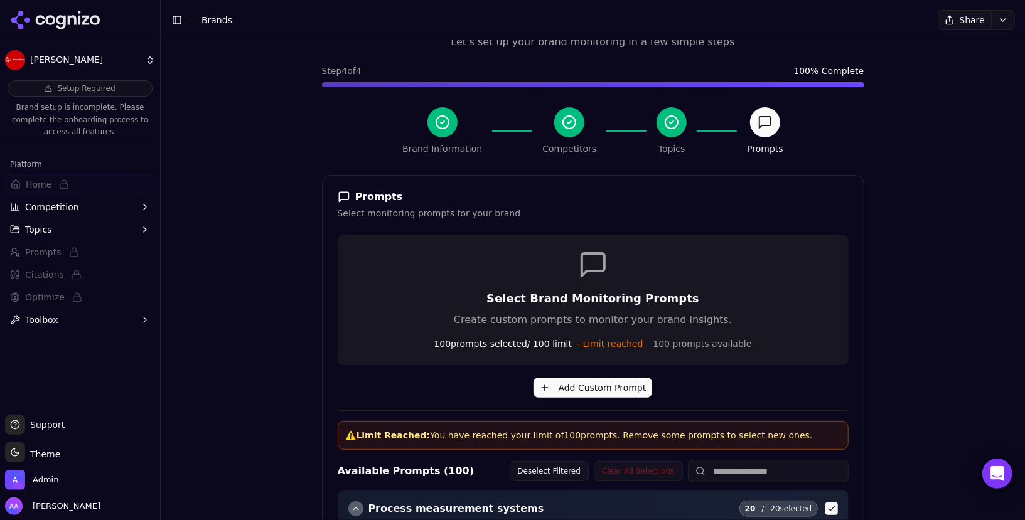
scroll to position [0, 0]
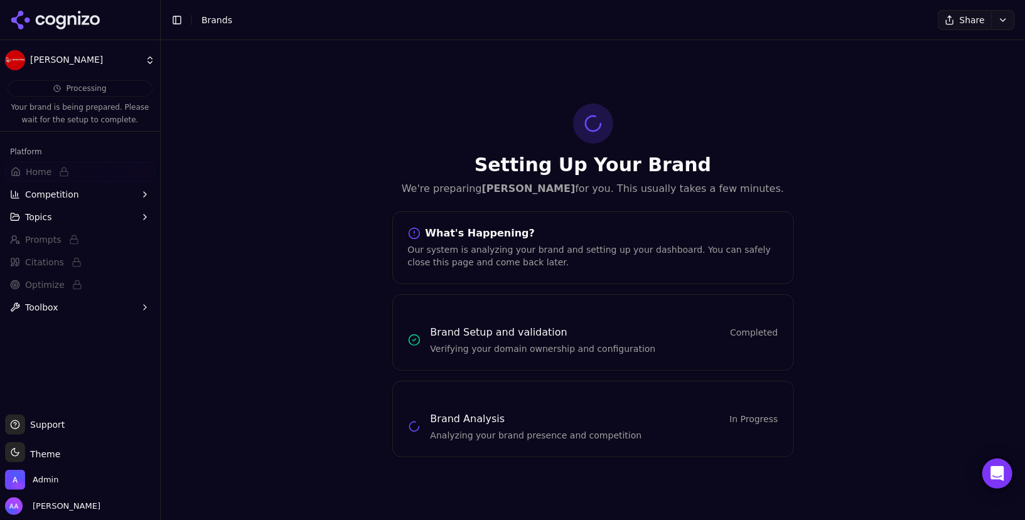
click at [56, 19] on icon at bounding box center [60, 22] width 9 height 14
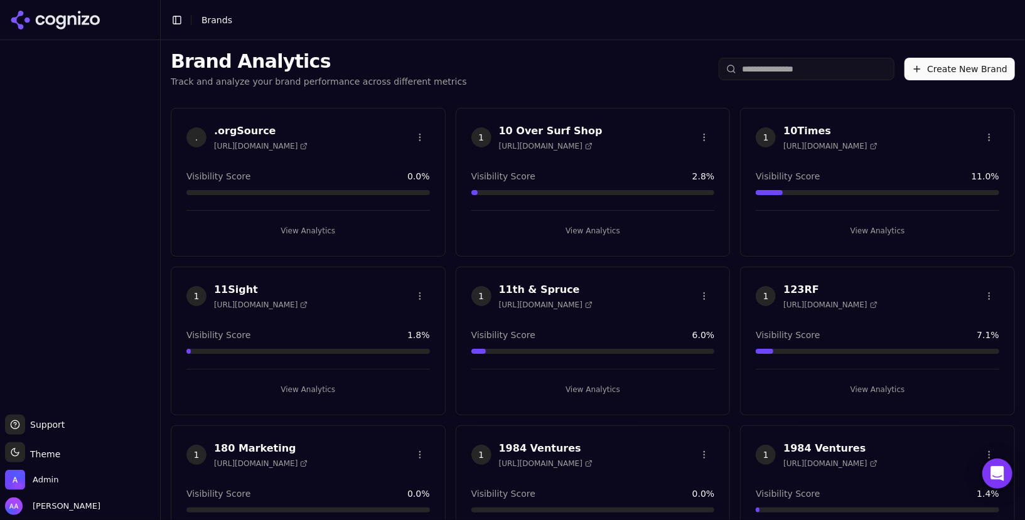
click at [822, 64] on input "search" at bounding box center [806, 69] width 176 height 23
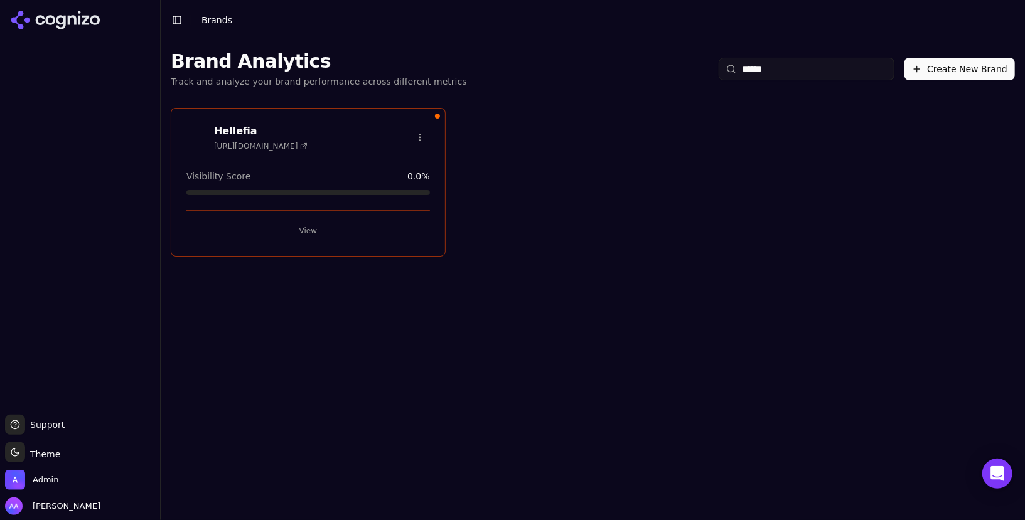
type input "******"
click at [297, 226] on button "View" at bounding box center [307, 231] width 243 height 20
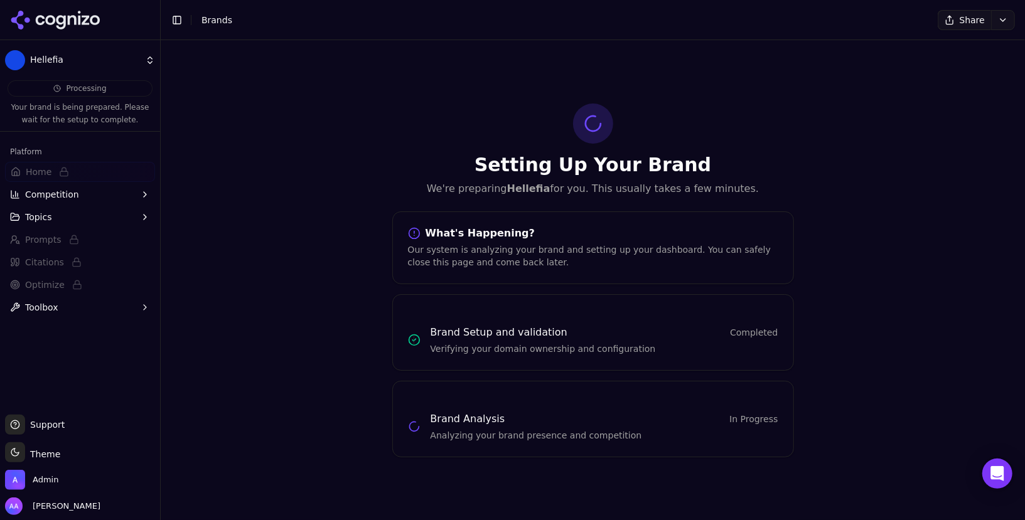
click at [40, 17] on icon at bounding box center [55, 20] width 91 height 19
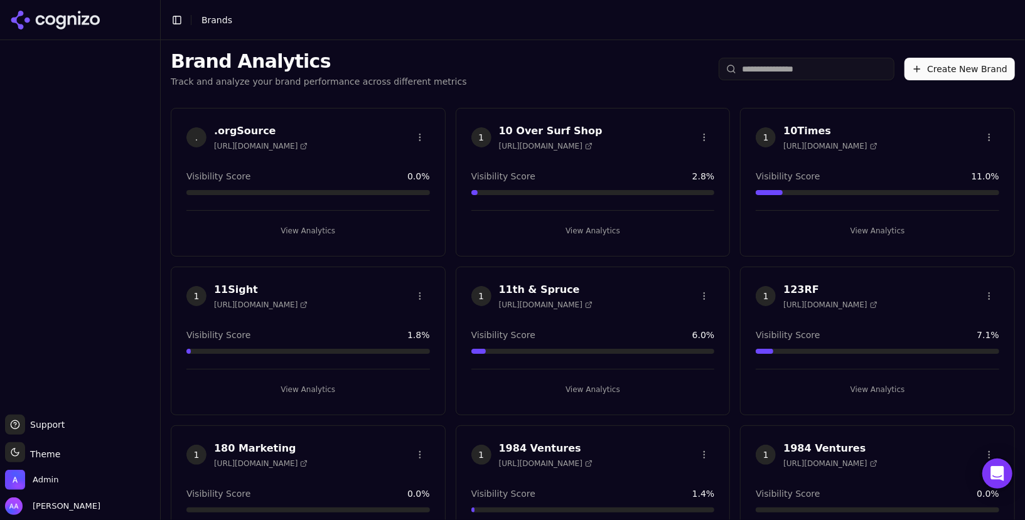
click at [800, 72] on input "search" at bounding box center [806, 69] width 176 height 23
click at [793, 72] on input "search" at bounding box center [806, 69] width 176 height 23
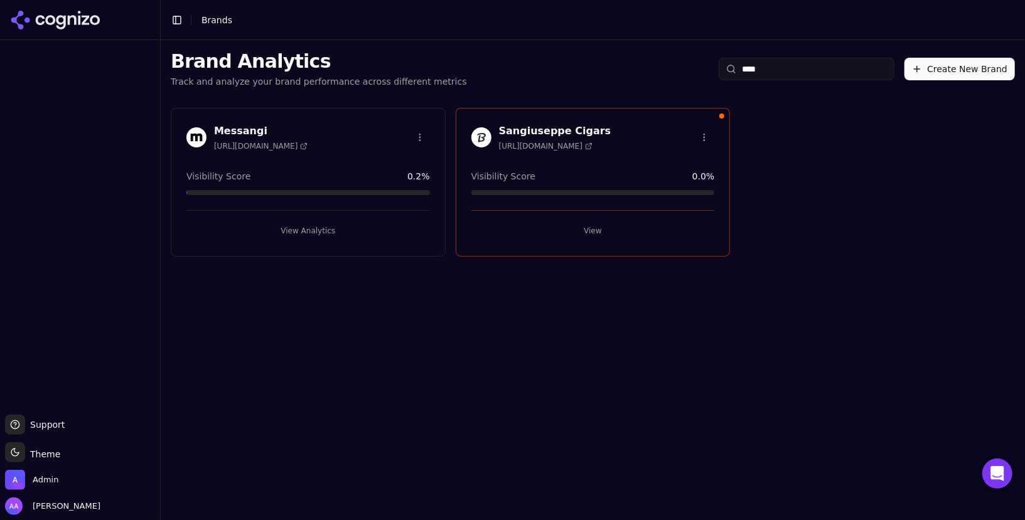
type input "****"
click at [553, 223] on button "View" at bounding box center [592, 231] width 243 height 20
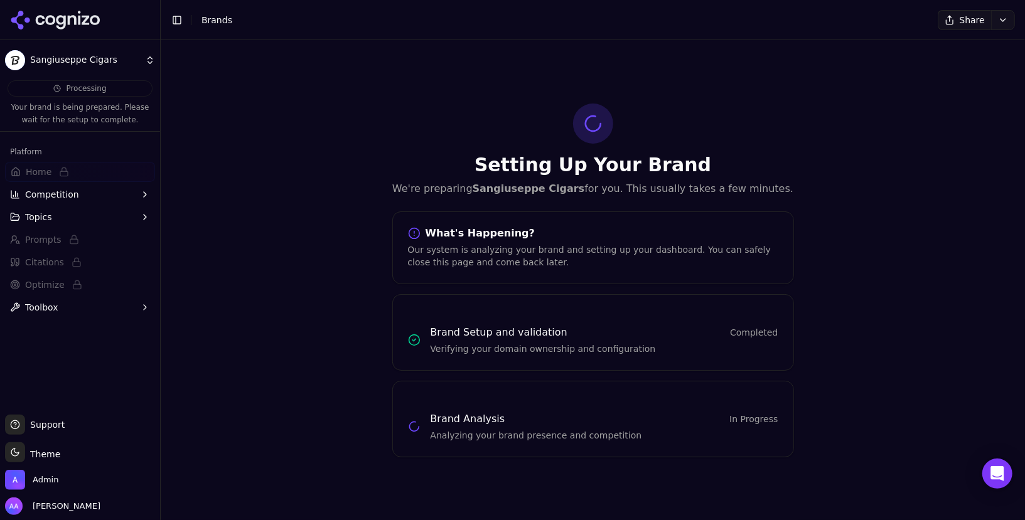
click at [46, 13] on icon at bounding box center [55, 20] width 91 height 19
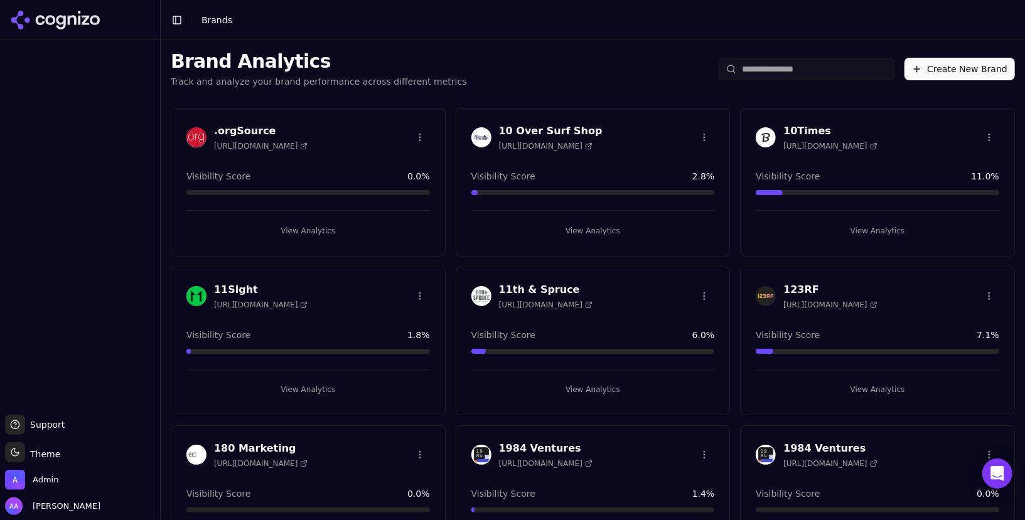
click at [804, 70] on input "search" at bounding box center [806, 69] width 176 height 23
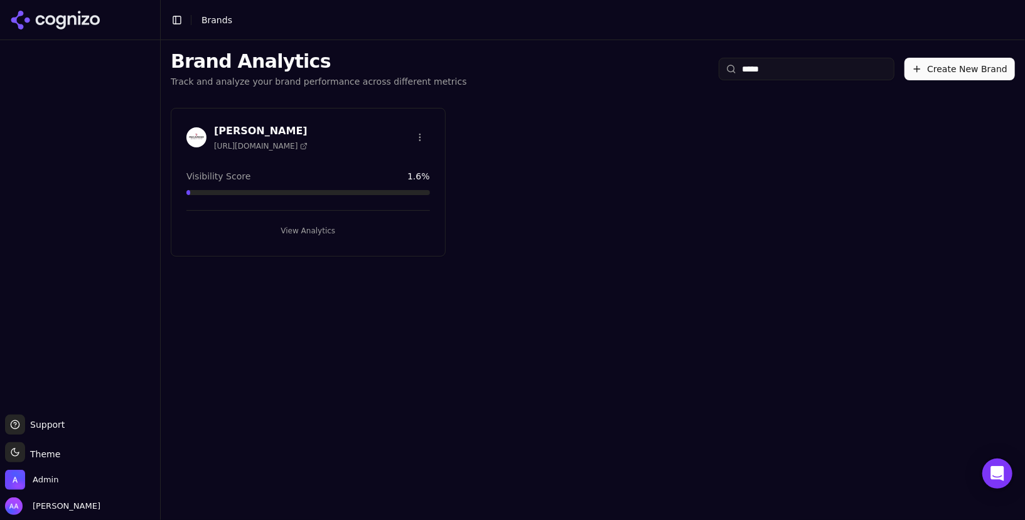
click at [776, 72] on input "*****" at bounding box center [806, 69] width 176 height 23
type input "*****"
click at [315, 235] on button "View" at bounding box center [307, 231] width 243 height 20
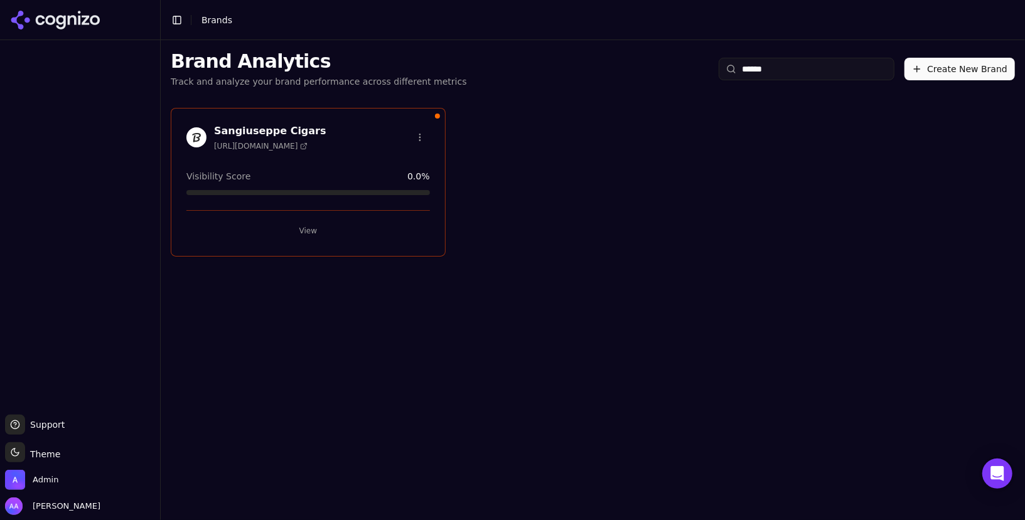
type input "******"
click at [354, 223] on button "View" at bounding box center [307, 231] width 243 height 20
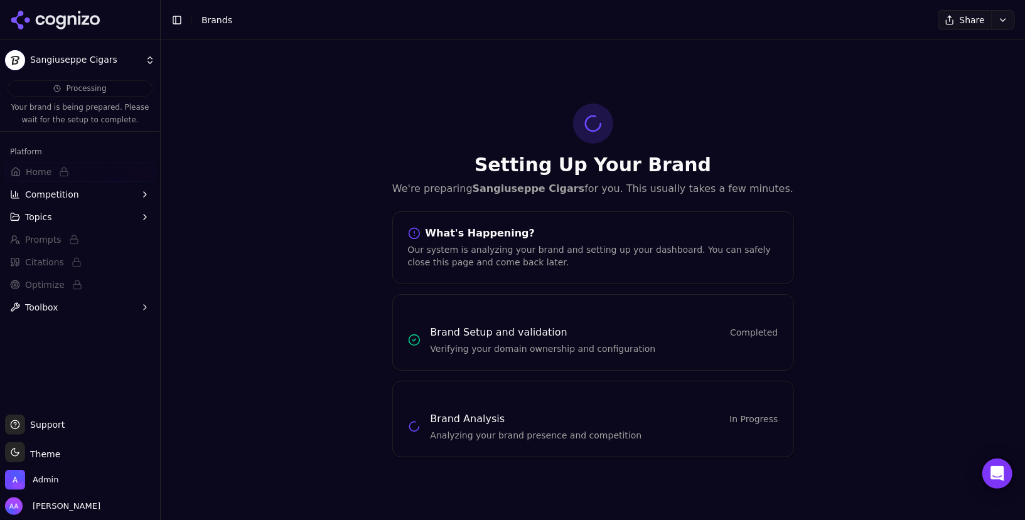
click at [612, 125] on div "Setting Up Your Brand We're preparing Sangiuseppe Cigars for you. This usually …" at bounding box center [593, 150] width 402 height 93
click at [301, 95] on div "Setting Up Your Brand We're preparing Sangiuseppe Cigars for you. This usually …" at bounding box center [593, 280] width 864 height 480
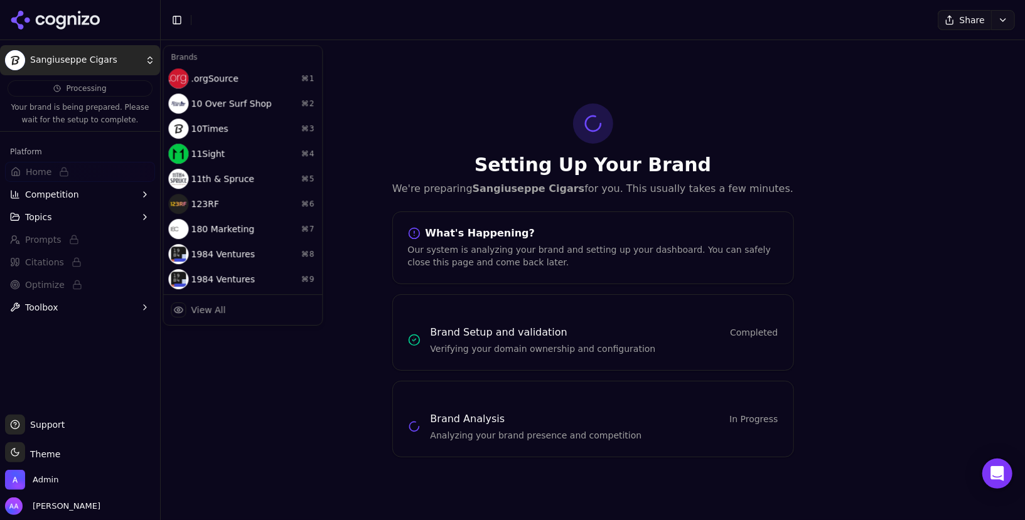
click at [41, 58] on html "Sangiuseppe Cigars Processing Your brand is being prepared. Please wait for the…" at bounding box center [512, 260] width 1025 height 520
click at [576, 97] on html "Sangiuseppe Cigars Processing Your brand is being prepared. Please wait for the…" at bounding box center [512, 260] width 1025 height 520
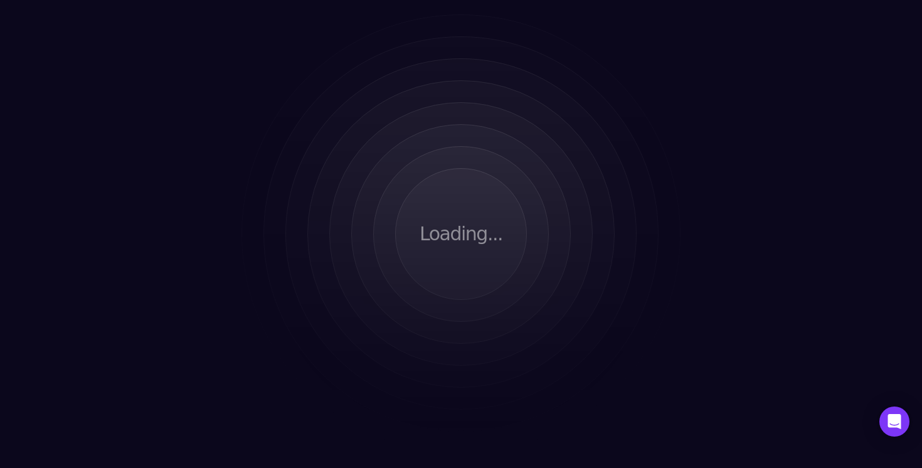
click at [666, 68] on html "Loading..." at bounding box center [461, 234] width 922 height 468
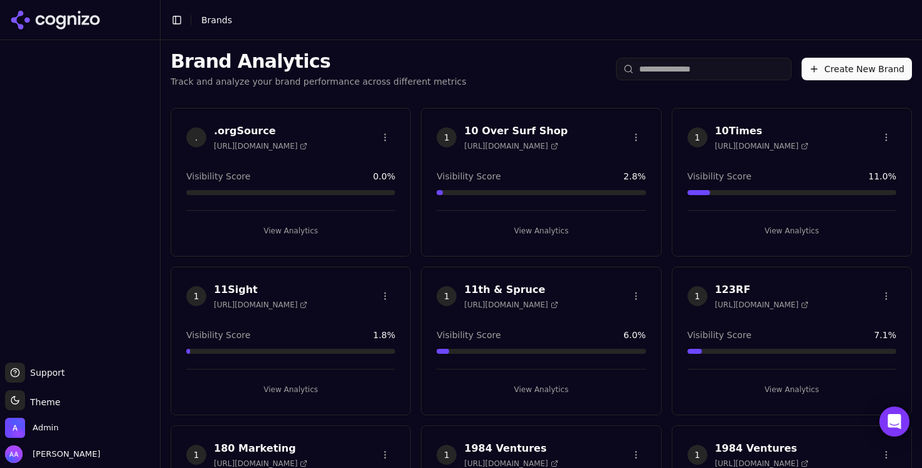
click at [385, 117] on div ". .orgSource [URL][DOMAIN_NAME] Visibility Score 0.0 % View Analytics" at bounding box center [291, 182] width 240 height 149
click at [385, 61] on h1 "Brand Analytics" at bounding box center [319, 61] width 296 height 23
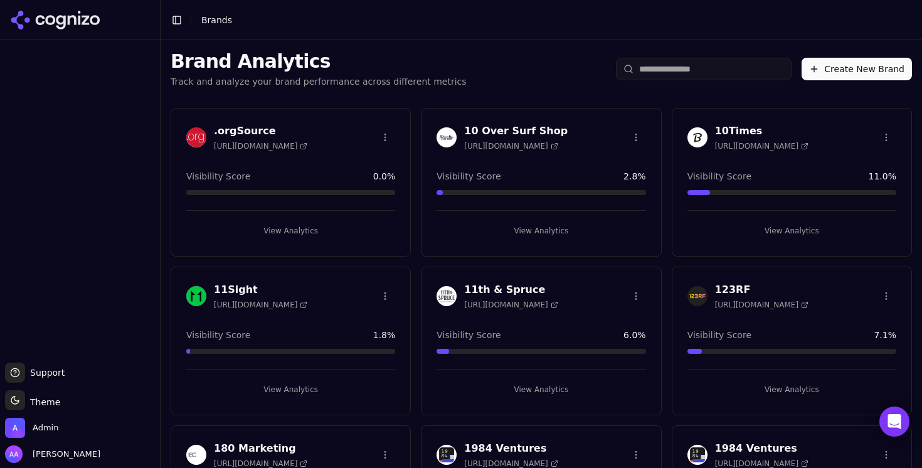
click at [711, 64] on input "search" at bounding box center [704, 69] width 176 height 23
click at [686, 74] on input "search" at bounding box center [704, 69] width 176 height 23
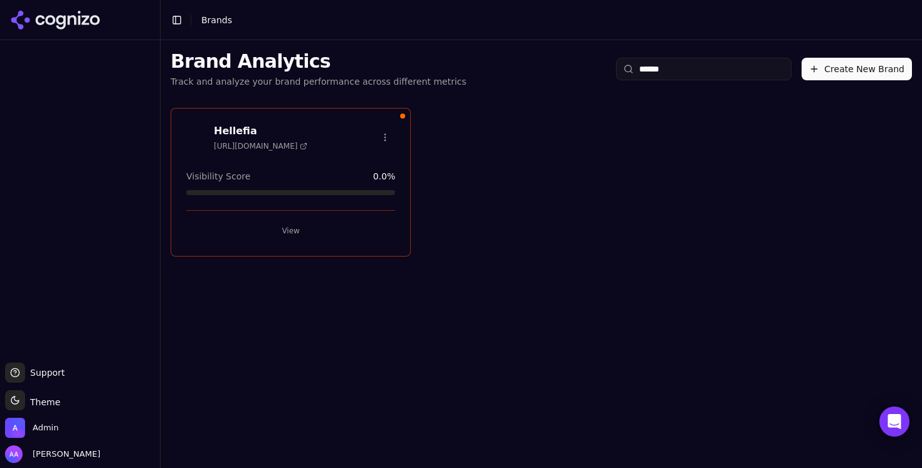
type input "******"
click at [295, 232] on button "View" at bounding box center [290, 231] width 209 height 20
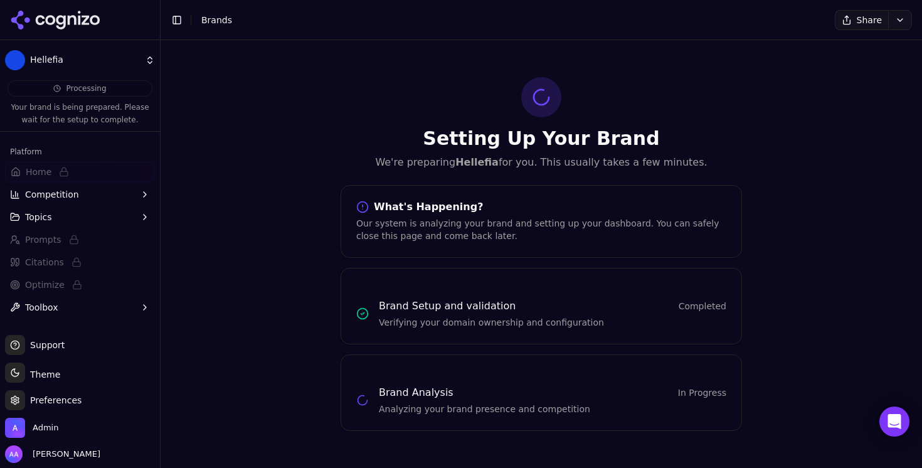
click at [358, 176] on div "Setting Up Your Brand We're preparing Hellefia for you. This usually takes a fe…" at bounding box center [542, 254] width 422 height 354
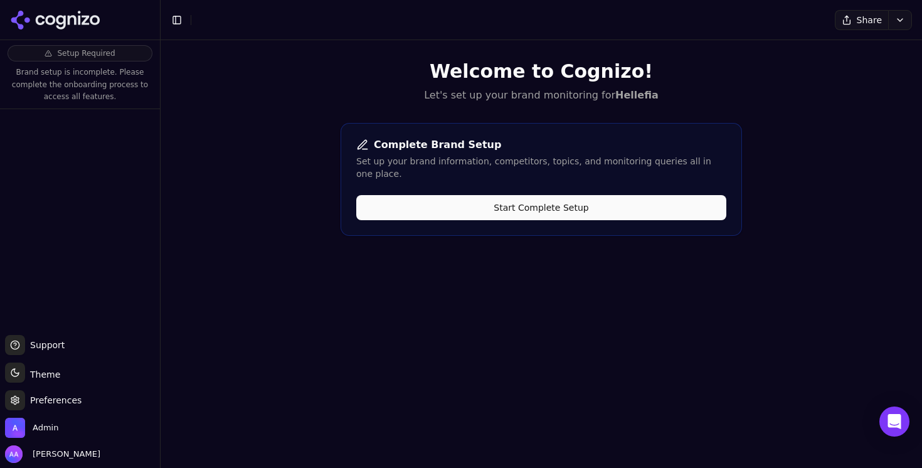
click at [425, 181] on div "Complete Brand Setup Set up your brand information, competitors, topics, and mo…" at bounding box center [542, 179] width 402 height 113
click at [427, 195] on button "Start Complete Setup" at bounding box center [541, 207] width 370 height 25
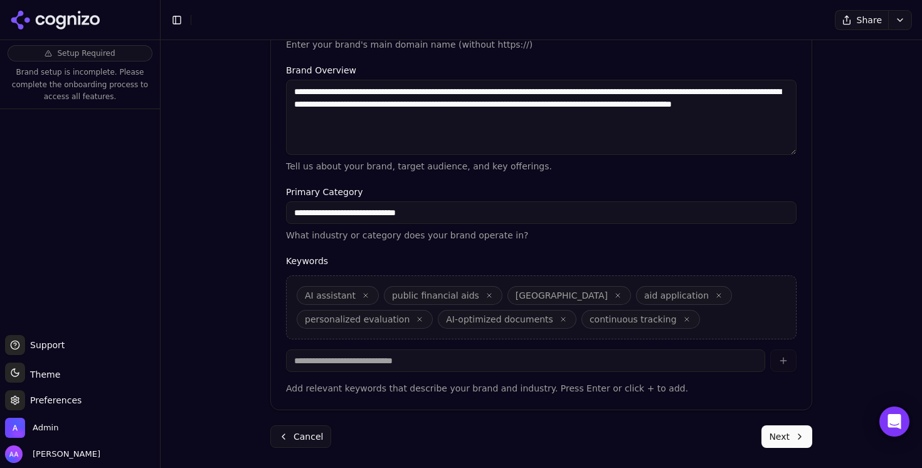
click at [794, 436] on button "Next" at bounding box center [787, 436] width 51 height 23
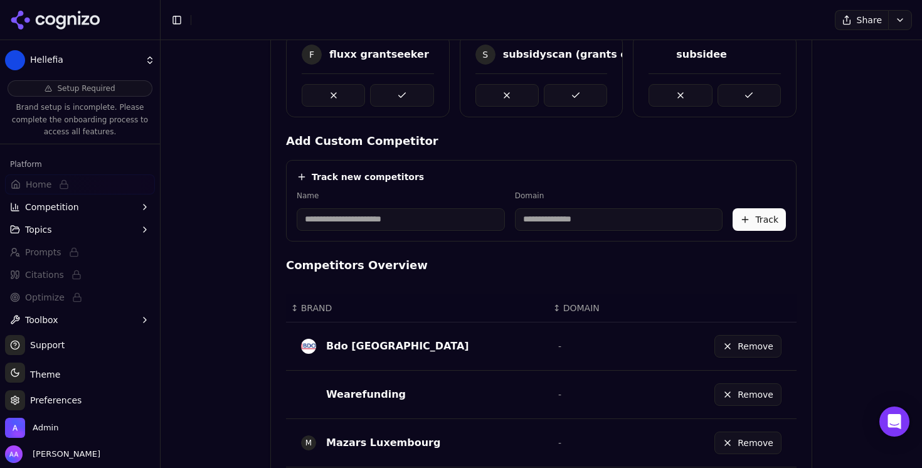
scroll to position [784, 0]
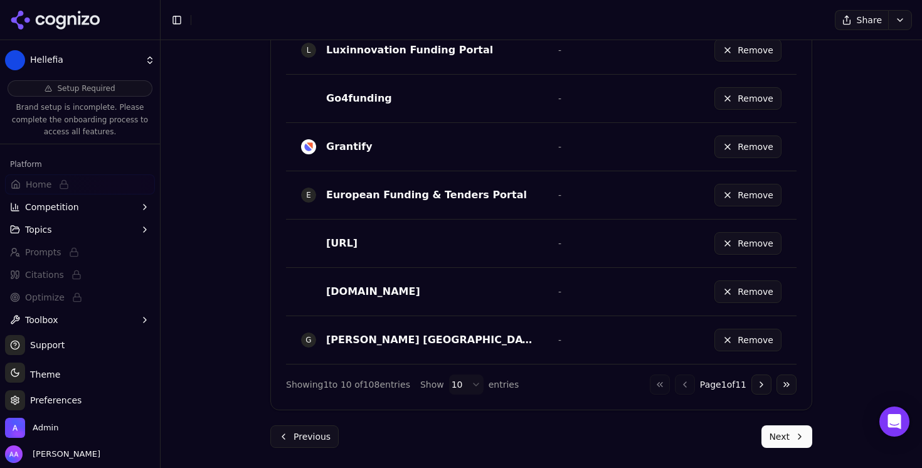
click at [789, 444] on button "Next" at bounding box center [787, 436] width 51 height 23
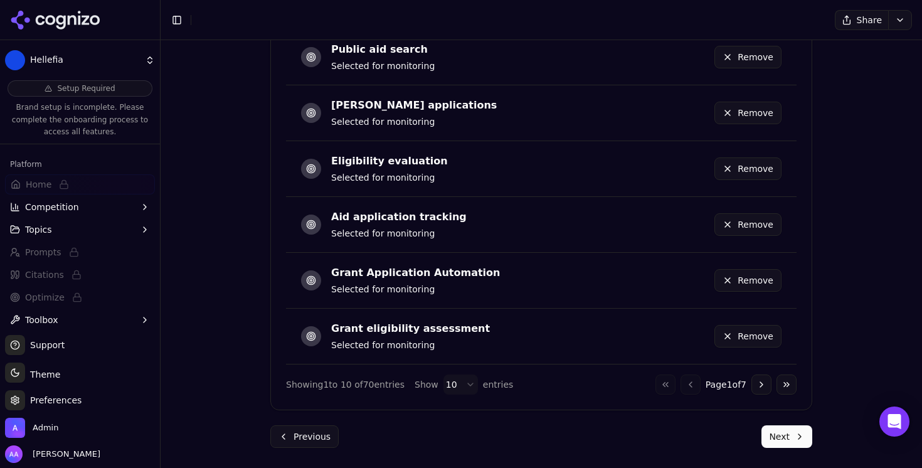
click at [786, 437] on button "Next" at bounding box center [787, 436] width 51 height 23
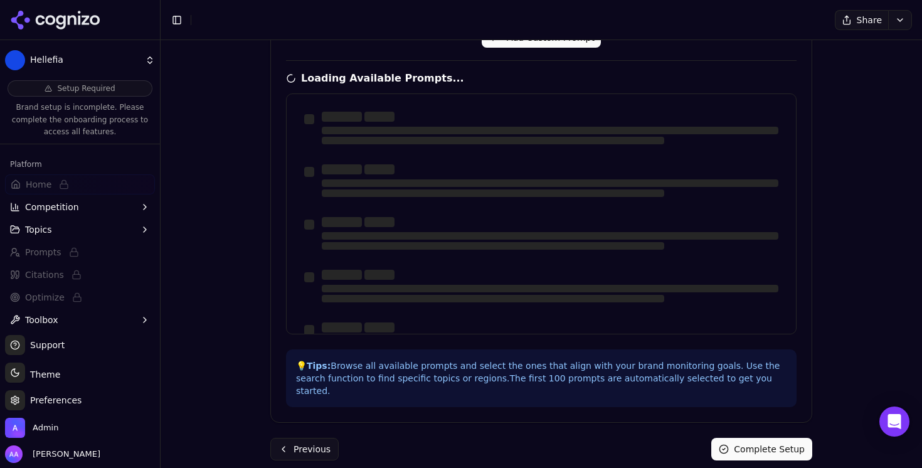
click at [485, 122] on div at bounding box center [550, 128] width 457 height 33
click at [846, 274] on div "Brand Onboarding Let's set up your brand monitoring in a few simple steps Step …" at bounding box center [542, 254] width 762 height 428
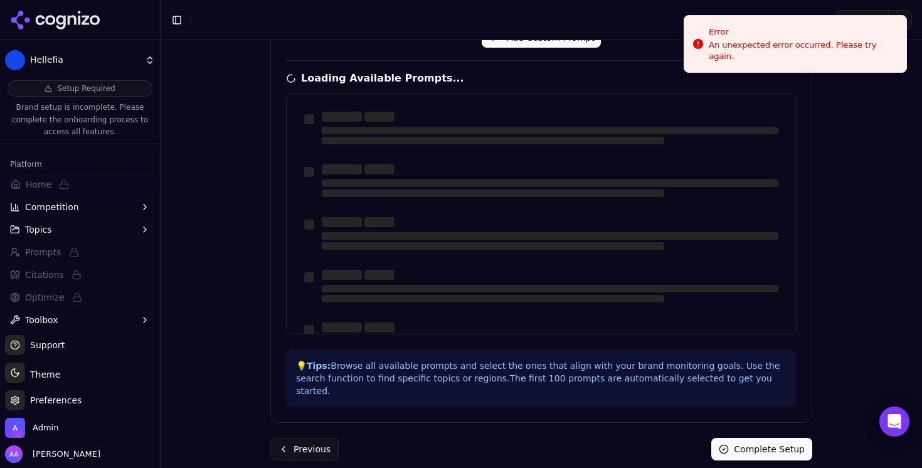
scroll to position [0, 0]
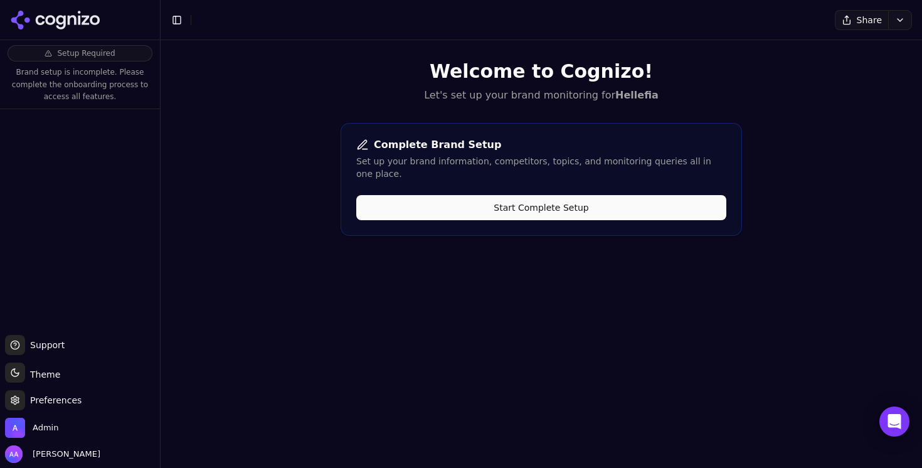
click at [55, 21] on icon at bounding box center [50, 20] width 10 height 10
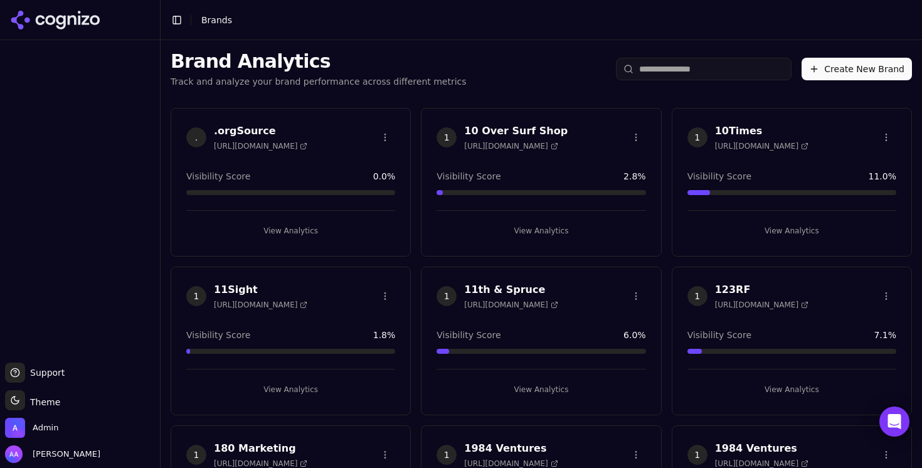
click at [397, 130] on div ". .orgSource https://orgsource.com" at bounding box center [290, 139] width 239 height 31
click at [696, 77] on input "search" at bounding box center [704, 69] width 176 height 23
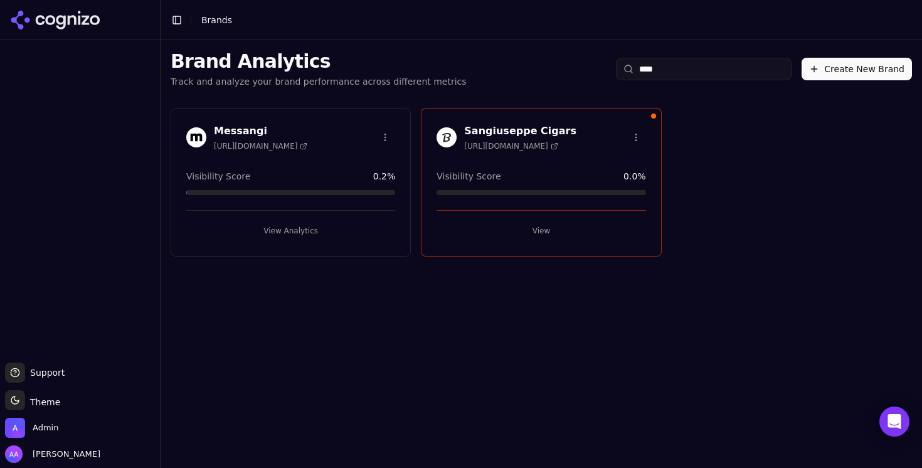
type input "****"
click at [521, 233] on button "View" at bounding box center [541, 231] width 209 height 20
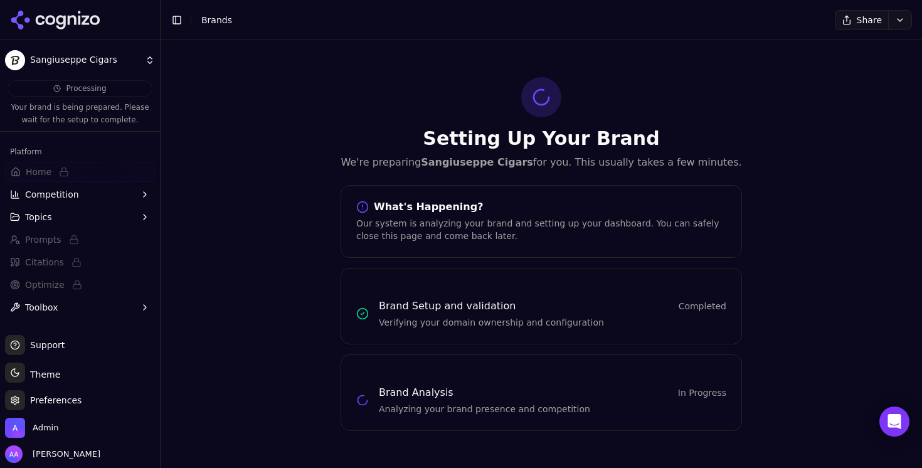
click at [334, 97] on div "Setting Up Your Brand We're preparing Sangiuseppe Cigars for you. This usually …" at bounding box center [542, 254] width 422 height 354
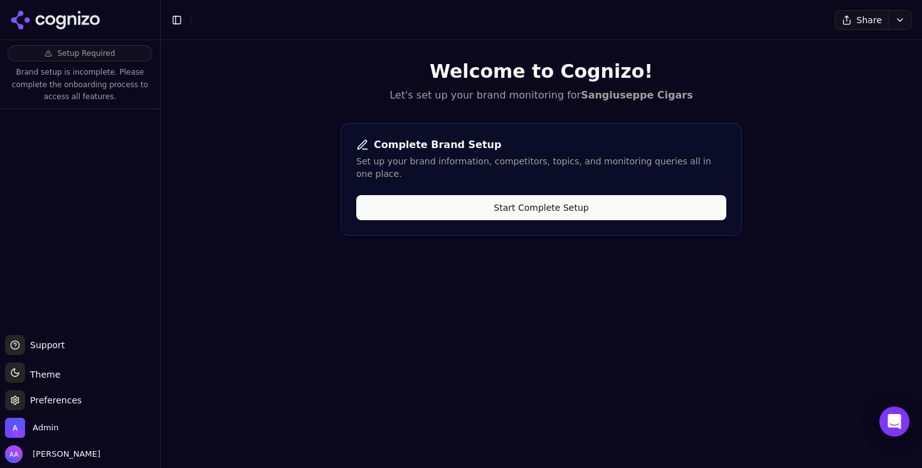
click at [545, 195] on button "Start Complete Setup" at bounding box center [541, 207] width 370 height 25
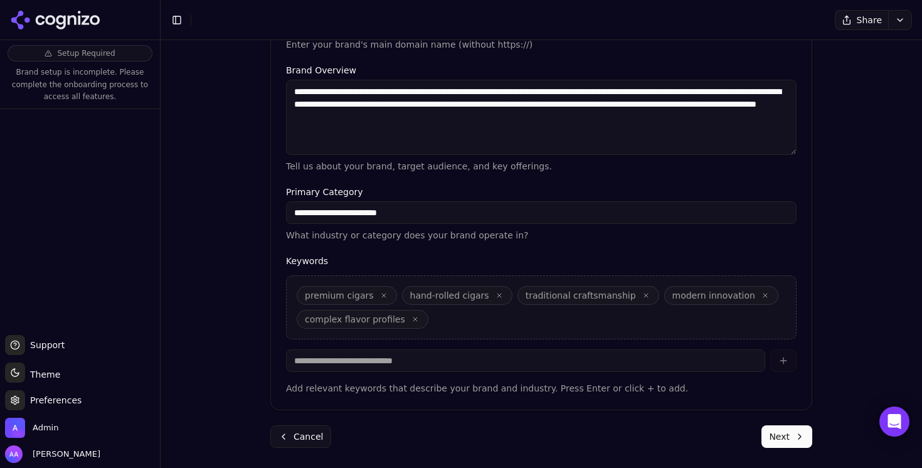
click at [784, 440] on button "Next" at bounding box center [787, 436] width 51 height 23
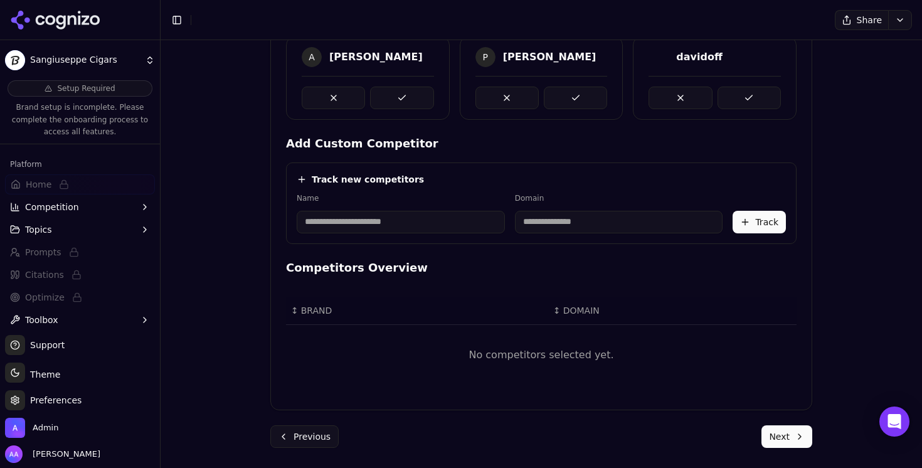
click at [784, 440] on button "Next" at bounding box center [787, 436] width 51 height 23
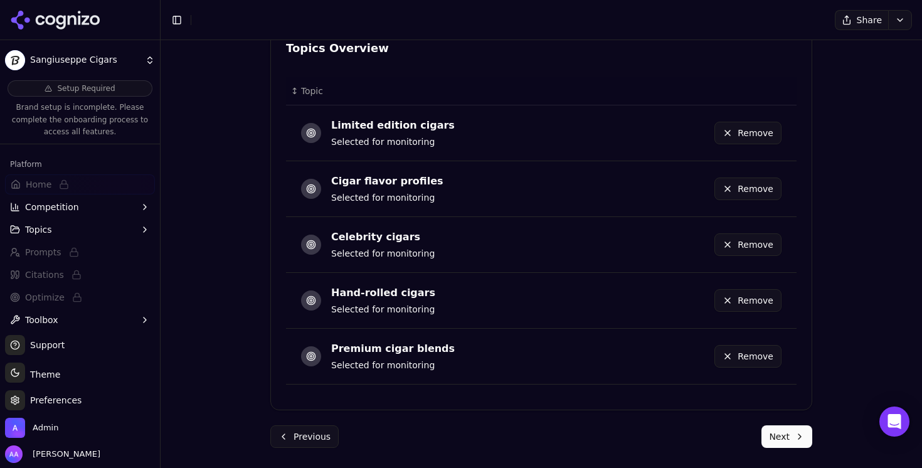
click at [791, 442] on button "Next" at bounding box center [787, 436] width 51 height 23
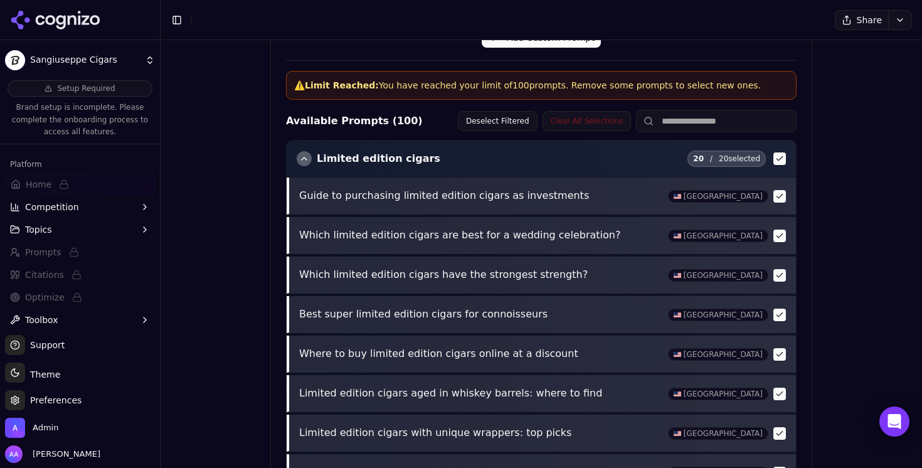
scroll to position [585, 0]
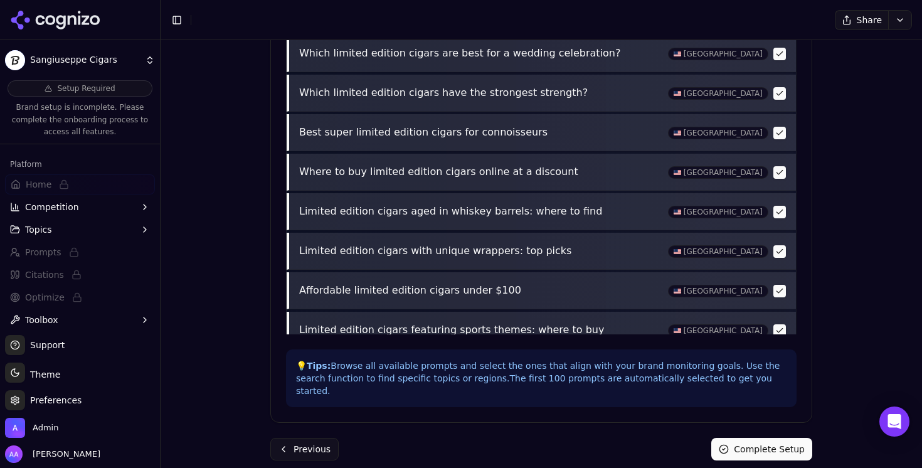
click at [750, 438] on button "Complete Setup" at bounding box center [761, 449] width 101 height 23
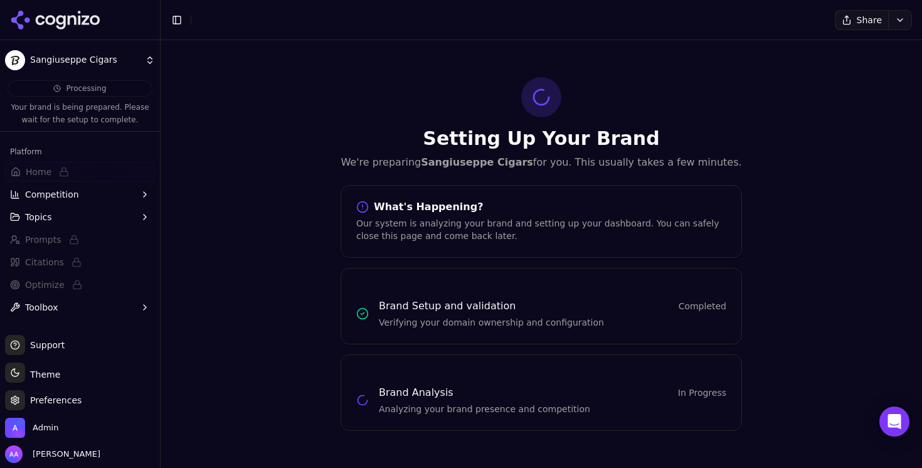
scroll to position [0, 0]
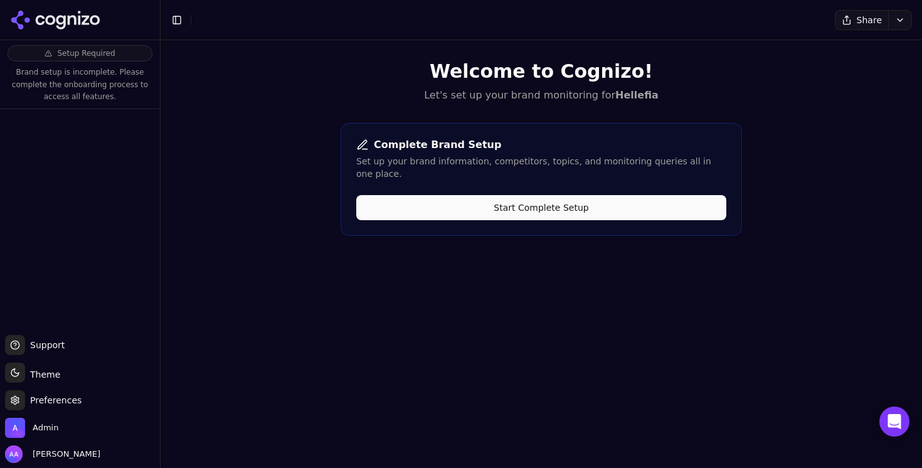
click at [504, 207] on button "Start Complete Setup" at bounding box center [541, 207] width 370 height 25
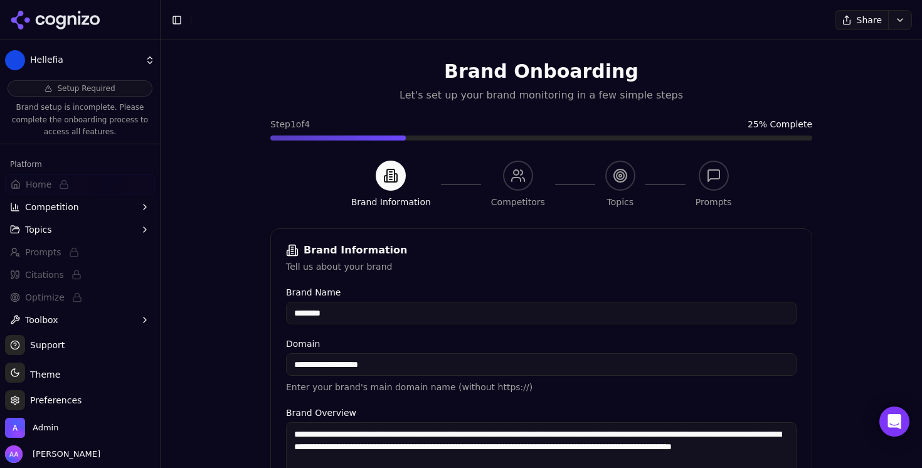
scroll to position [343, 0]
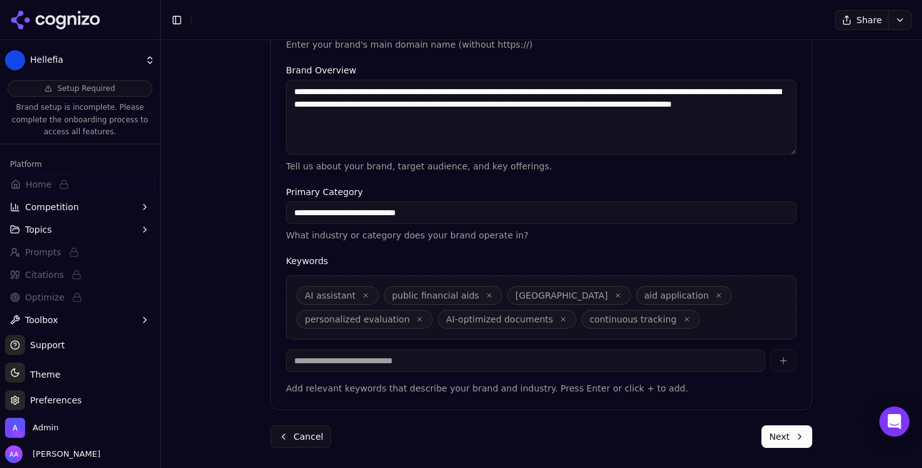
click at [578, 119] on textarea "**********" at bounding box center [541, 117] width 511 height 75
click at [339, 102] on textarea "**********" at bounding box center [541, 117] width 511 height 75
type textarea "**********"
click at [793, 439] on button "Next" at bounding box center [787, 436] width 51 height 23
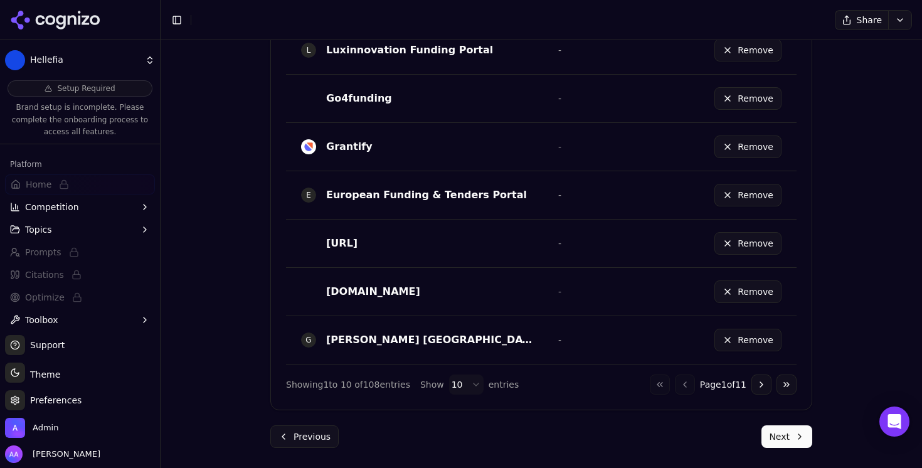
click at [782, 439] on button "Next" at bounding box center [787, 436] width 51 height 23
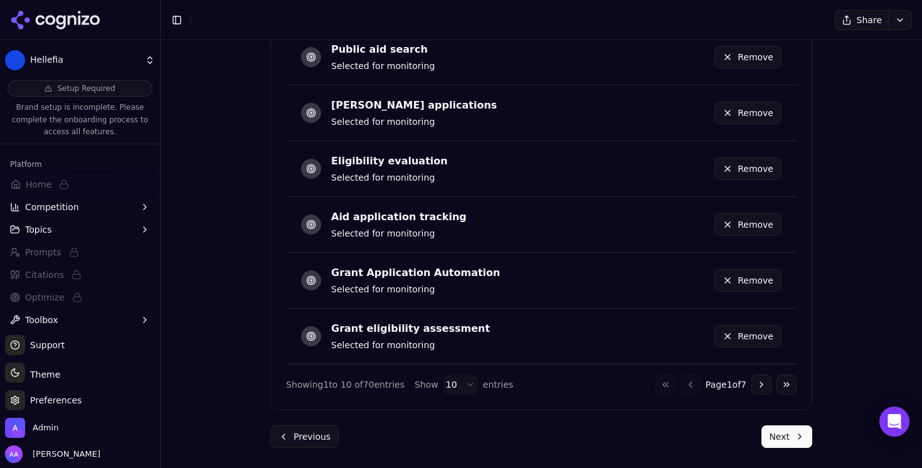
click at [787, 442] on button "Next" at bounding box center [787, 436] width 51 height 23
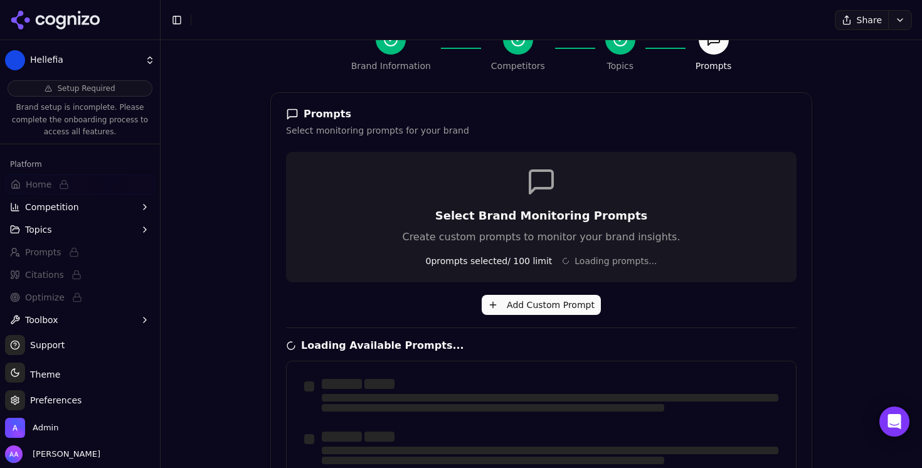
scroll to position [0, 0]
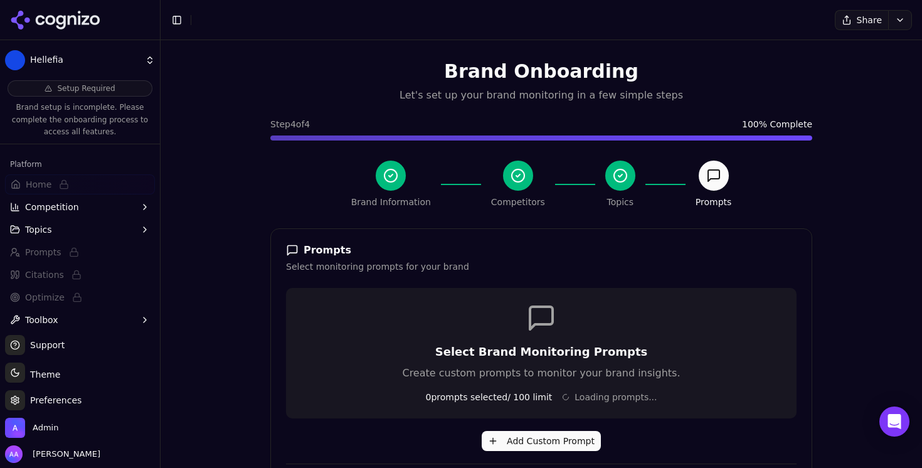
click at [499, 258] on div "Prompts Select monitoring prompts for your brand" at bounding box center [541, 258] width 541 height 29
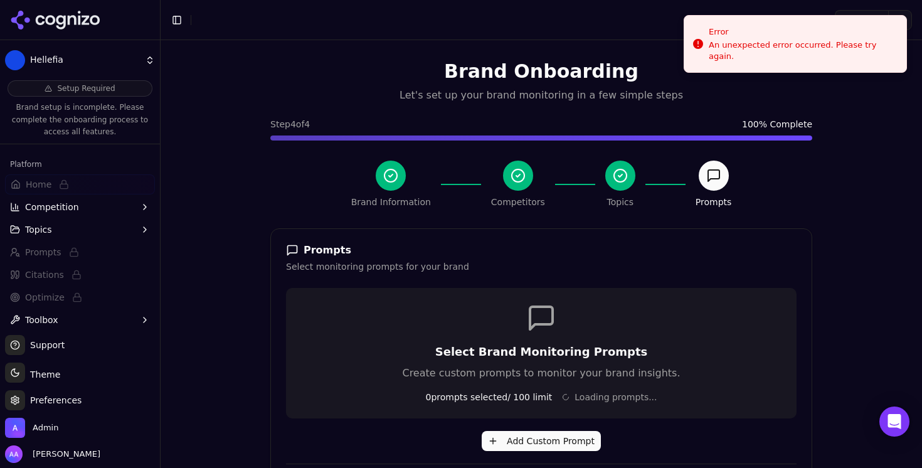
click at [373, 45] on div "Brand Onboarding Let's set up your brand monitoring in a few simple steps Step …" at bounding box center [541, 462] width 562 height 844
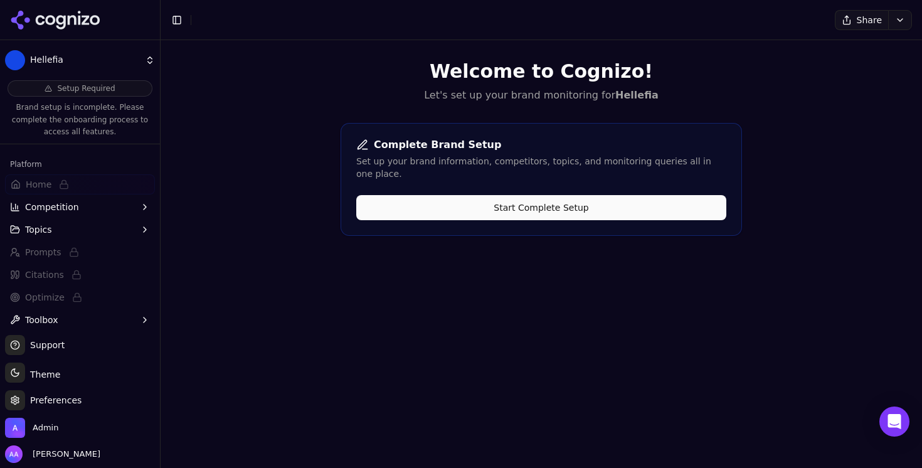
click at [471, 202] on button "Start Complete Setup" at bounding box center [541, 207] width 370 height 25
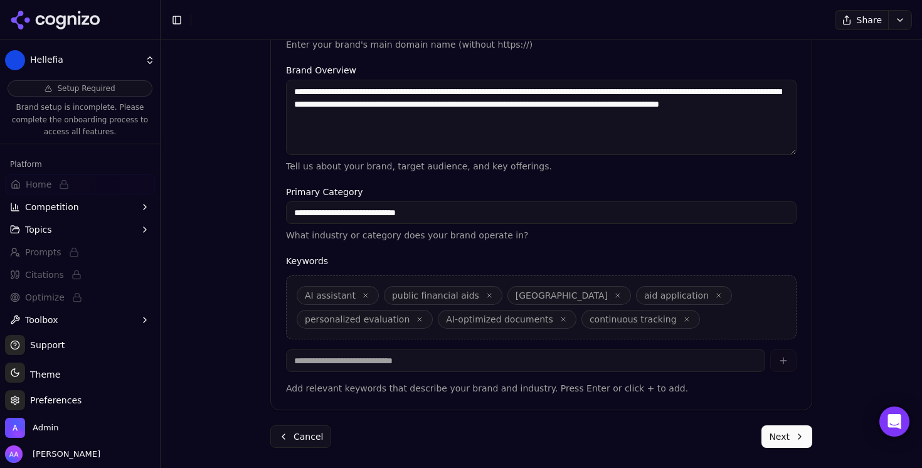
click at [791, 434] on button "Next" at bounding box center [787, 436] width 51 height 23
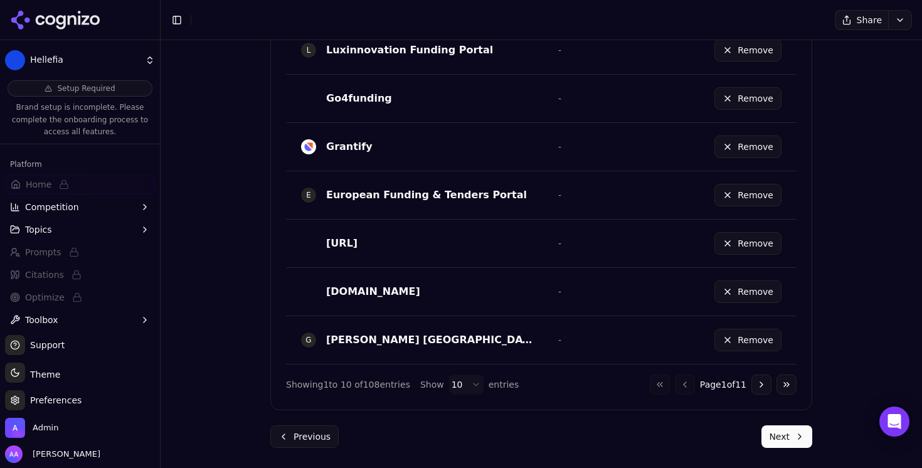
click at [782, 431] on button "Next" at bounding box center [787, 436] width 51 height 23
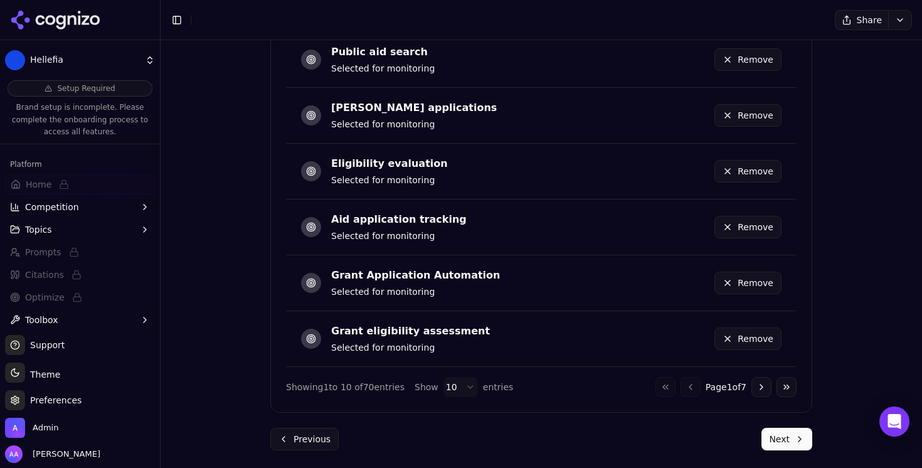
scroll to position [975, 0]
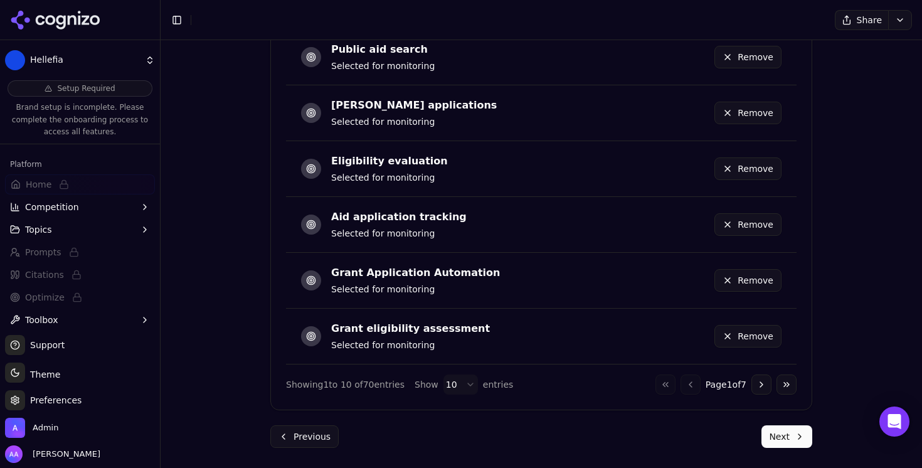
click at [789, 439] on button "Next" at bounding box center [787, 436] width 51 height 23
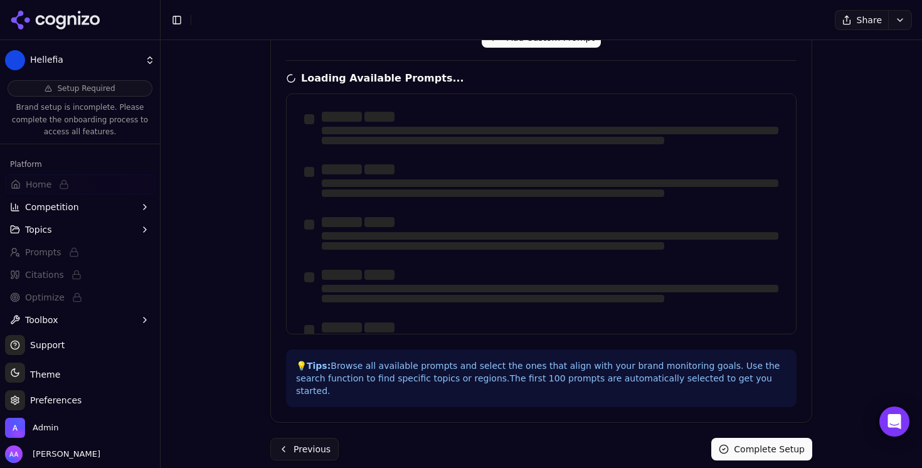
scroll to position [0, 0]
